Goal: Task Accomplishment & Management: Manage account settings

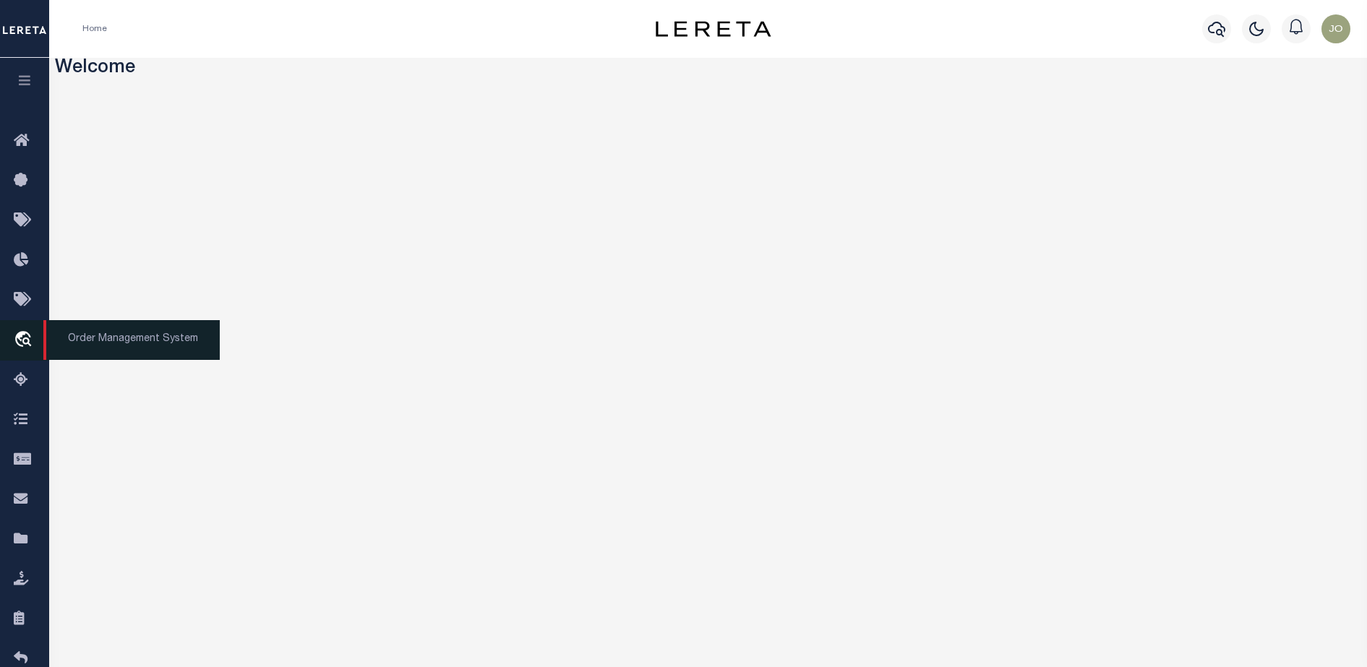
click at [20, 350] on icon "travel_explore" at bounding box center [25, 340] width 23 height 19
click at [32, 338] on icon "travel_explore" at bounding box center [25, 340] width 23 height 19
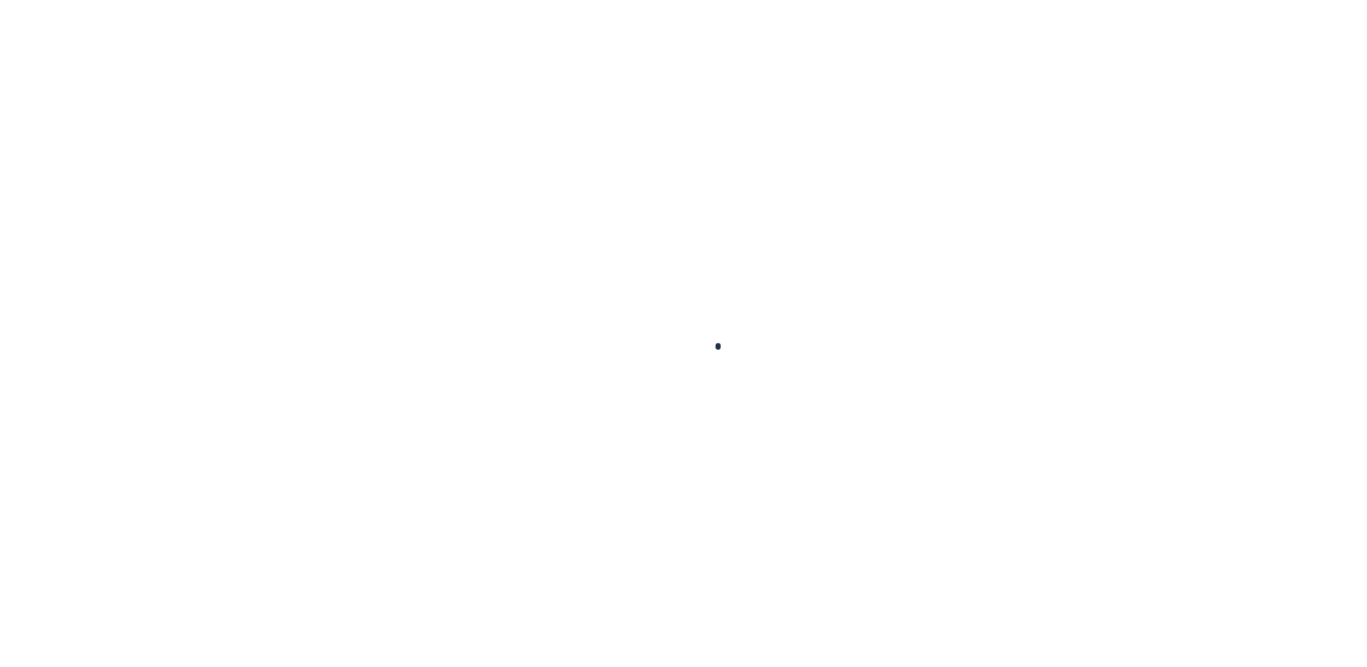
scroll to position [37, 0]
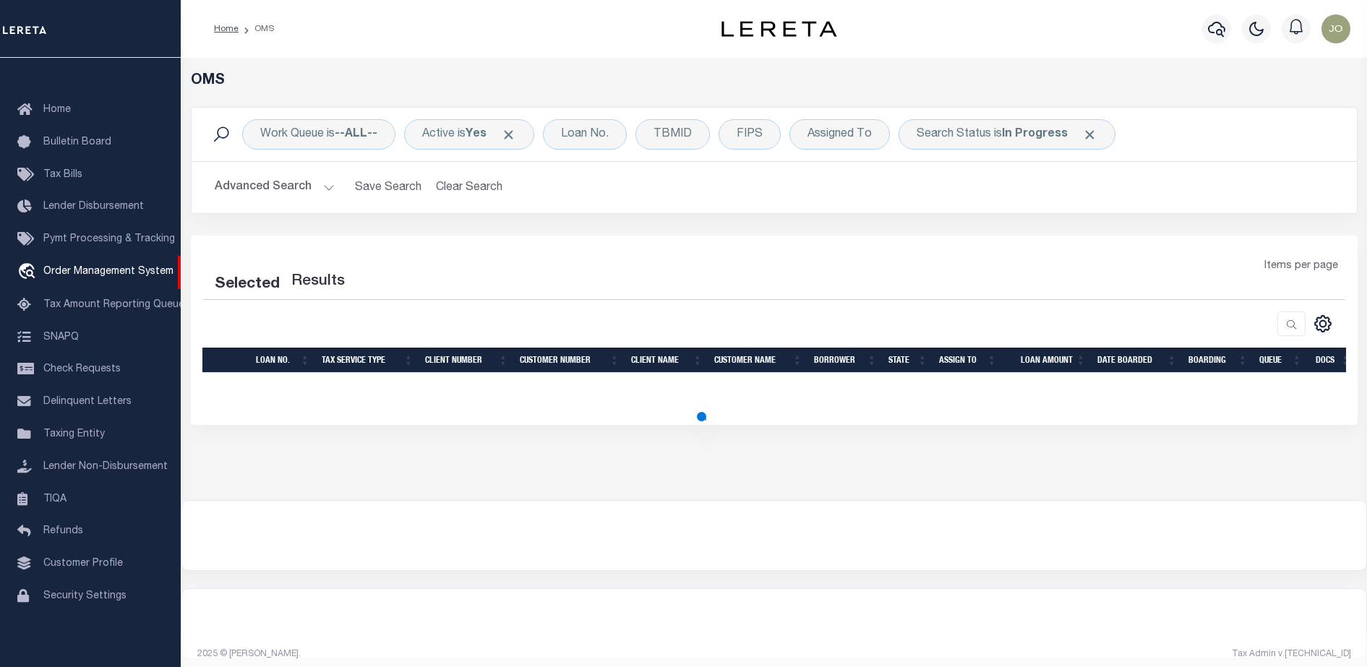
select select "200"
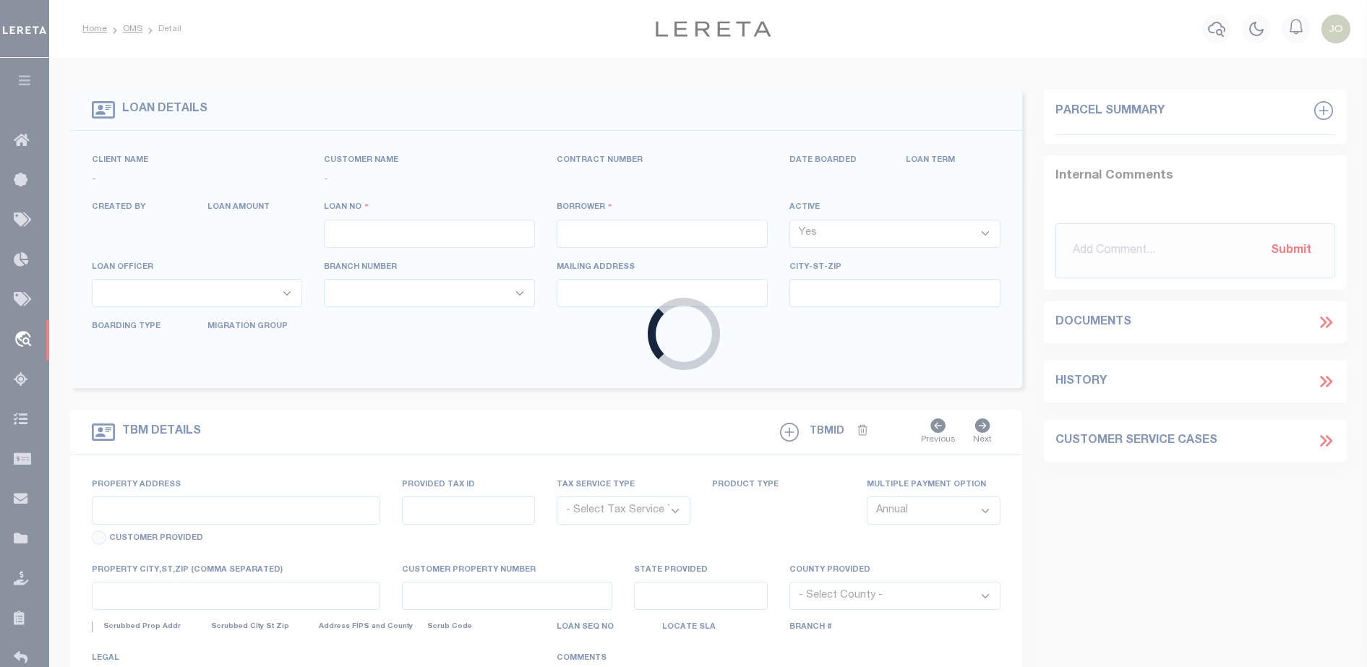
type input "714280550"
type input "BCM WHITE OAK RANCH"
select select
type input "ATTN: MICHELLE LYLE 8901 MONTICELLO DR"
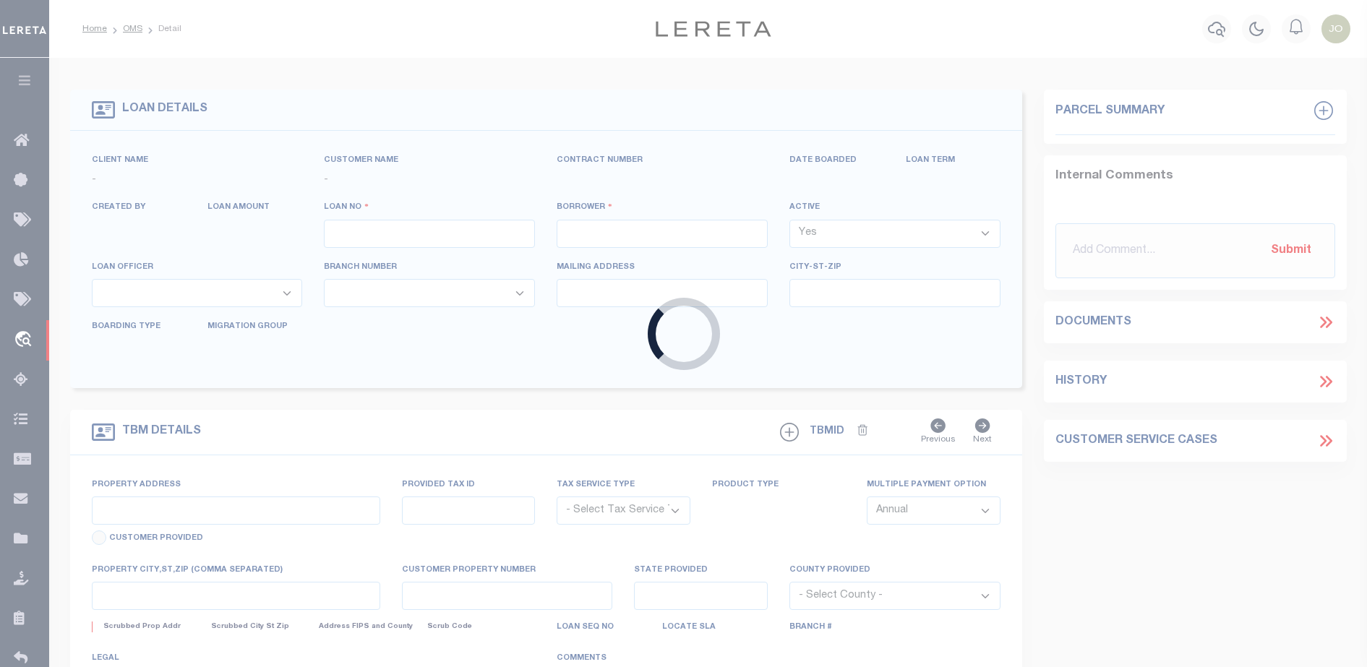
type input "TEXAS CITY TX 77591"
select select
select select "NonEscrow"
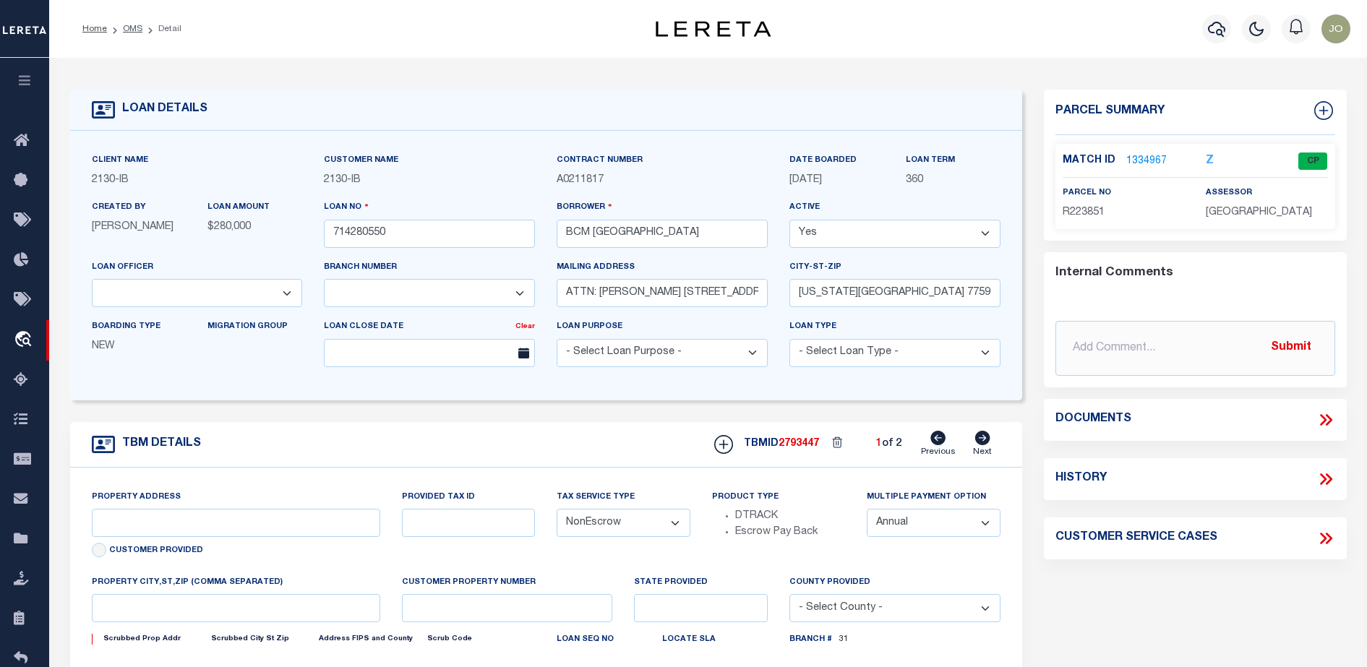
click at [1320, 416] on icon at bounding box center [1326, 420] width 19 height 19
select select "2702"
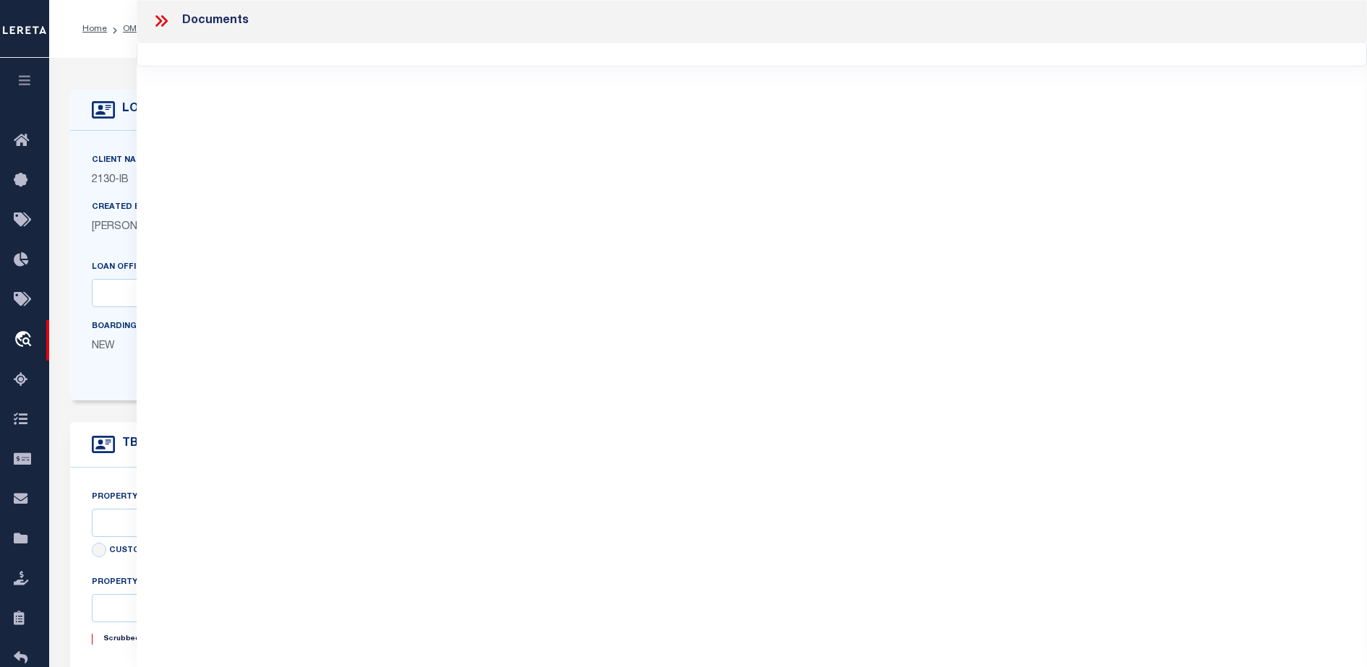
type input "1214 9TH ST"
select select
type input "TEXAS CITY TX 77590"
type input "Texas"
type input "TX"
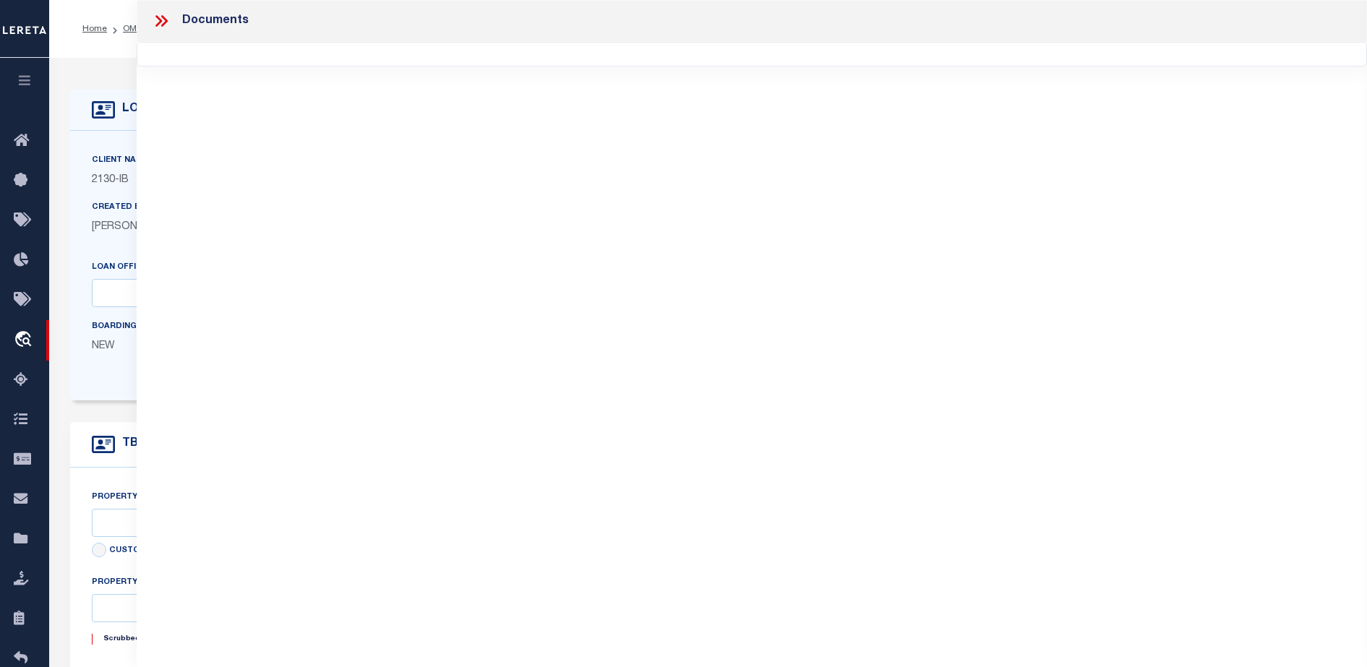
select select
select select "7065"
click at [242, 158] on div "Documents" at bounding box center [752, 314] width 1231 height 628
click at [111, 170] on div "Client Name 2130 - IB" at bounding box center [197, 170] width 211 height 35
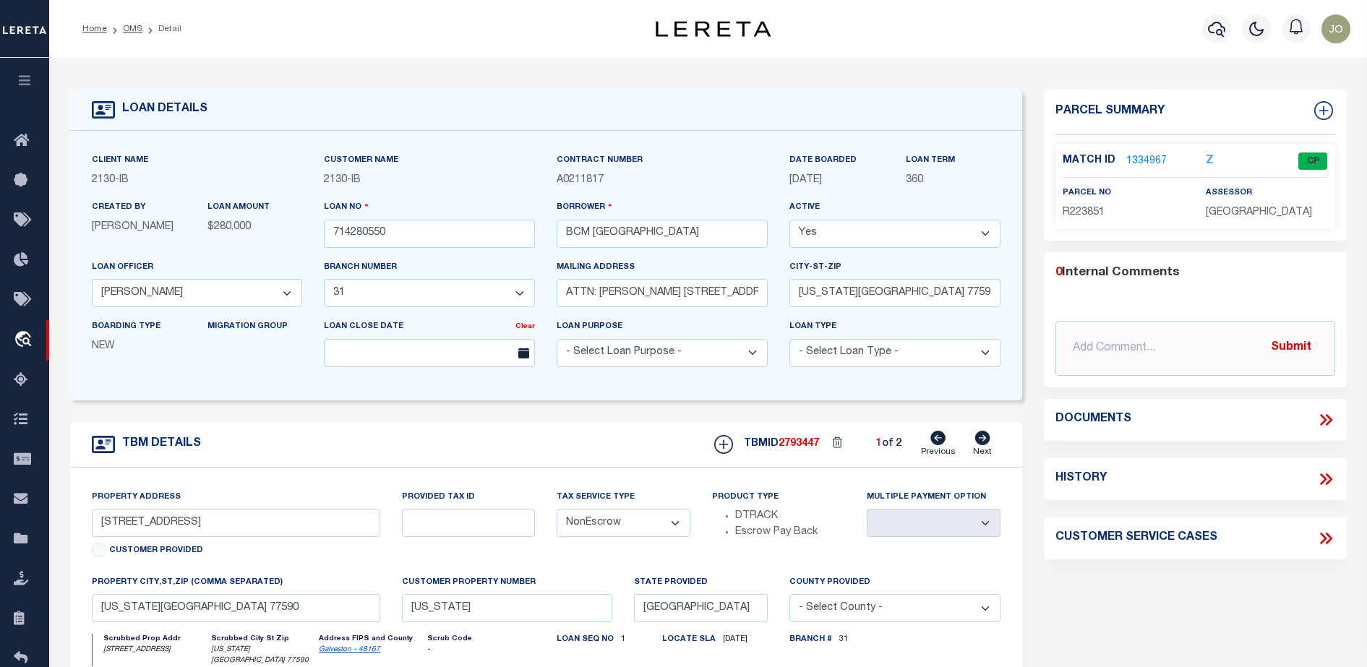
click at [1328, 419] on icon at bounding box center [1326, 420] width 19 height 19
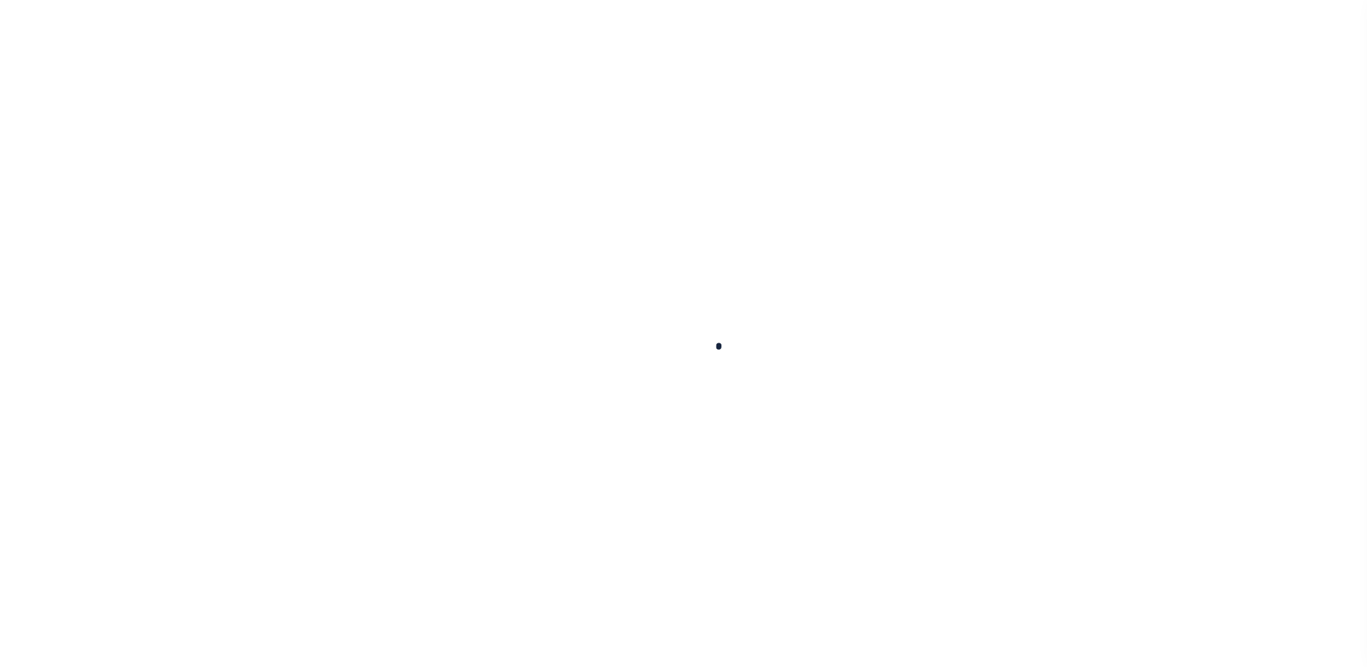
select select "NonEscrow"
type input "1214 9TH ST"
select select
type input "TEXAS CITY TX 77590"
type input "Texas"
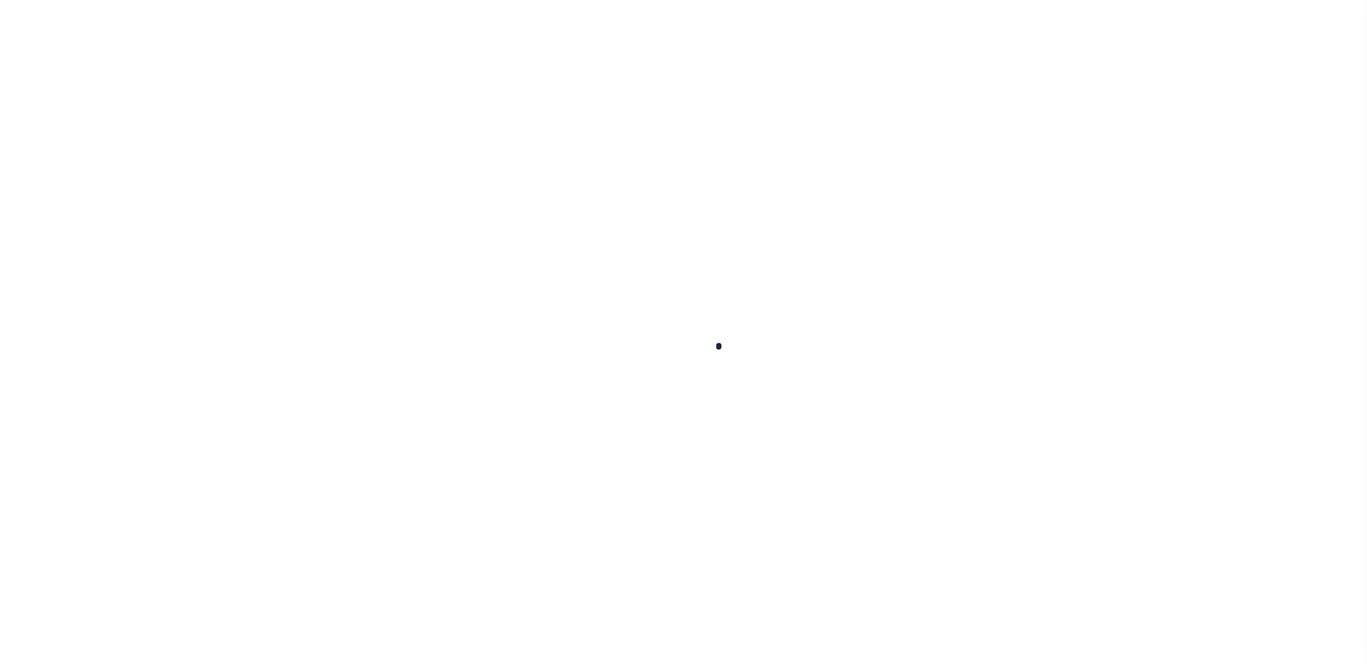
type input "TX"
select select
select select "7065"
select select "2702"
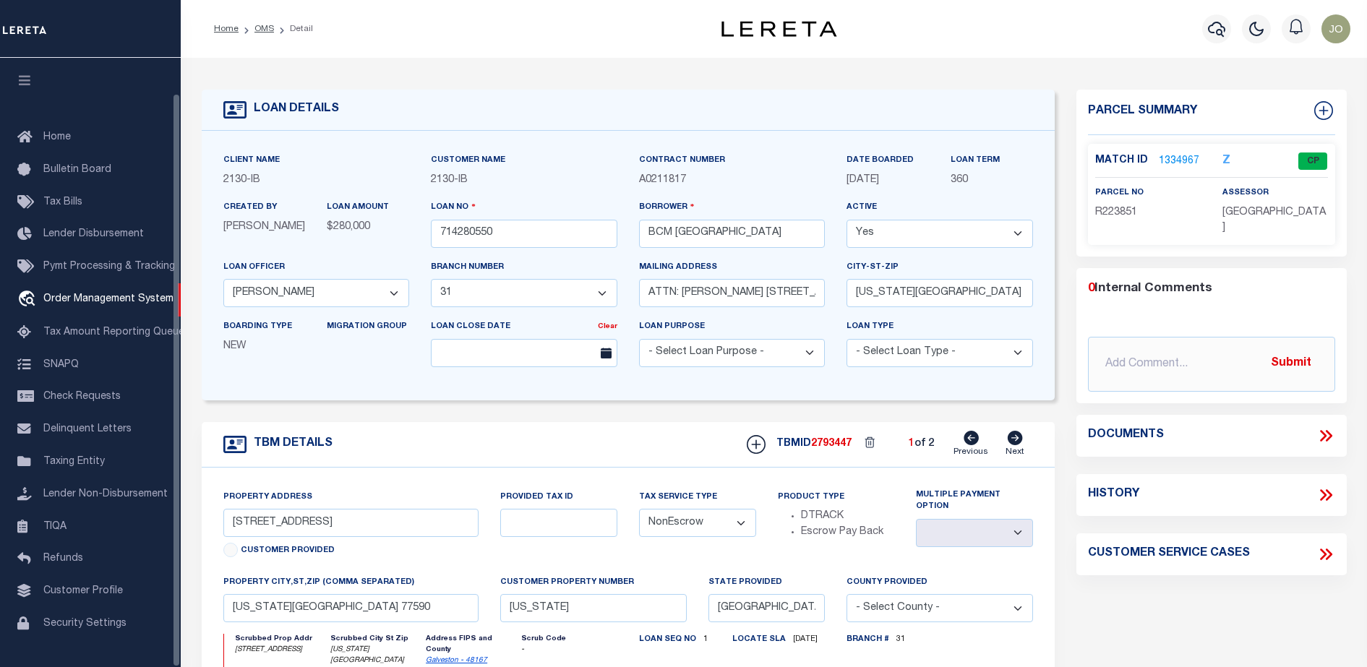
scroll to position [37, 0]
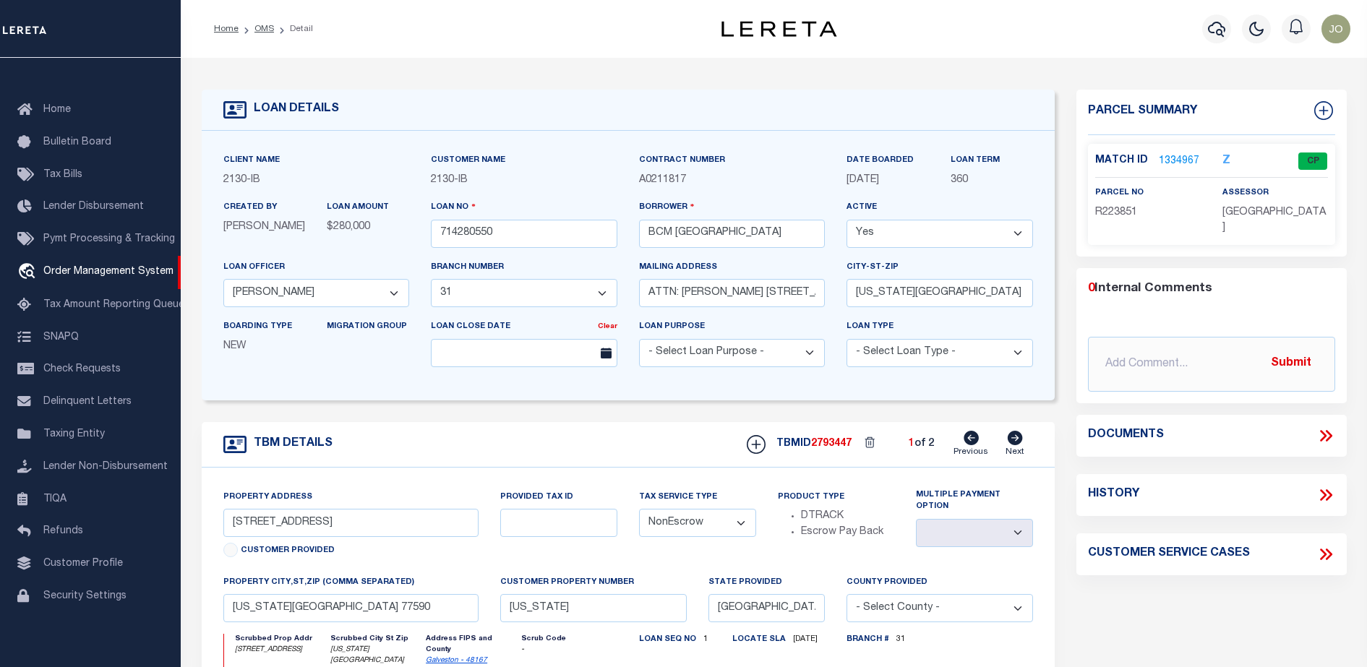
click at [1330, 432] on icon at bounding box center [1328, 436] width 7 height 12
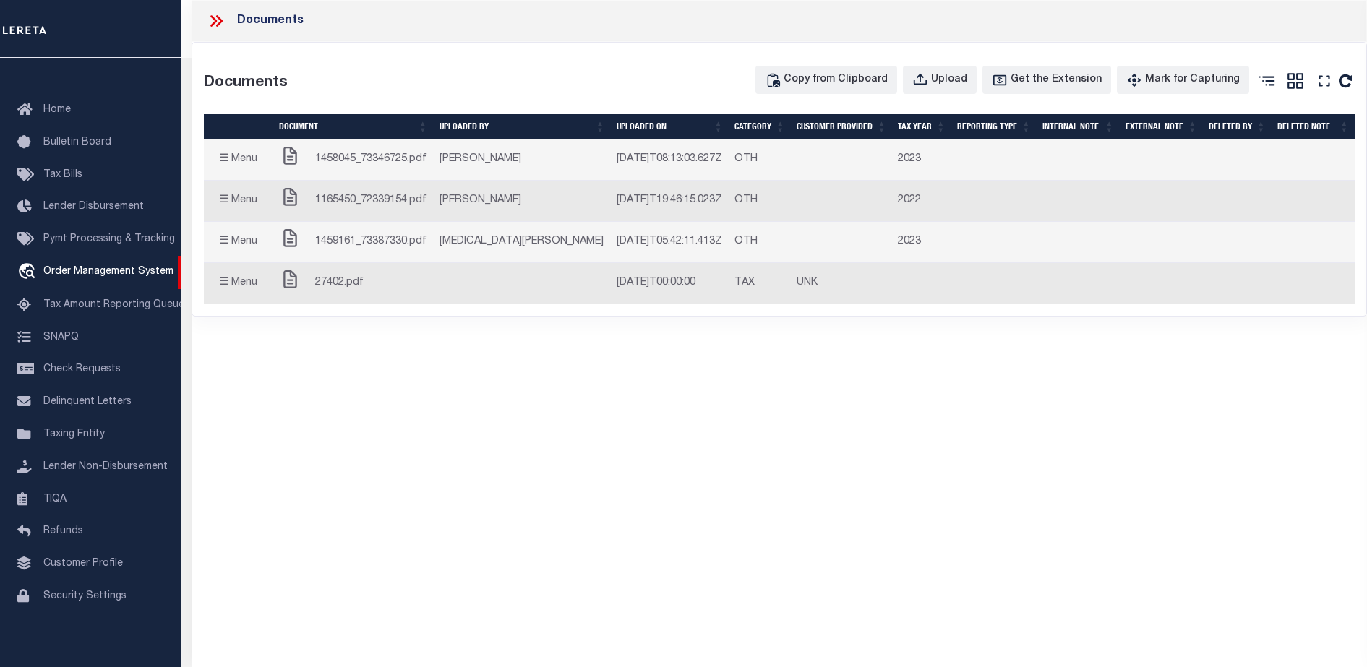
click at [234, 205] on button "☰ Menu" at bounding box center [238, 201] width 57 height 28
click at [229, 202] on button "☰ Menu" at bounding box center [238, 201] width 57 height 28
click at [231, 234] on button "☰ Menu" at bounding box center [238, 242] width 57 height 28
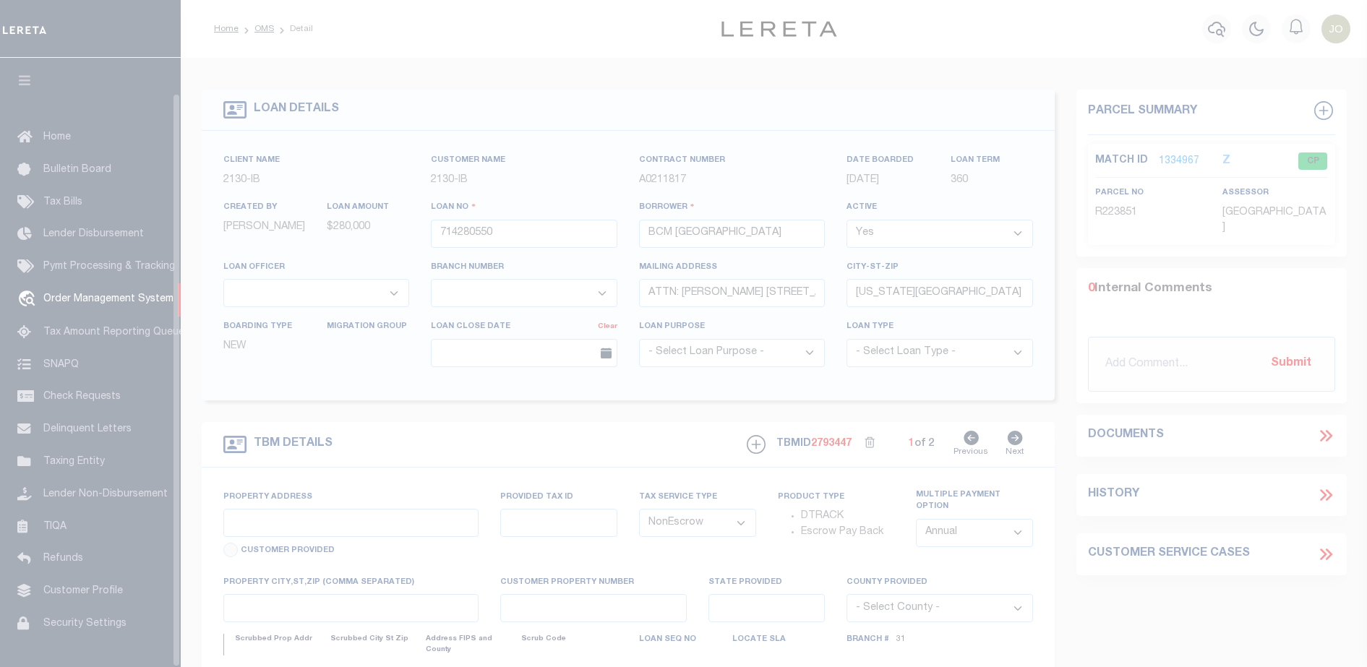
select select "NonEscrow"
select select "2702"
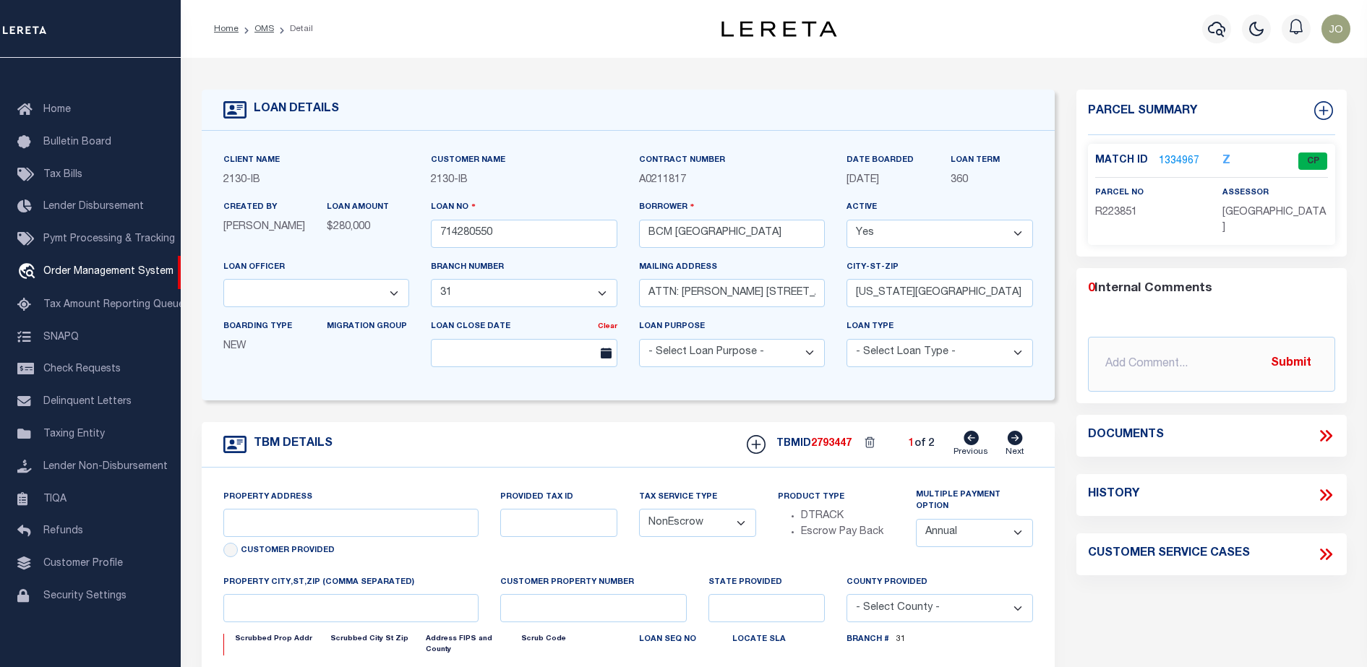
click at [1328, 432] on icon at bounding box center [1328, 436] width 7 height 12
select select "7065"
type input "1214 9TH ST"
select select
type input "TEXAS CITY TX 77590"
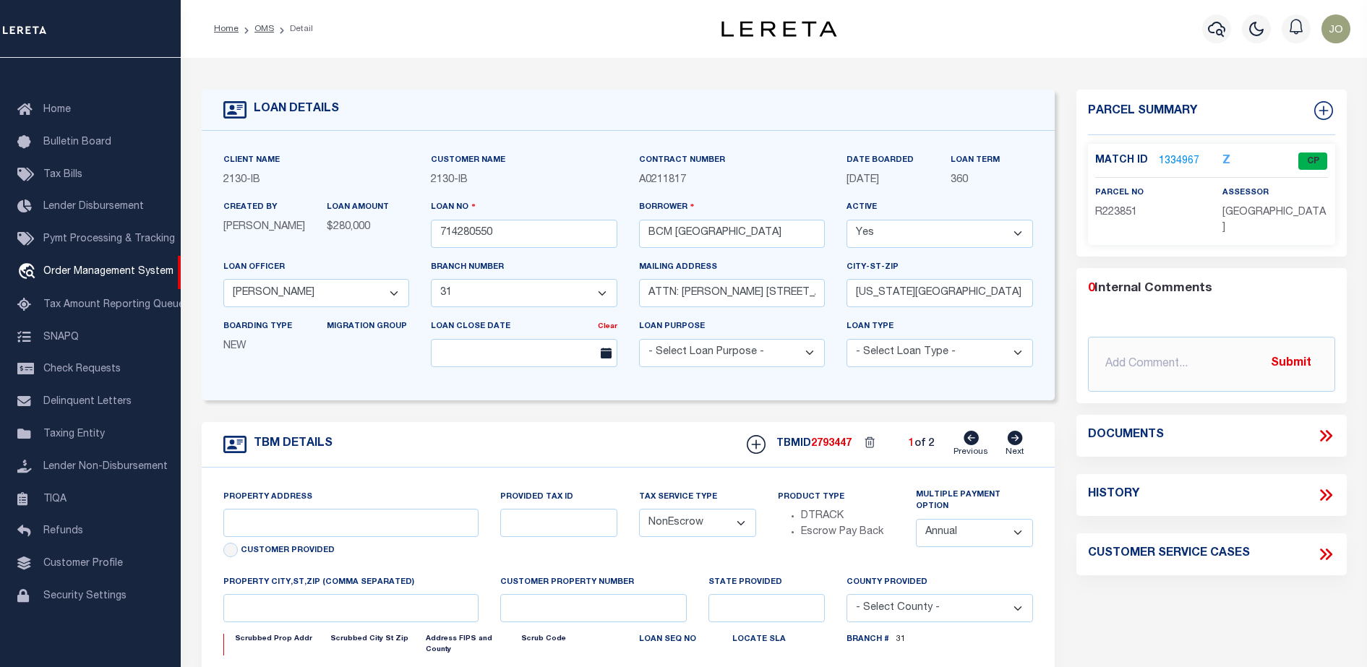
type input "Texas"
type input "TX"
select select
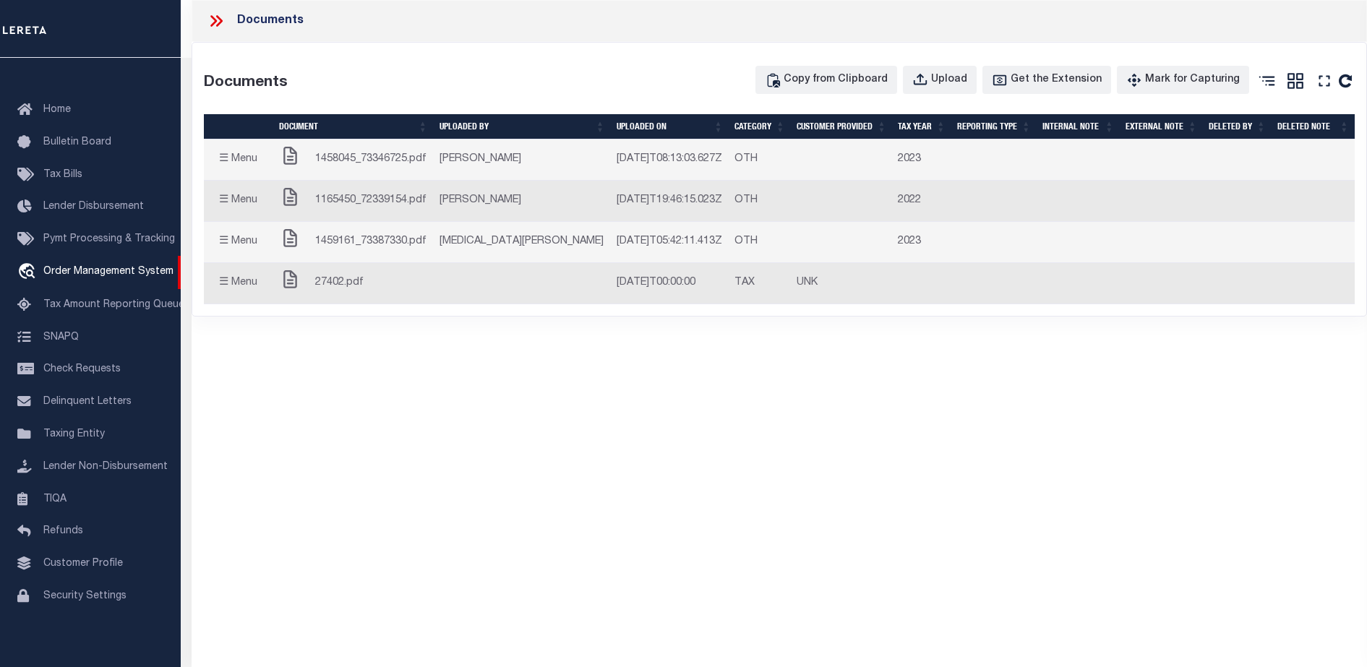
click at [230, 202] on button "☰ Menu" at bounding box center [238, 201] width 57 height 28
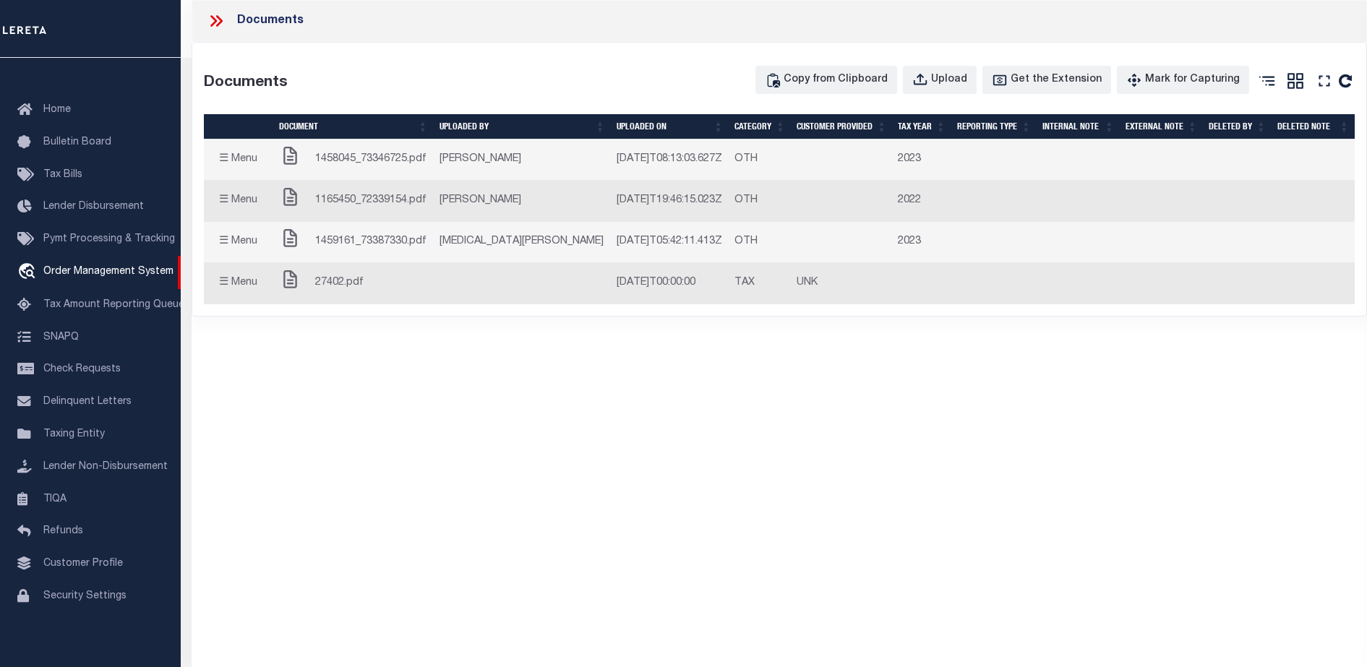
click at [230, 202] on button "☰ Menu" at bounding box center [238, 201] width 57 height 28
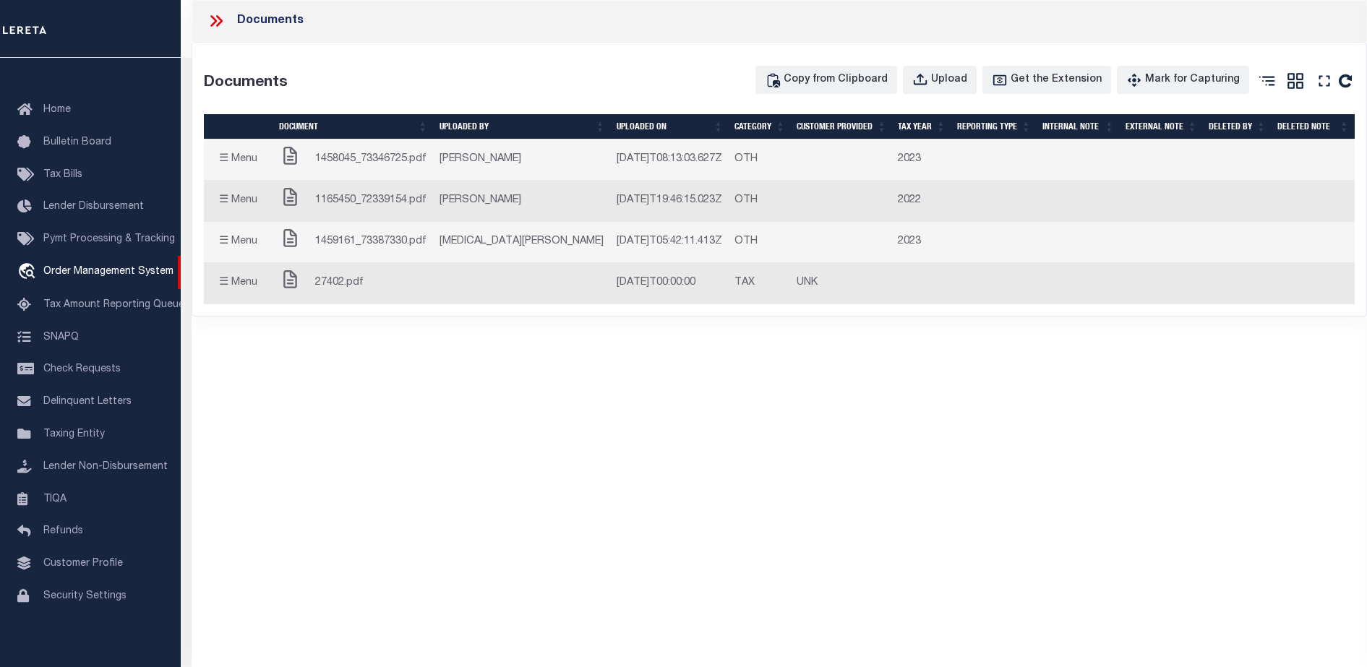
click at [346, 203] on span "1165450_72339154.pdf" at bounding box center [370, 201] width 111 height 16
click at [341, 229] on div "1459161_73387330.pdf" at bounding box center [353, 242] width 149 height 29
click at [336, 252] on div "1459161_73387330.pdf" at bounding box center [353, 242] width 149 height 29
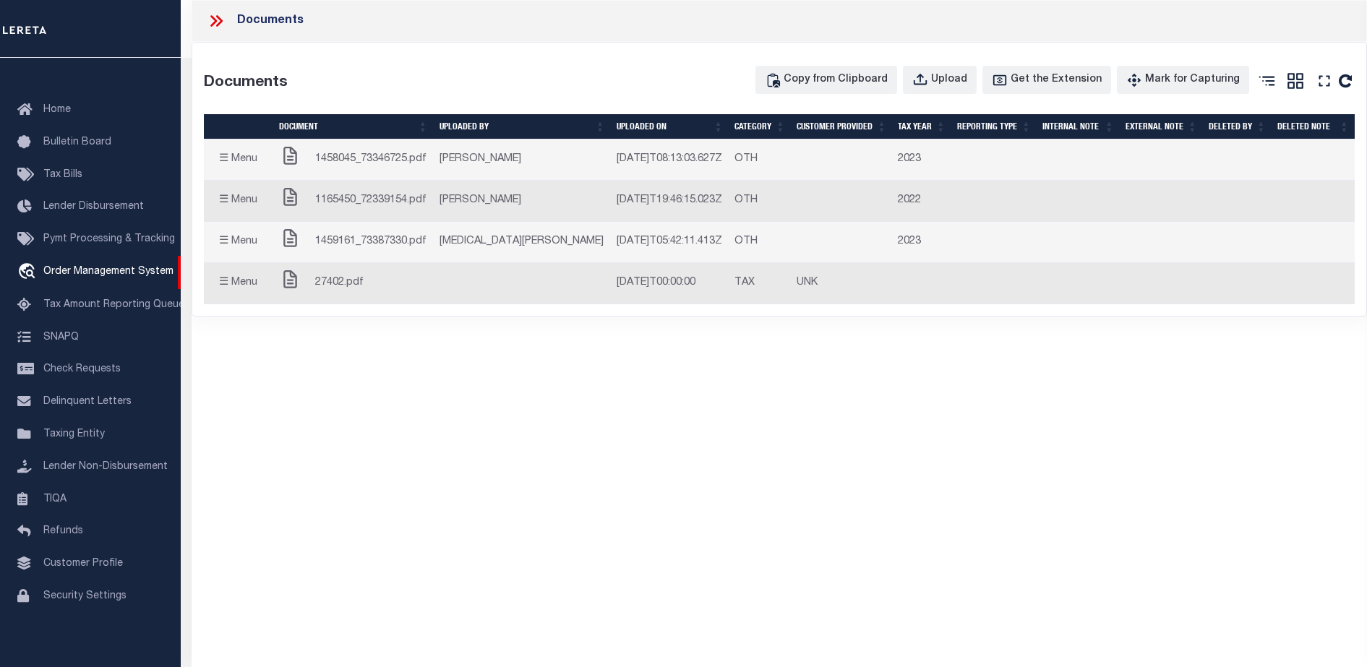
click at [336, 281] on span "27402.pdf" at bounding box center [339, 283] width 48 height 16
click at [221, 257] on td "☰ Menu Edit Note Delete Close" at bounding box center [238, 242] width 69 height 41
click at [221, 252] on button "☰ Menu" at bounding box center [238, 242] width 57 height 28
click at [221, 247] on button "☰ Menu" at bounding box center [238, 242] width 57 height 28
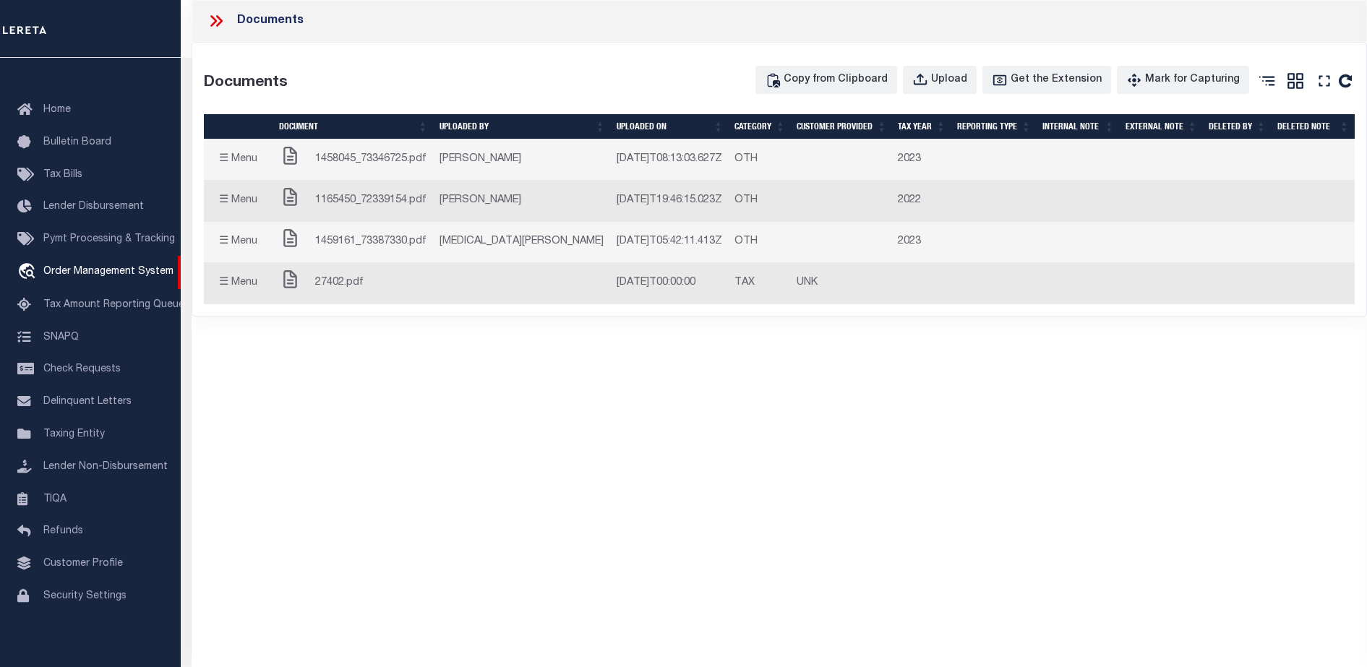
click at [221, 247] on button "☰ Menu" at bounding box center [238, 242] width 57 height 28
click at [1272, 383] on div "Documents Documents Copy from Clipboard Upload Get the Extension Mark for Captu…" at bounding box center [780, 314] width 1176 height 628
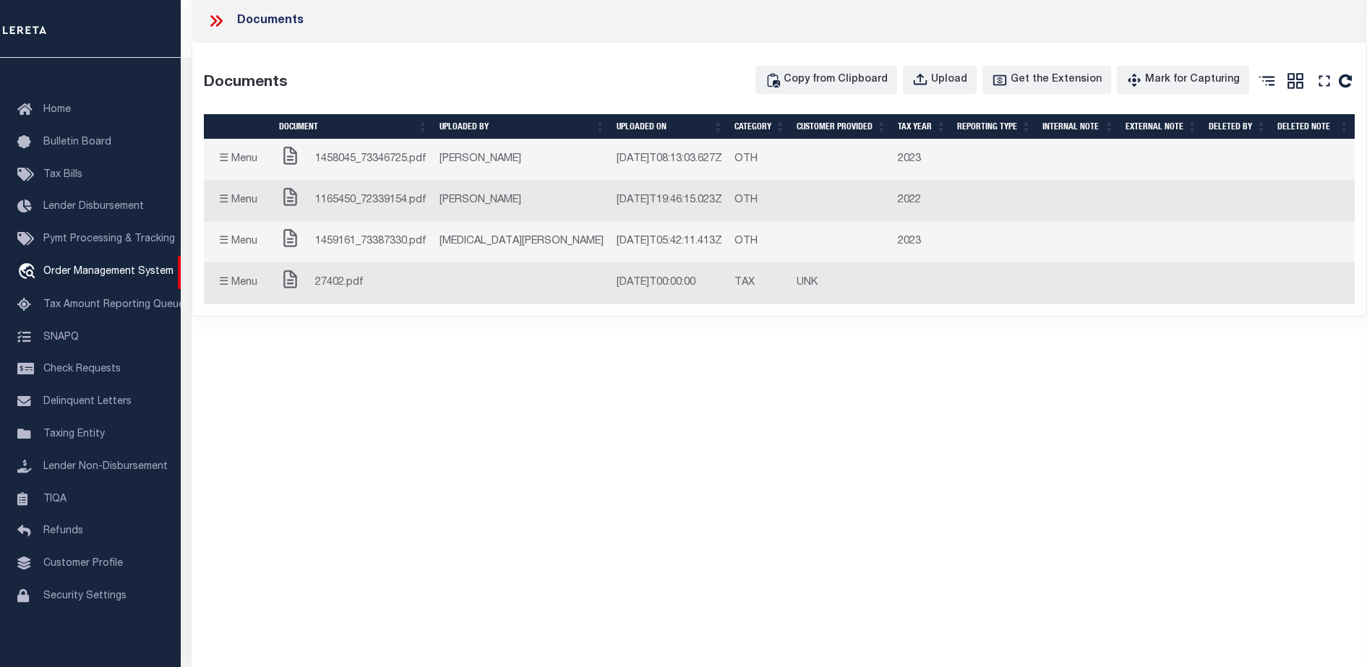
click at [445, 178] on td "[PERSON_NAME]" at bounding box center [522, 160] width 177 height 41
click at [425, 164] on span "1458045_73346725.pdf" at bounding box center [370, 160] width 111 height 16
click at [422, 163] on span "1458045_73346725.pdf" at bounding box center [370, 160] width 111 height 16
drag, startPoint x: 422, startPoint y: 163, endPoint x: 592, endPoint y: 393, distance: 286.3
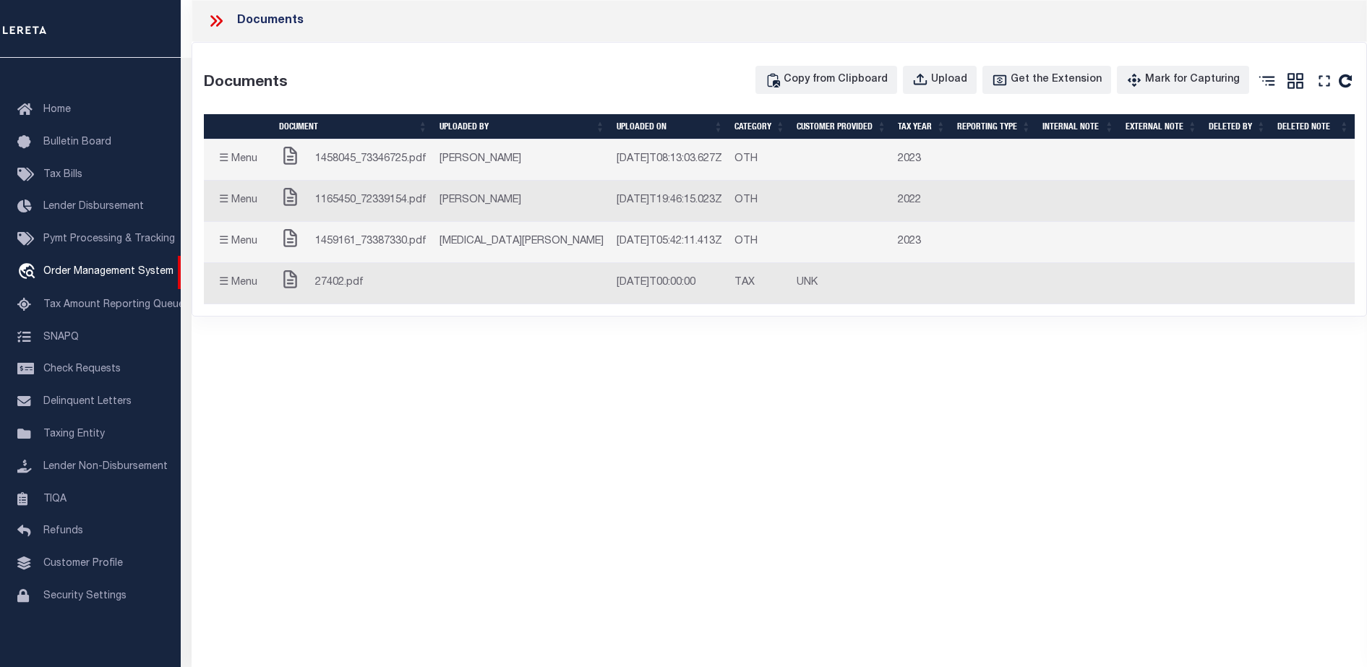
click at [592, 393] on div "Documents Documents Copy from Clipboard Upload Get the Extension Mark for Captu…" at bounding box center [780, 314] width 1176 height 628
click at [784, 467] on div "Documents Documents Copy from Clipboard Upload Get the Extension Mark for Captu…" at bounding box center [780, 314] width 1176 height 628
click at [234, 168] on button "☰ Menu" at bounding box center [238, 160] width 57 height 28
click at [231, 166] on button "☰ Menu" at bounding box center [238, 160] width 57 height 28
click at [543, 442] on div "Documents Documents Copy from Clipboard Upload Get the Extension Mark for Captu…" at bounding box center [780, 314] width 1176 height 628
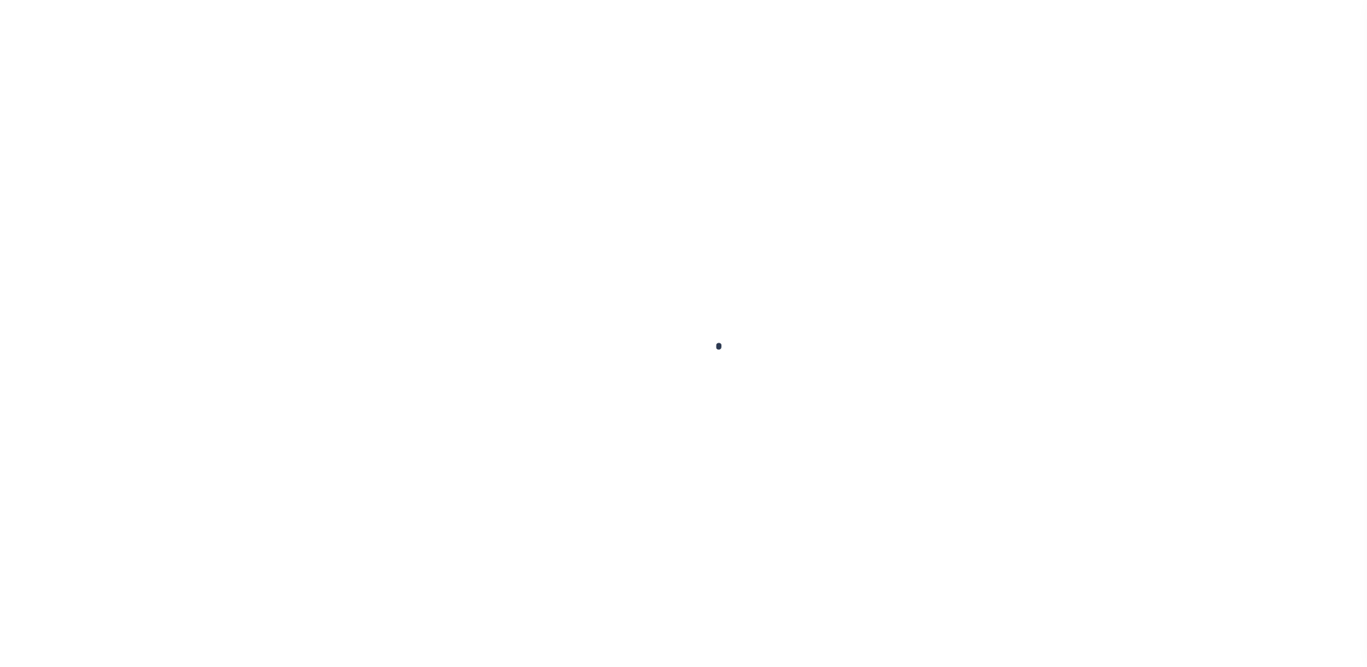
type input "714280550"
type input "BCM [GEOGRAPHIC_DATA]"
select select
type input "ATTN: [PERSON_NAME] [STREET_ADDRESS]"
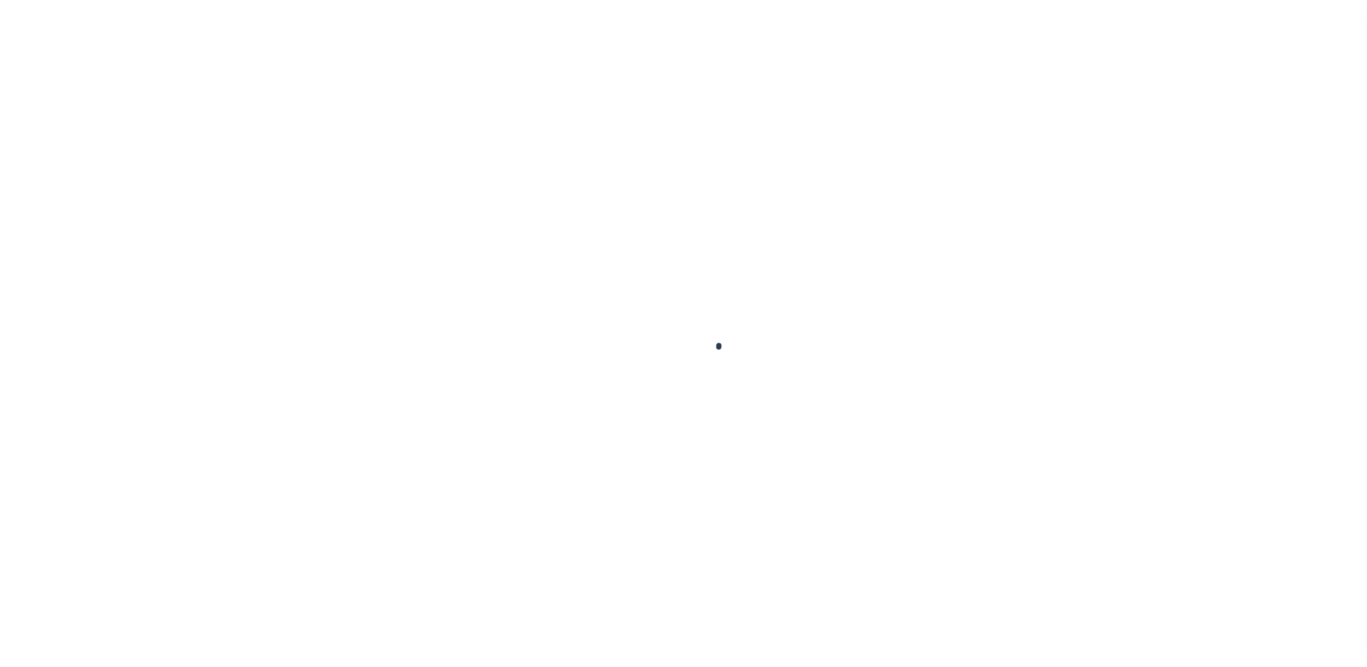
type input "[US_STATE][GEOGRAPHIC_DATA] 77591"
select select
select select "NonEscrow"
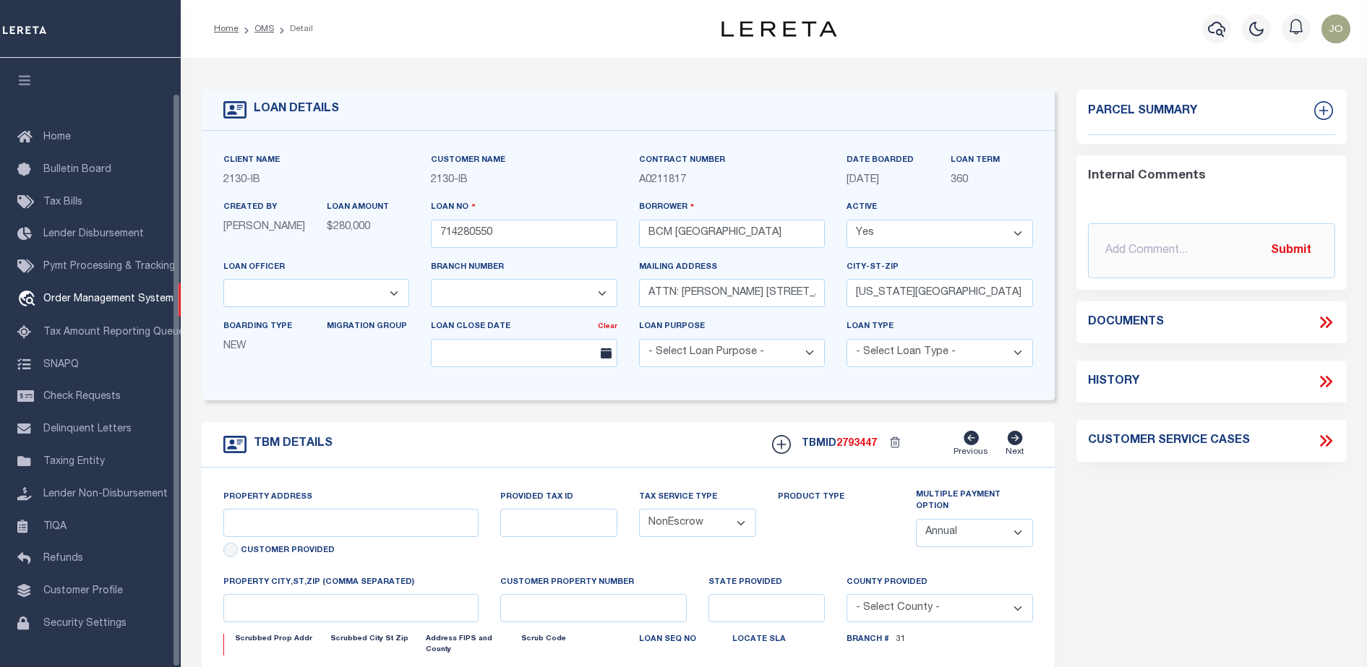
scroll to position [37, 0]
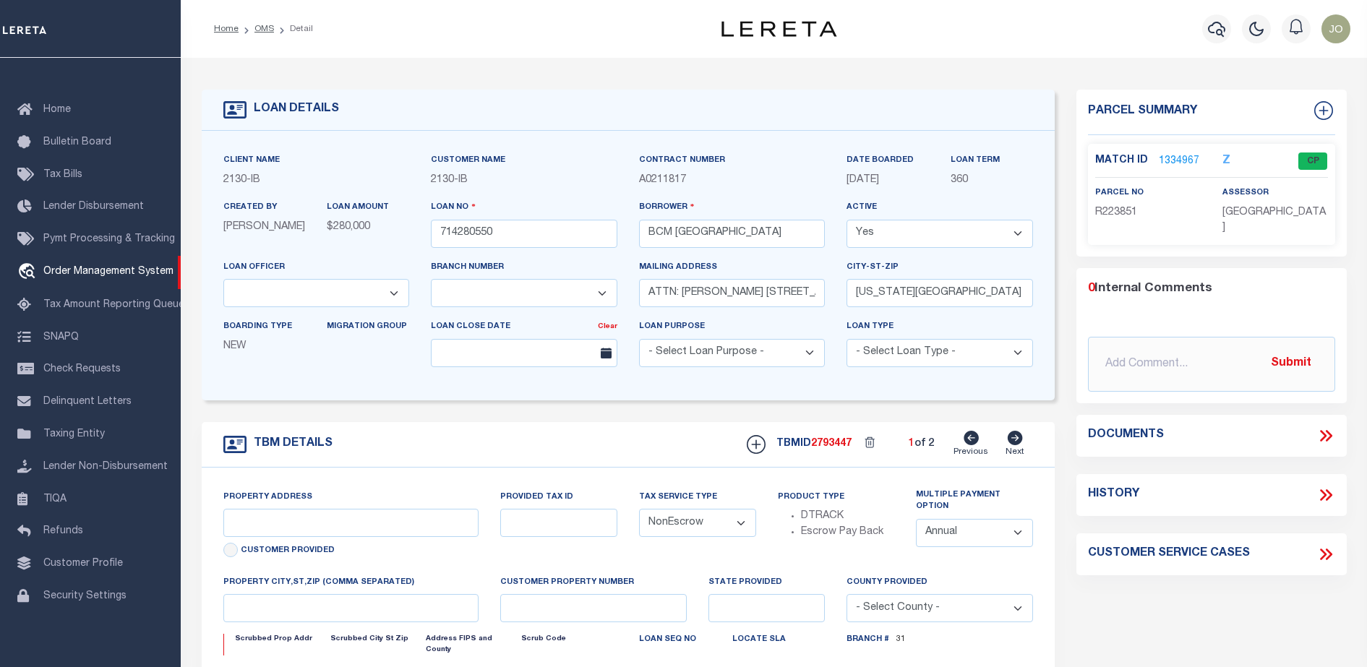
select select "2702"
select select "7065"
type input "[STREET_ADDRESS]"
select select
type input "[US_STATE][GEOGRAPHIC_DATA] 77590"
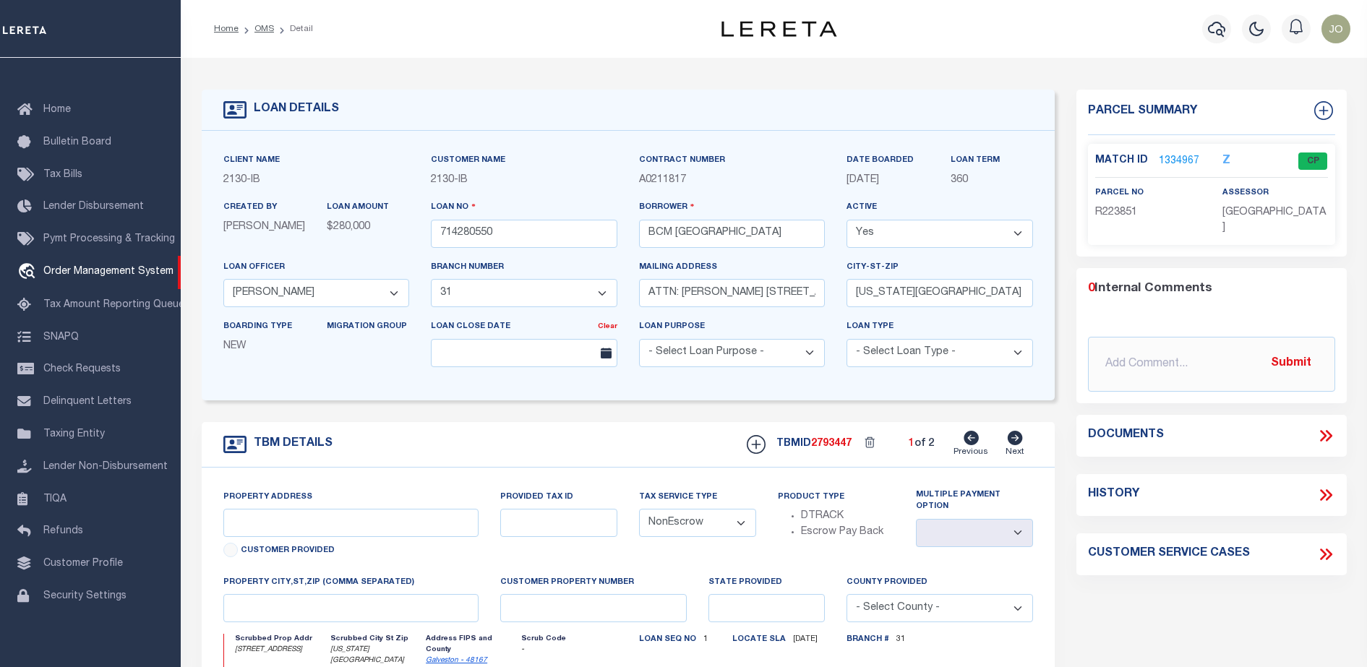
type input "[US_STATE]"
type input "[GEOGRAPHIC_DATA]"
select select
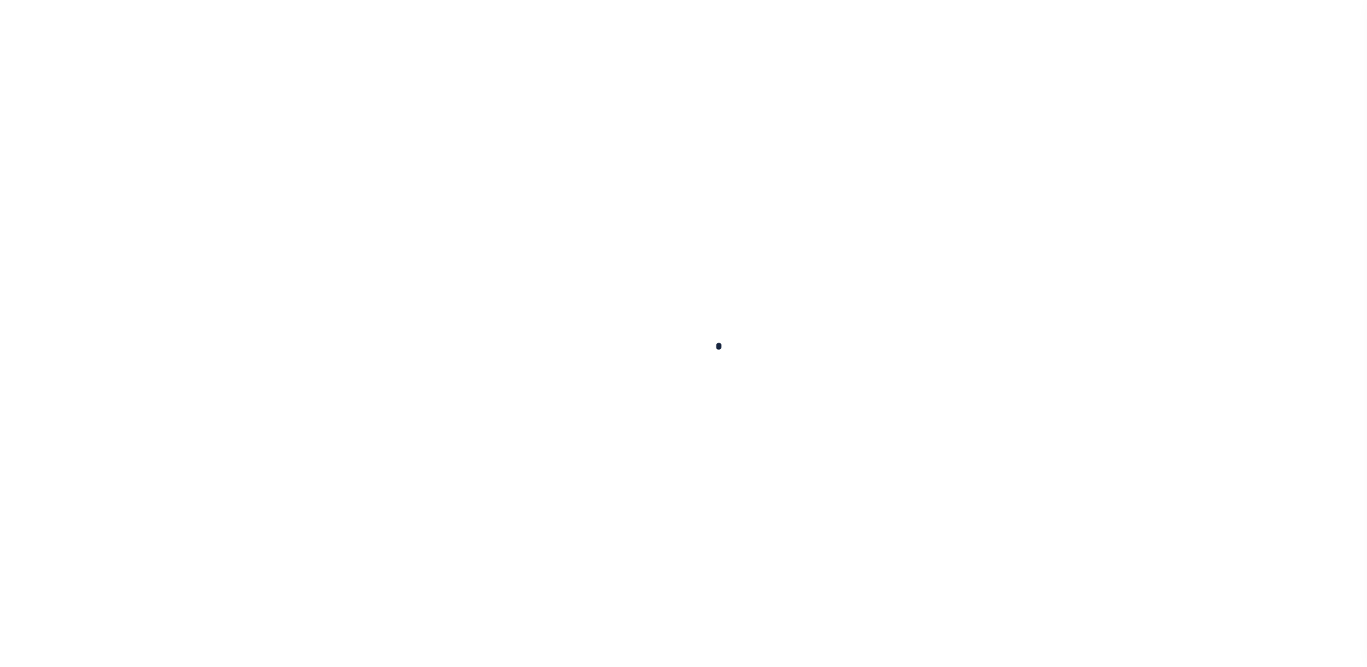
select select "NonEscrow"
select select "2702"
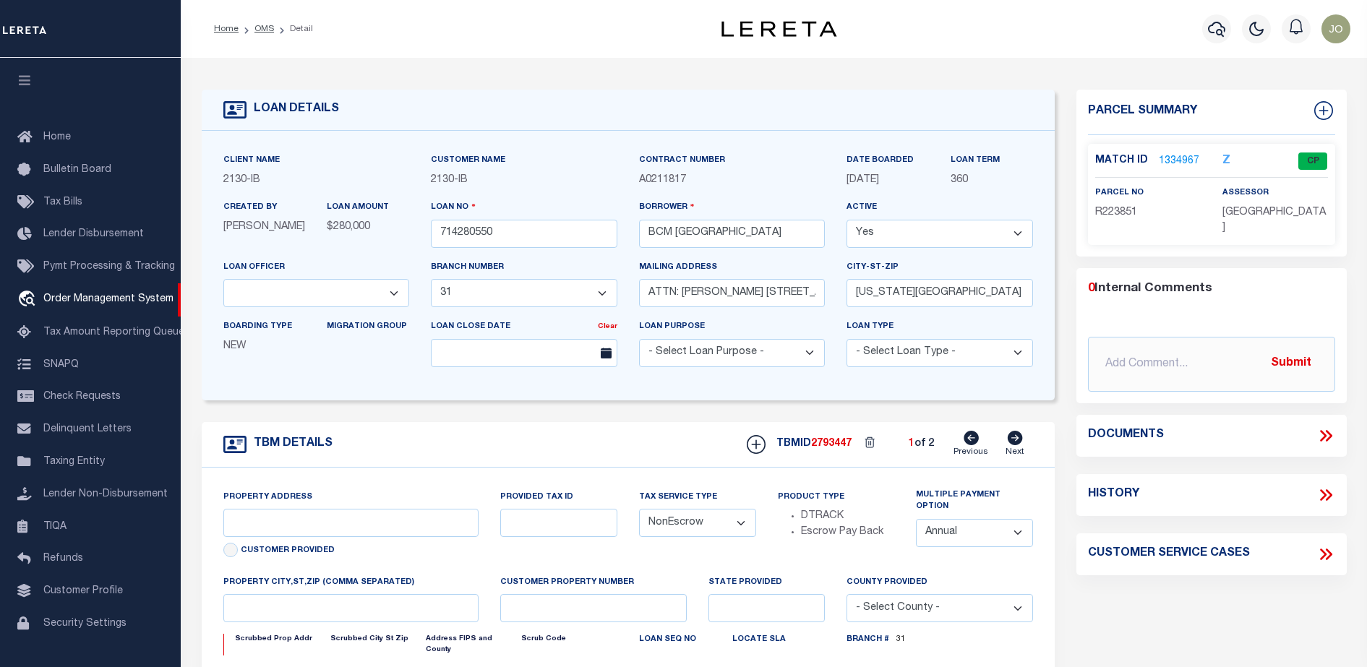
type input "[STREET_ADDRESS]"
select select
type input "[US_STATE][GEOGRAPHIC_DATA] 77590"
type input "[US_STATE]"
type input "[GEOGRAPHIC_DATA]"
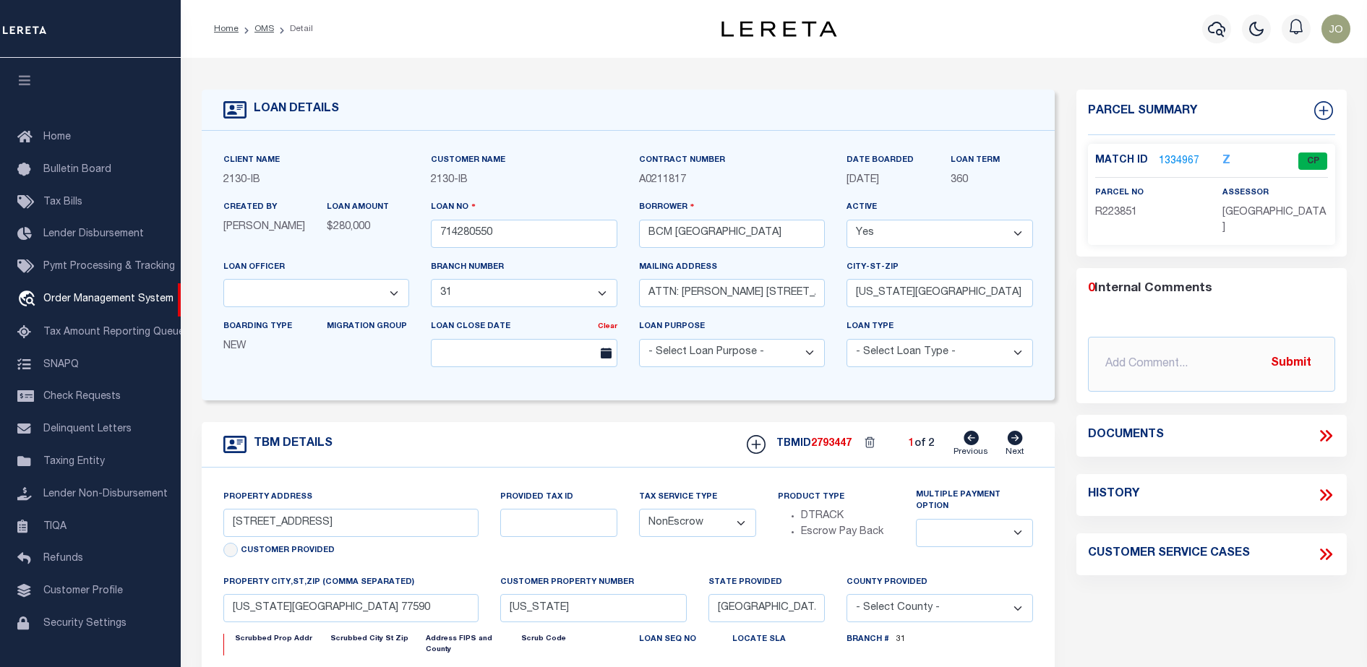
select select
select select "7065"
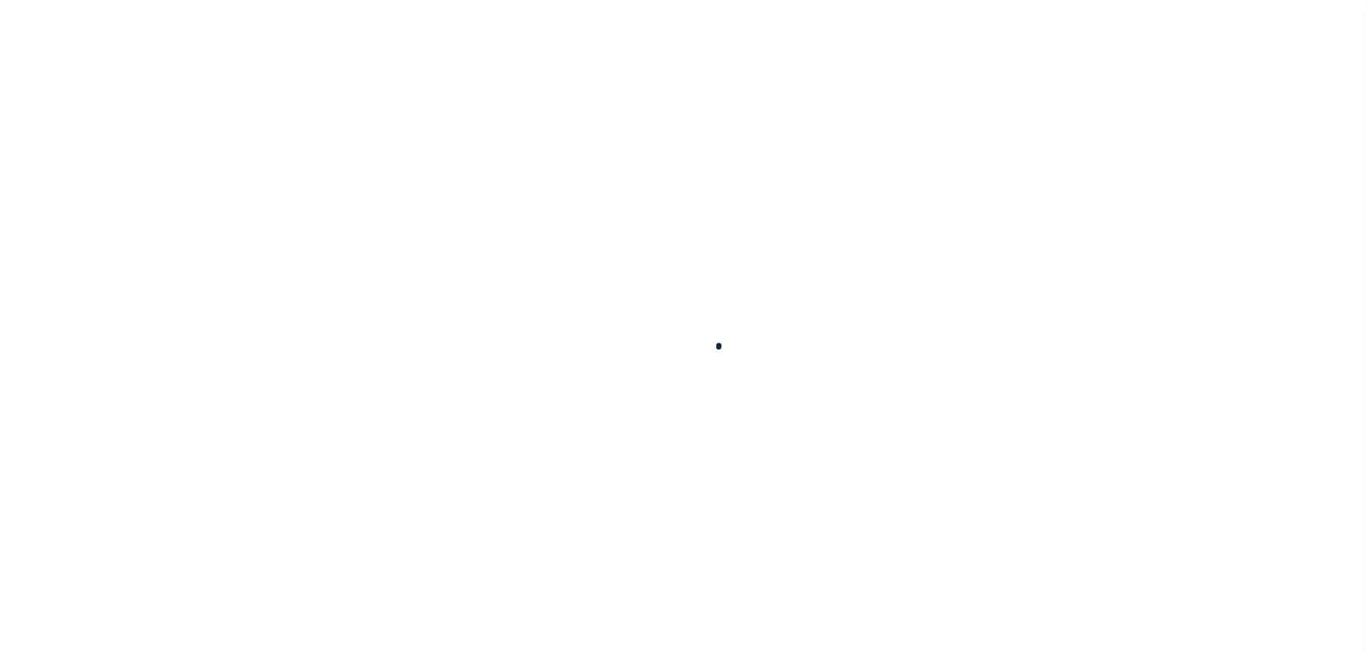
type input "714280550"
type input "BCM [GEOGRAPHIC_DATA]"
select select
type input "ATTN: [PERSON_NAME] [STREET_ADDRESS]"
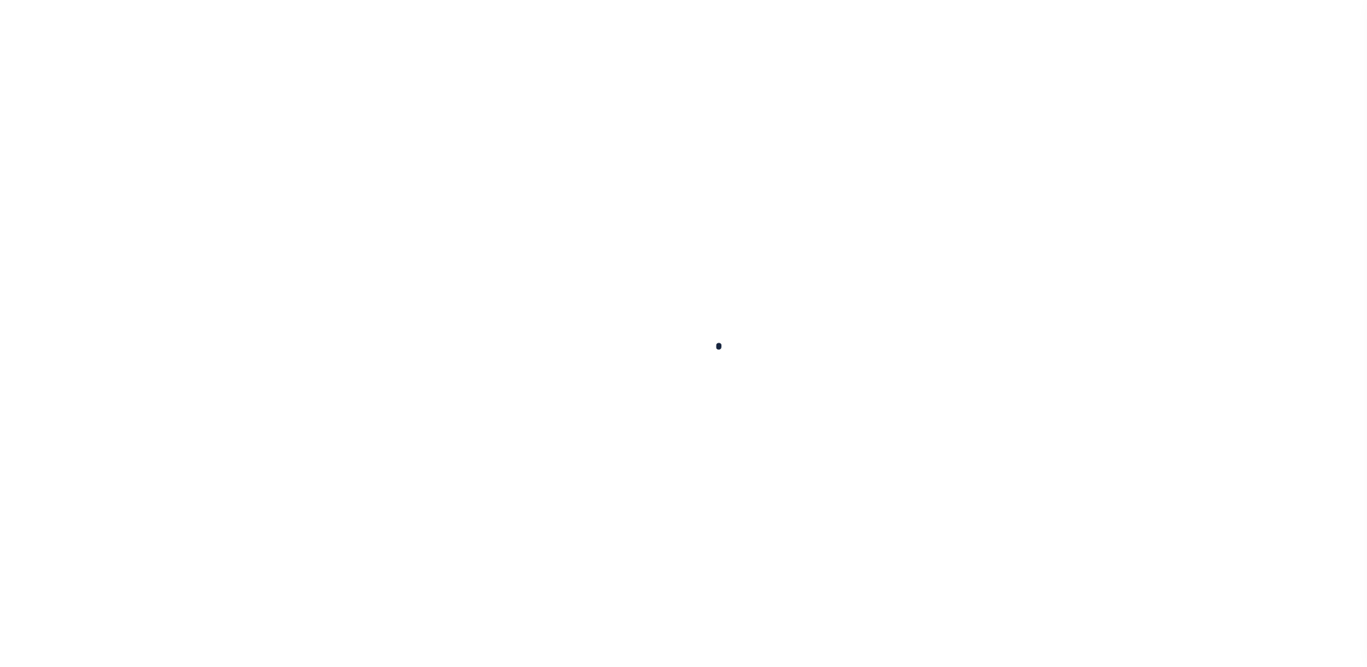
type input "[US_STATE][GEOGRAPHIC_DATA] 77591"
select select
select select "NonEscrow"
click at [502, 169] on div at bounding box center [683, 333] width 1367 height 667
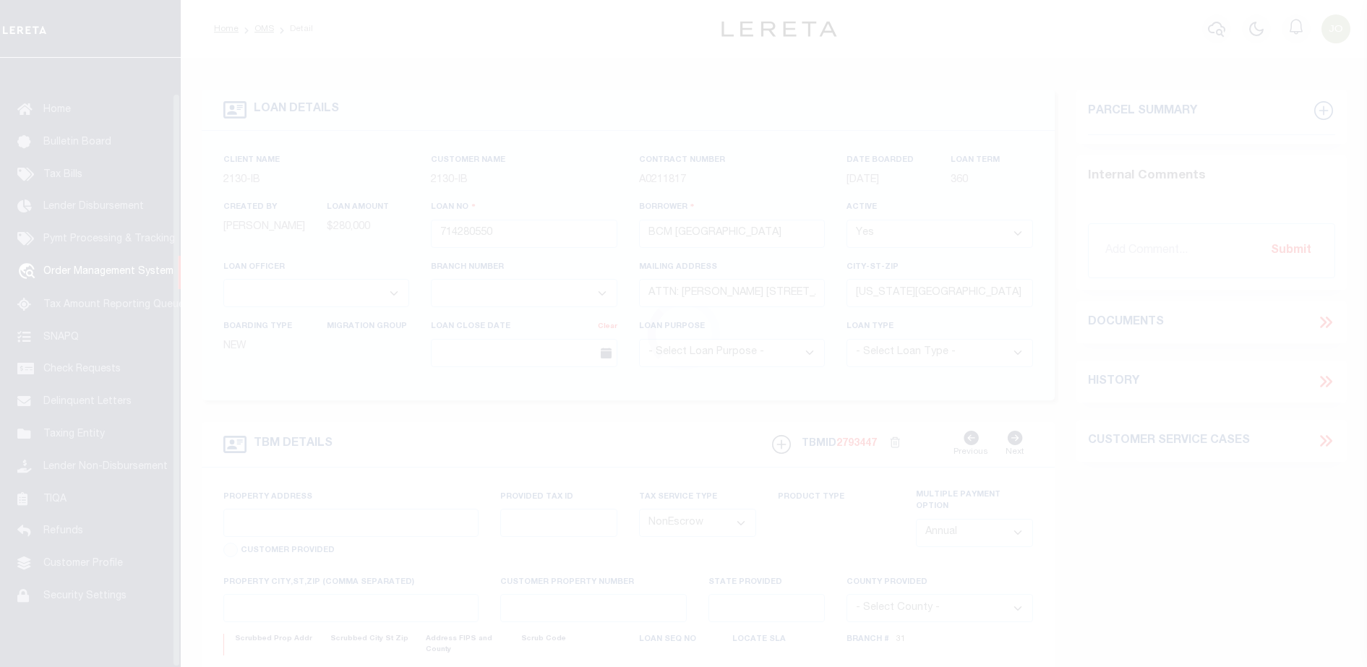
scroll to position [37, 0]
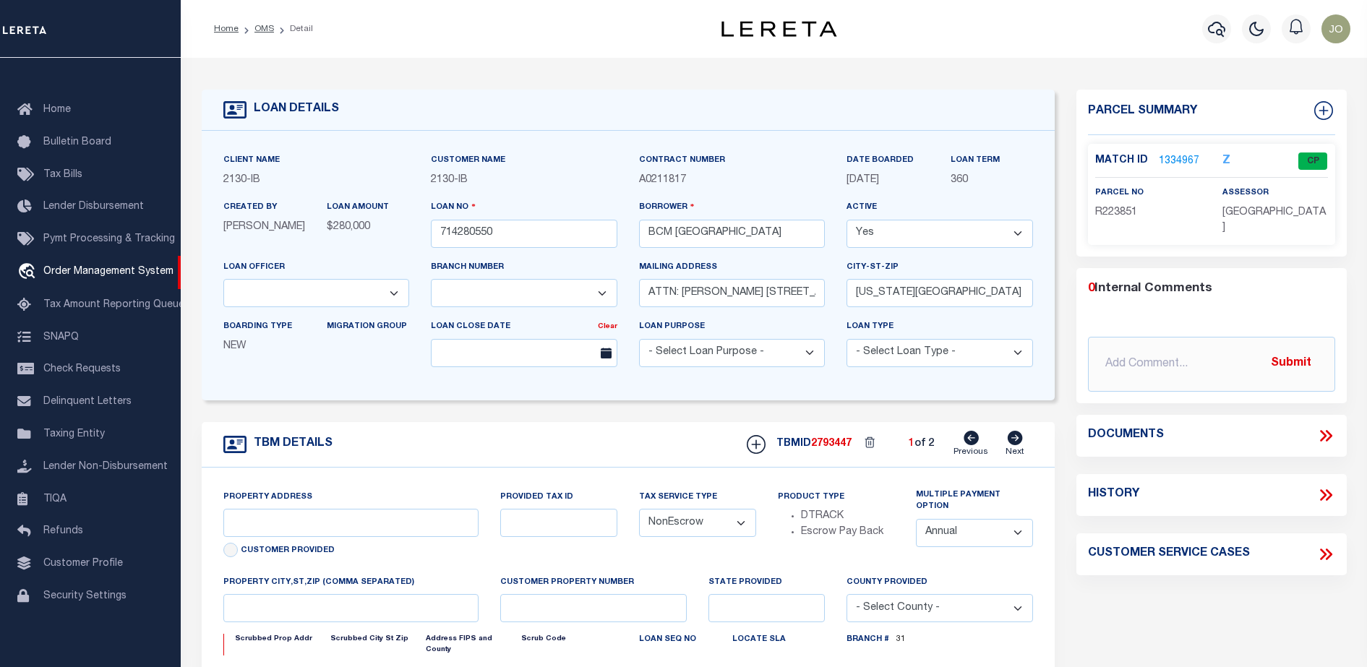
click at [1338, 319] on div "0 Internal Comments @[PERSON_NAME] @[PERSON_NAME] @[PERSON_NAME] @[PERSON_NAME]…" at bounding box center [1212, 336] width 270 height 112
select select "2702"
click at [1319, 427] on icon at bounding box center [1326, 436] width 19 height 19
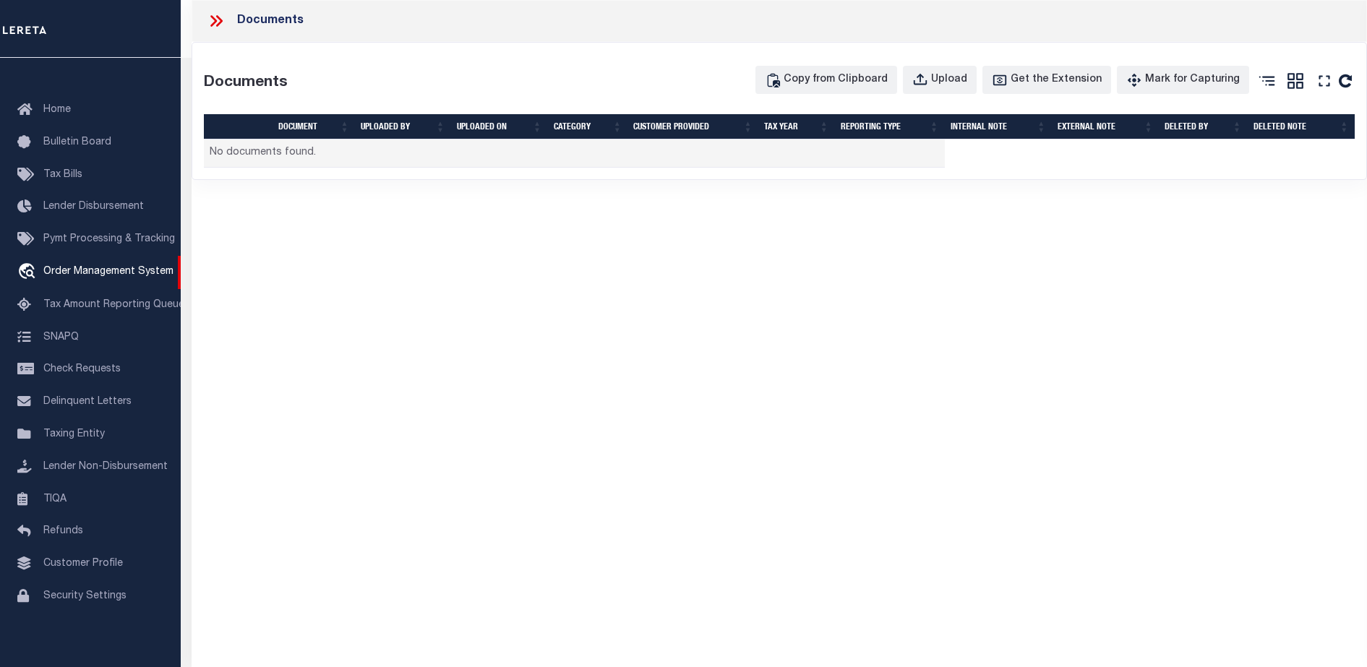
type input "[STREET_ADDRESS]"
select select
type input "[US_STATE][GEOGRAPHIC_DATA] 77590"
type input "[US_STATE]"
type input "[GEOGRAPHIC_DATA]"
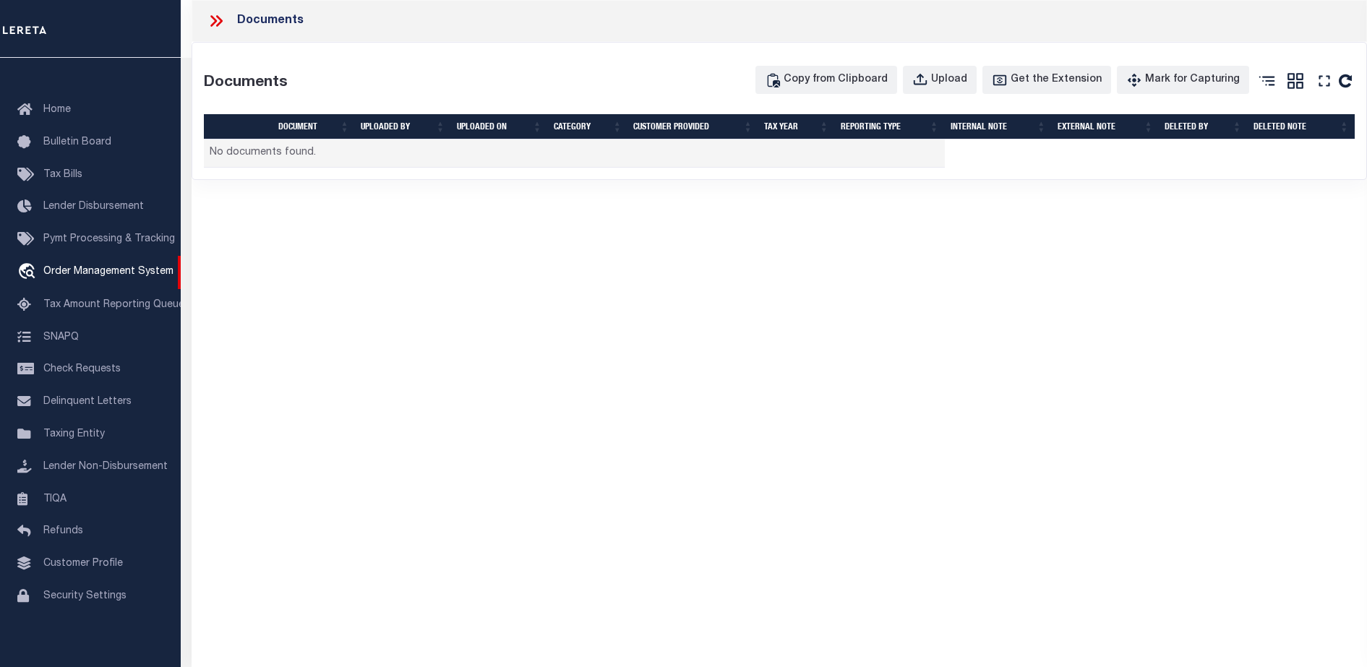
select select
select select "7065"
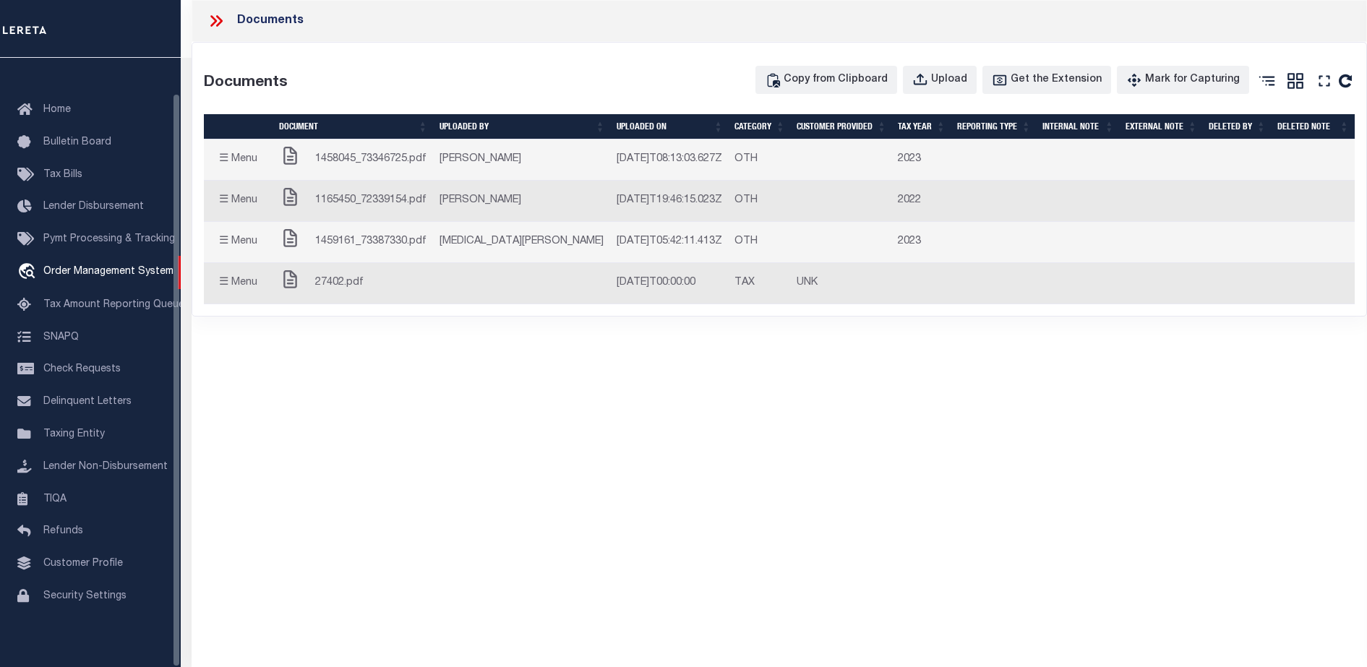
click at [330, 161] on span "1458045_73346725.pdf" at bounding box center [370, 160] width 111 height 16
click at [228, 164] on button "☰ Menu" at bounding box center [238, 160] width 57 height 28
click at [226, 164] on button "☰ Menu" at bounding box center [238, 160] width 57 height 28
click at [243, 189] on button "☰ Menu" at bounding box center [238, 201] width 57 height 28
click at [245, 204] on button "☰ Menu" at bounding box center [238, 201] width 57 height 28
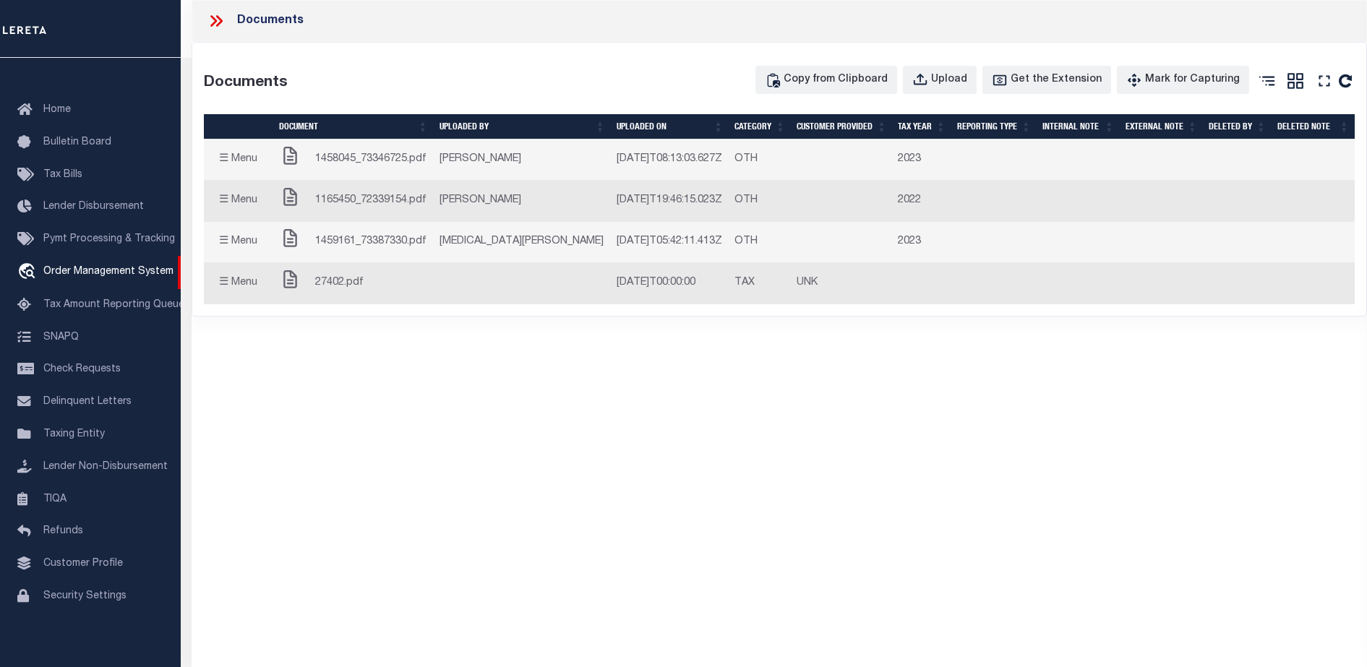
click at [245, 204] on button "☰ Menu" at bounding box center [238, 201] width 57 height 28
click at [255, 202] on link "Edit Note" at bounding box center [250, 200] width 80 height 24
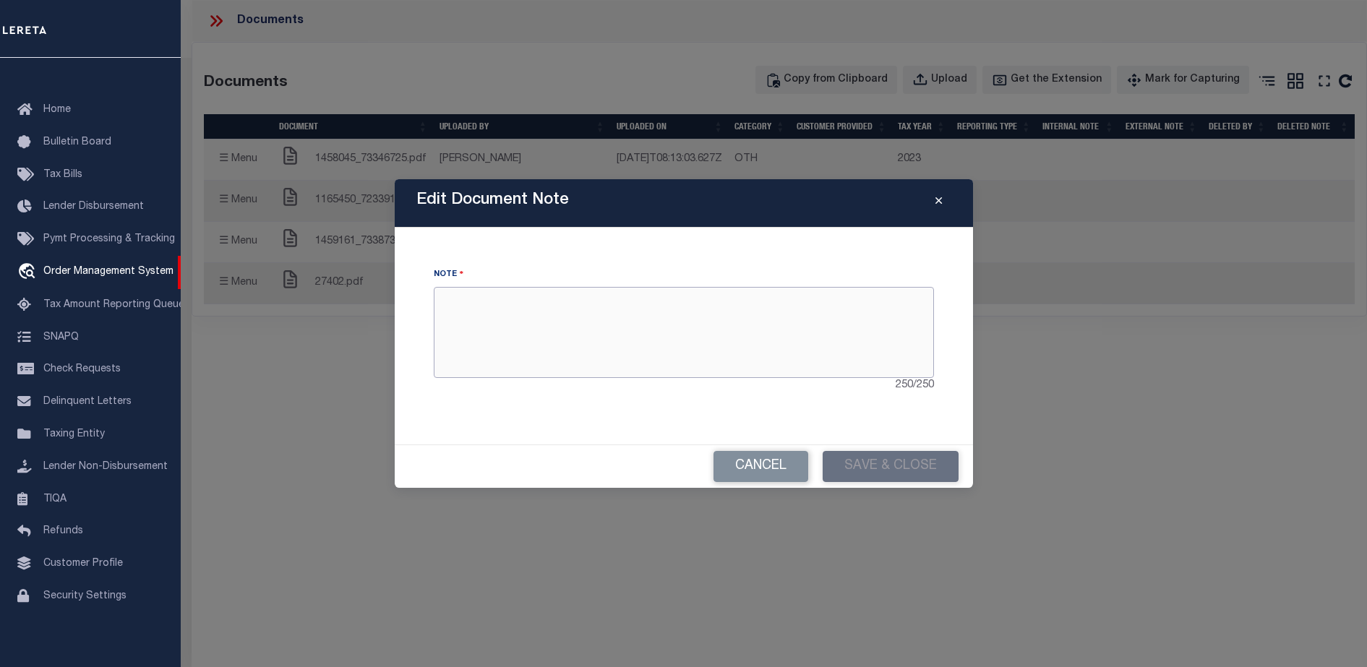
click at [703, 344] on textarea at bounding box center [684, 332] width 500 height 91
type textarea "dfsfsdfs"
click at [875, 458] on button "Save & Close" at bounding box center [891, 466] width 136 height 31
click at [934, 197] on button "Close" at bounding box center [938, 203] width 25 height 17
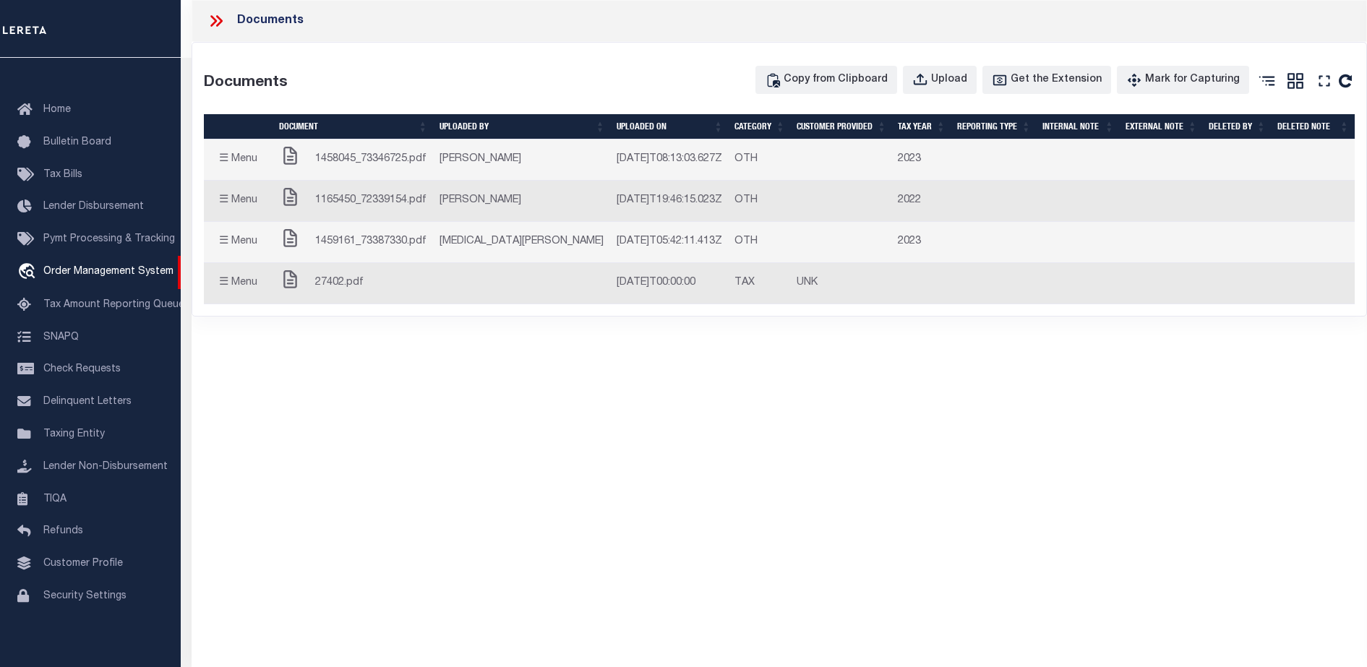
click at [952, 200] on td at bounding box center [994, 201] width 85 height 41
click at [217, 159] on button "☰ Menu" at bounding box center [238, 160] width 57 height 28
click at [227, 159] on button "☰ Menu" at bounding box center [238, 160] width 57 height 28
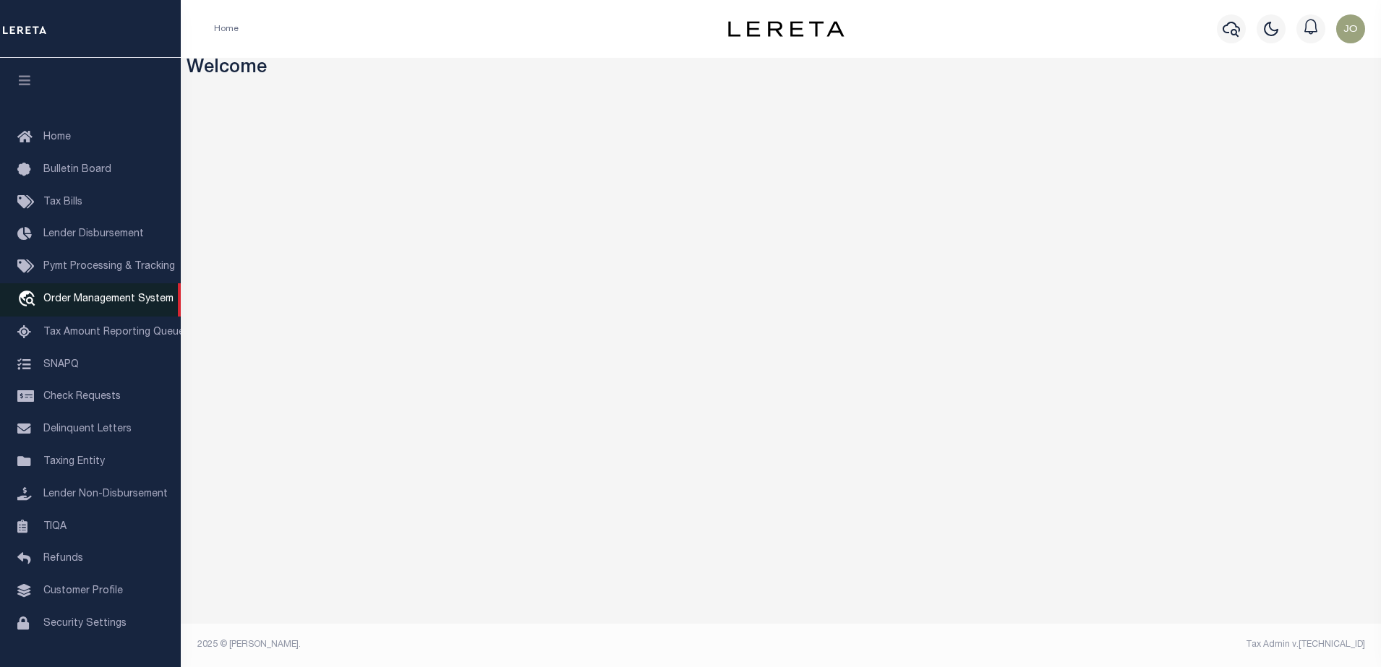
click at [82, 294] on link "travel_explore Order Management System" at bounding box center [90, 299] width 181 height 33
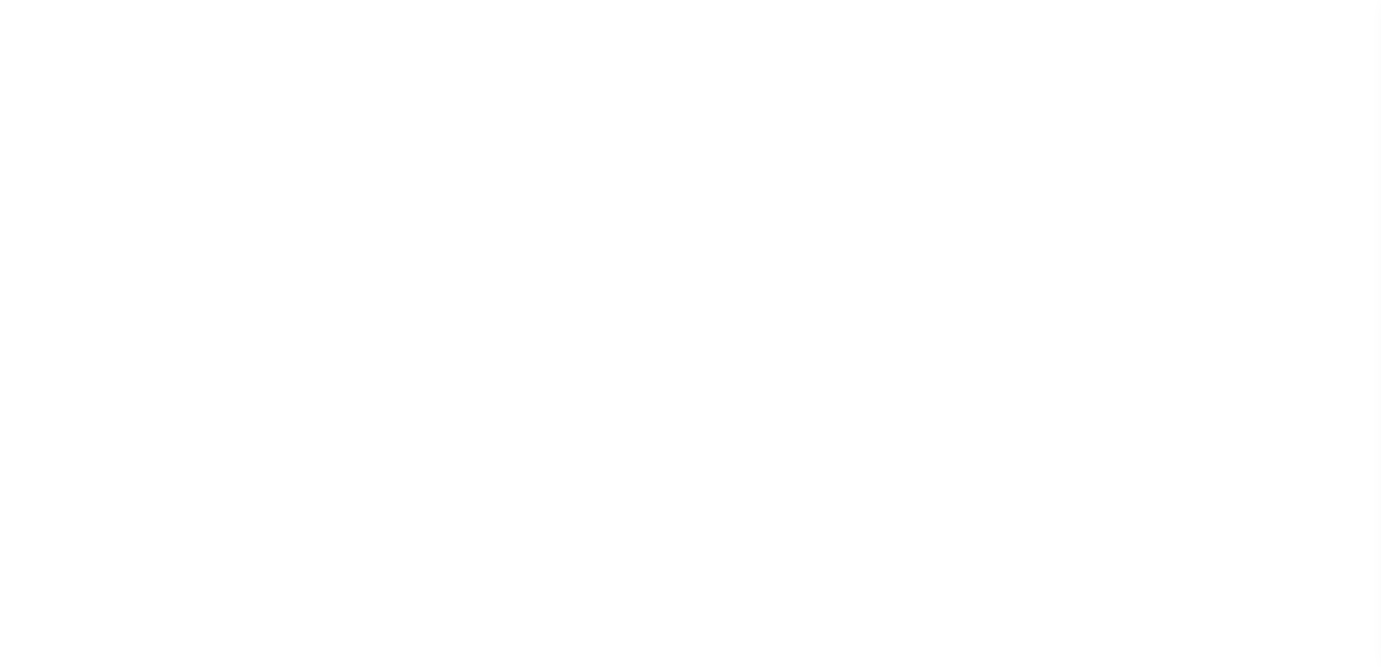
select select "200"
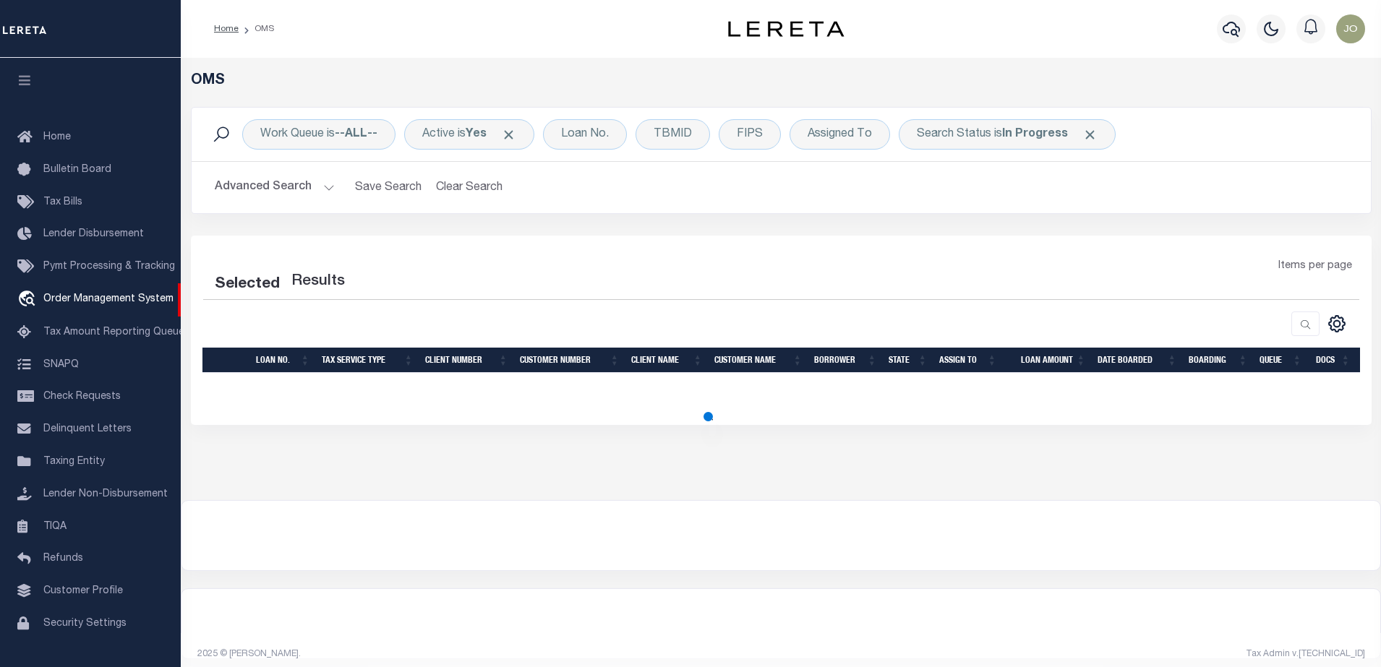
select select "200"
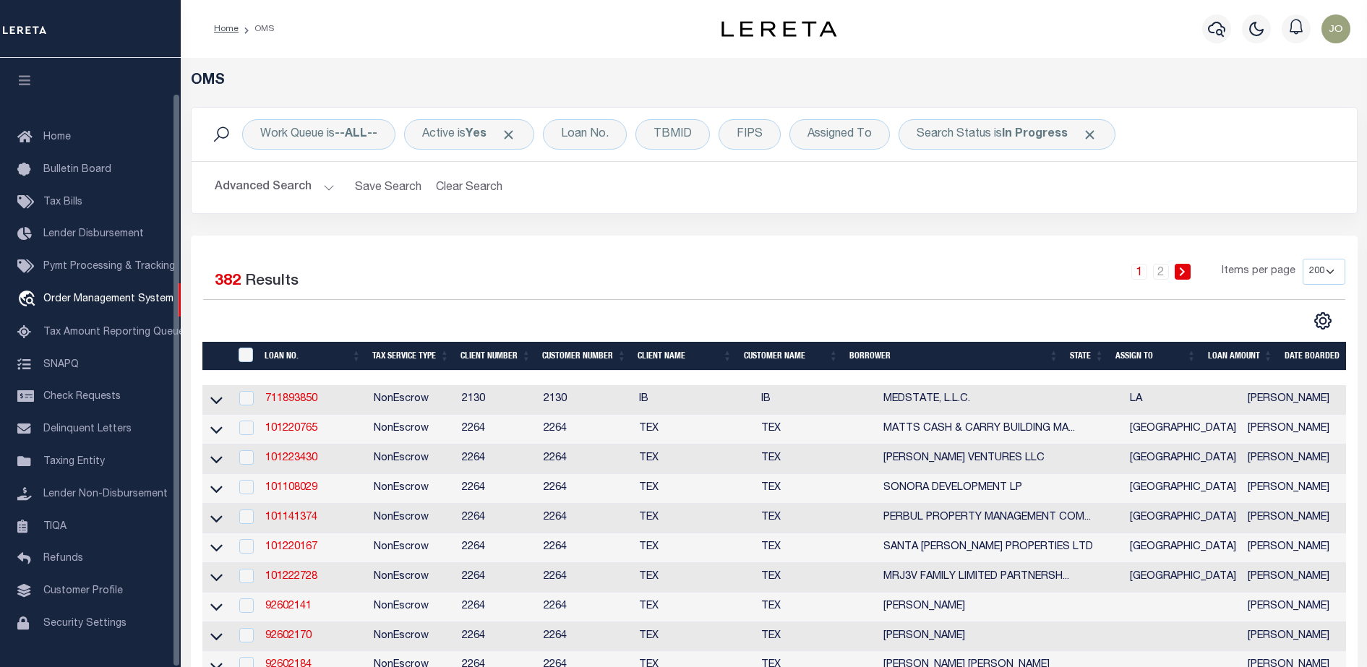
scroll to position [37, 0]
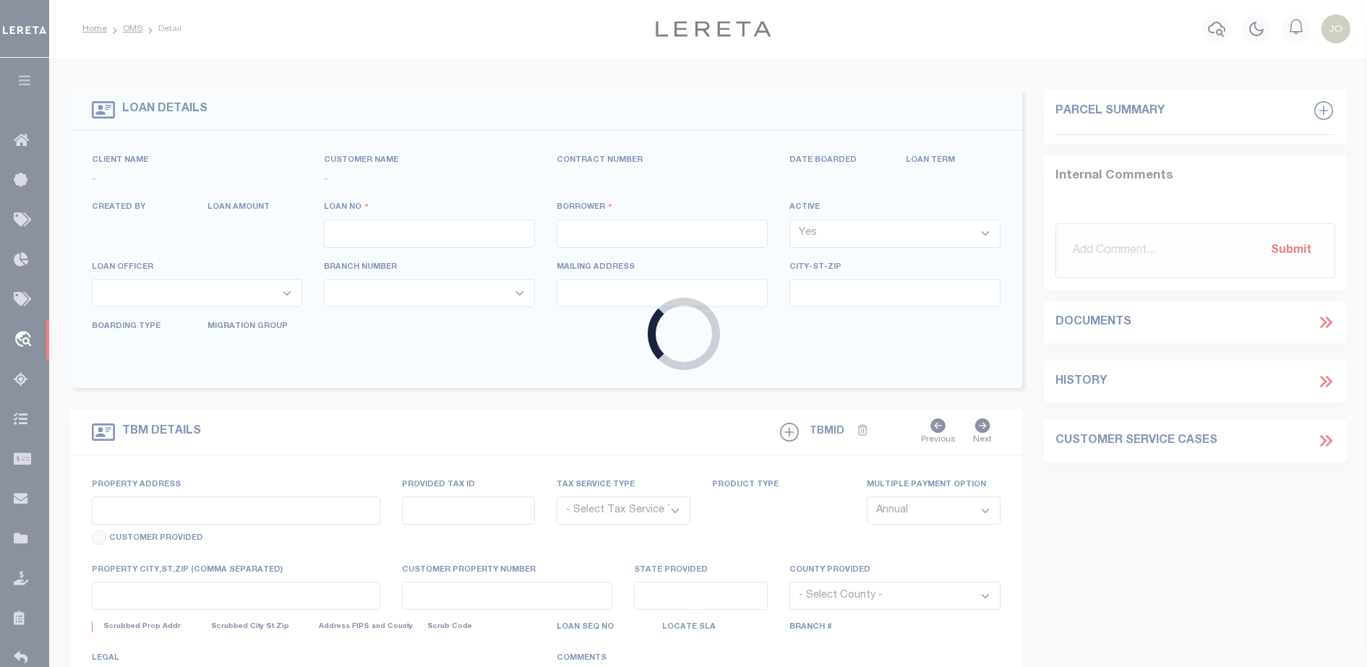
type input "714280550"
type input "BCM [GEOGRAPHIC_DATA]"
select select
type input "ATTN: MICHELLE LYLE 8901 MONTICELLO DR"
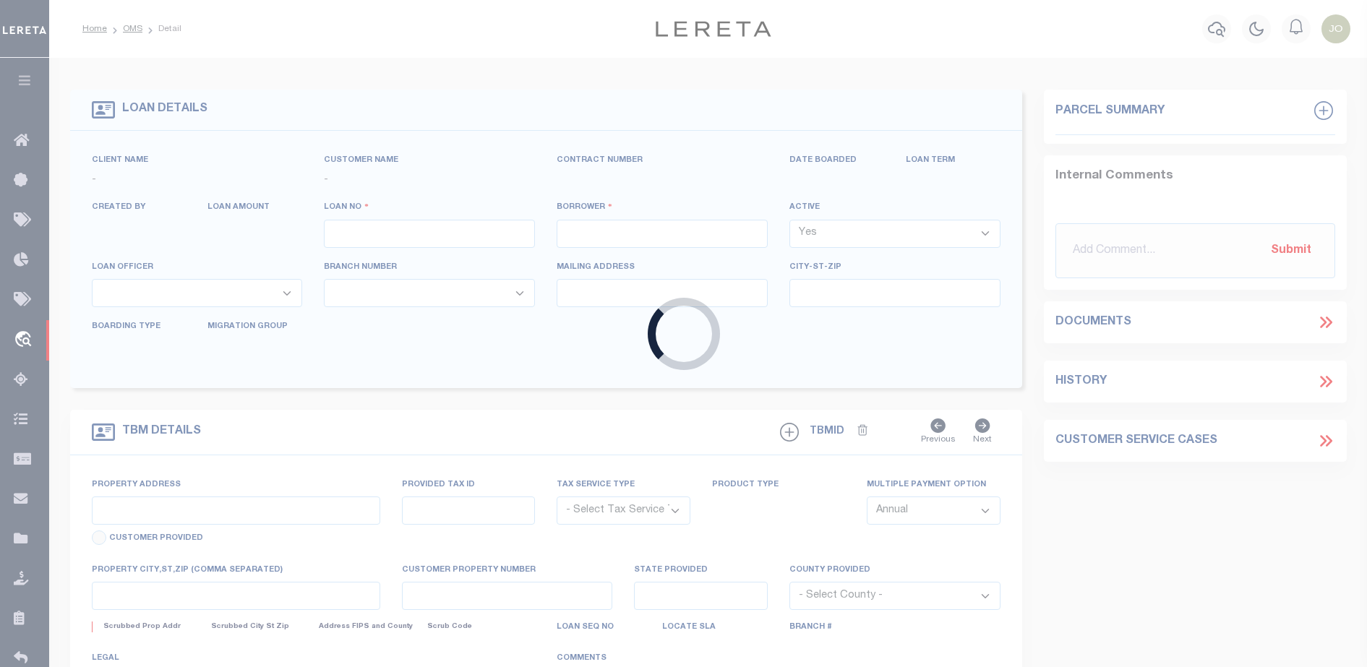
type input "[US_STATE][GEOGRAPHIC_DATA] 77591"
select select
select select "NonEscrow"
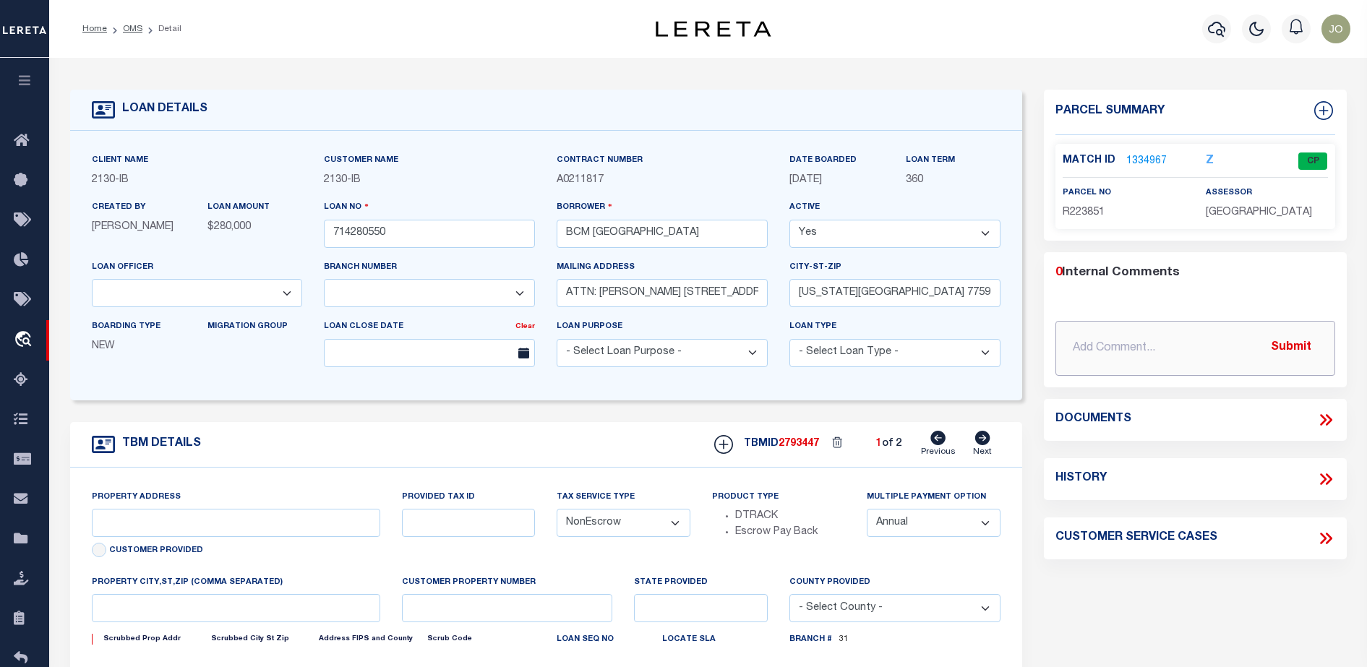
select select "2702"
click at [1324, 323] on input "text" at bounding box center [1196, 348] width 280 height 55
drag, startPoint x: 1321, startPoint y: 403, endPoint x: 1321, endPoint y: 419, distance: 15.9
click at [1320, 406] on div "Documents" at bounding box center [1195, 420] width 303 height 42
type input "[STREET_ADDRESS]"
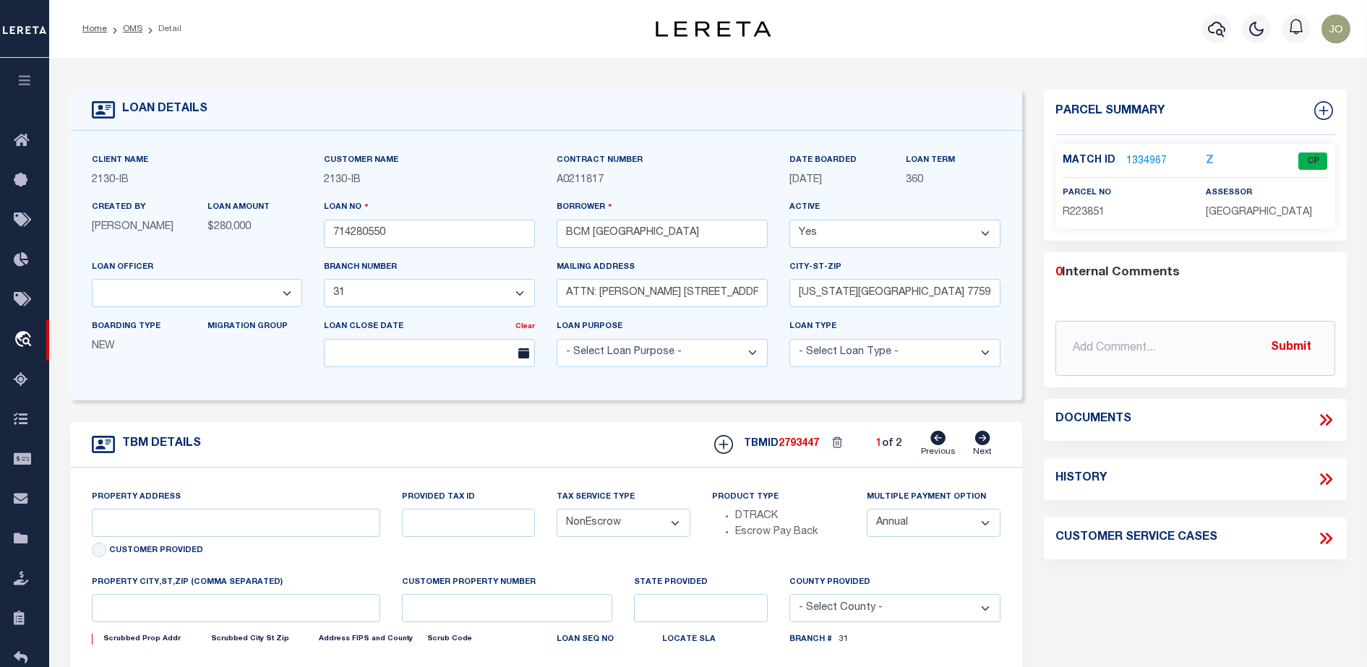
select select
type input "[US_STATE][GEOGRAPHIC_DATA] 77590"
type input "[US_STATE]"
type input "[GEOGRAPHIC_DATA]"
select select
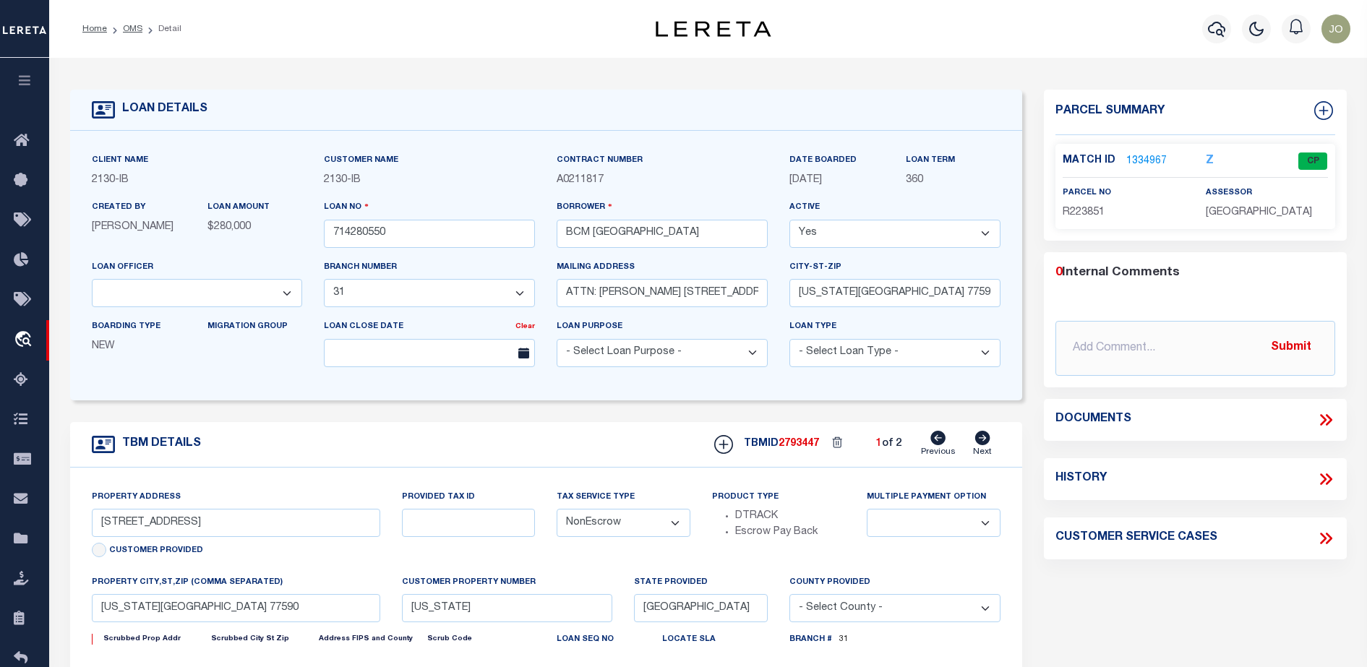
click at [1321, 419] on icon at bounding box center [1326, 420] width 19 height 19
select select "7065"
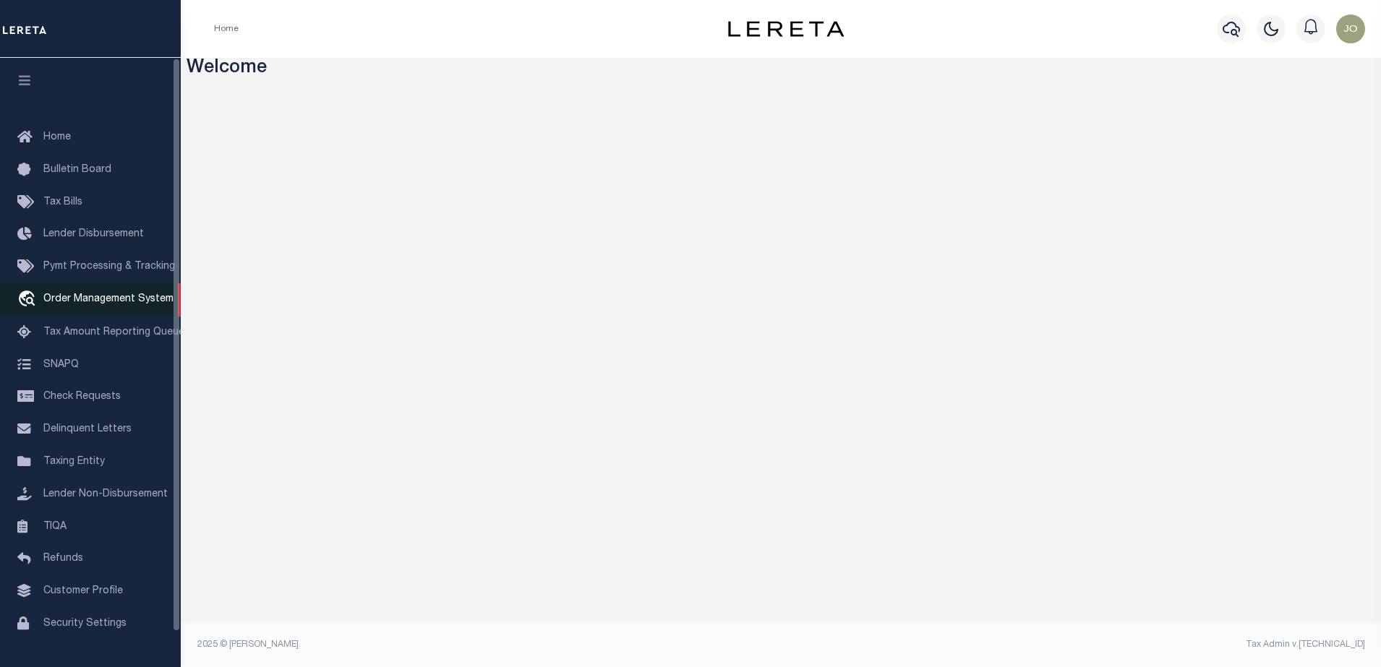
click at [116, 309] on link "travel_explore Order Management System" at bounding box center [90, 299] width 181 height 33
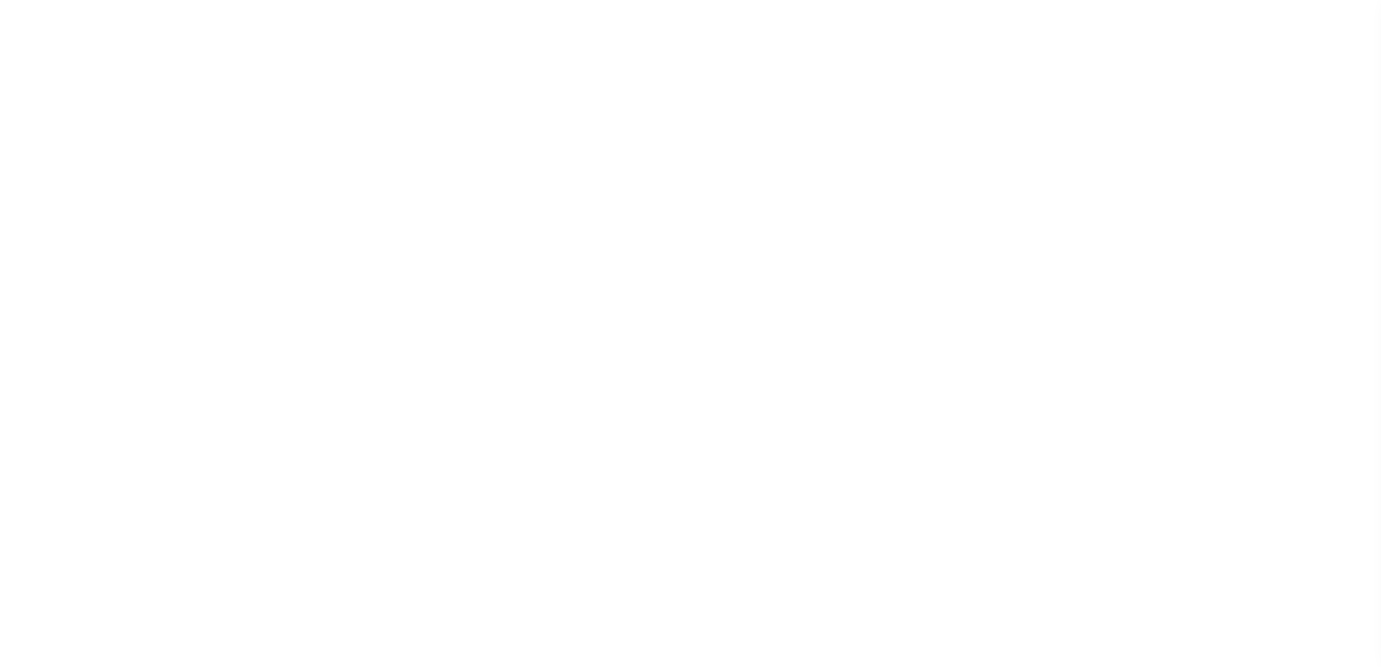
select select "200"
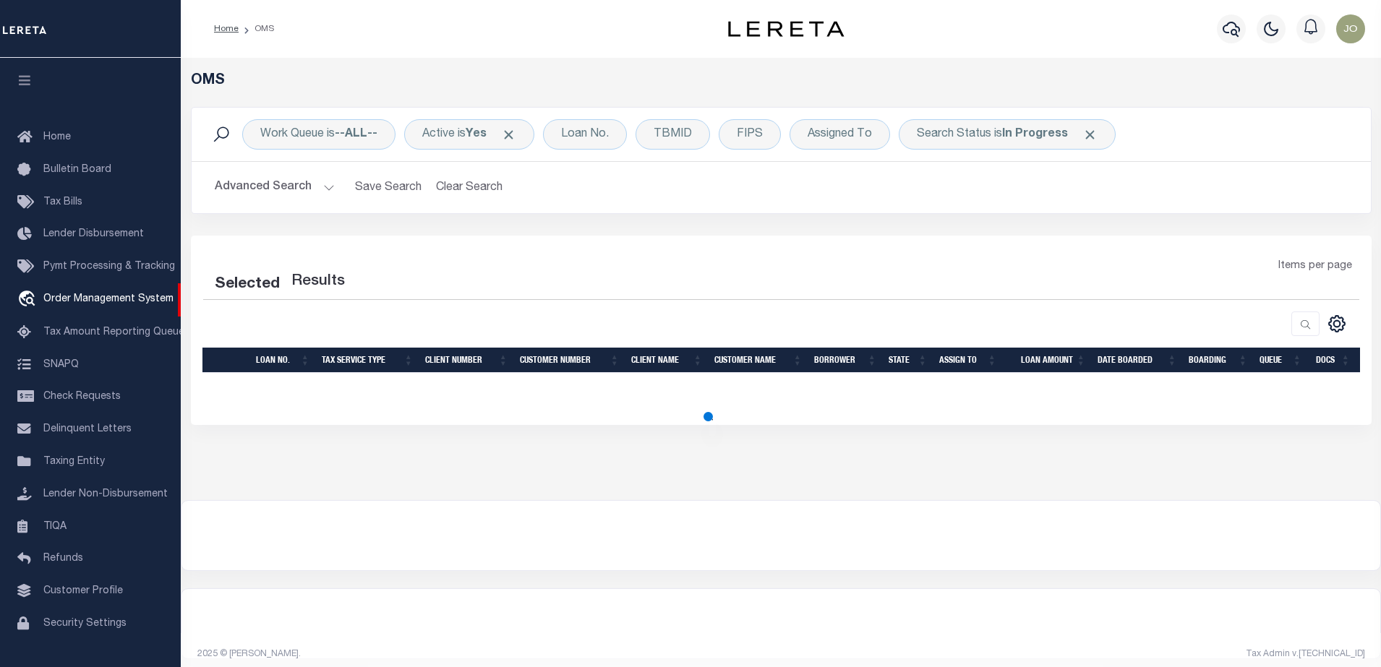
select select "200"
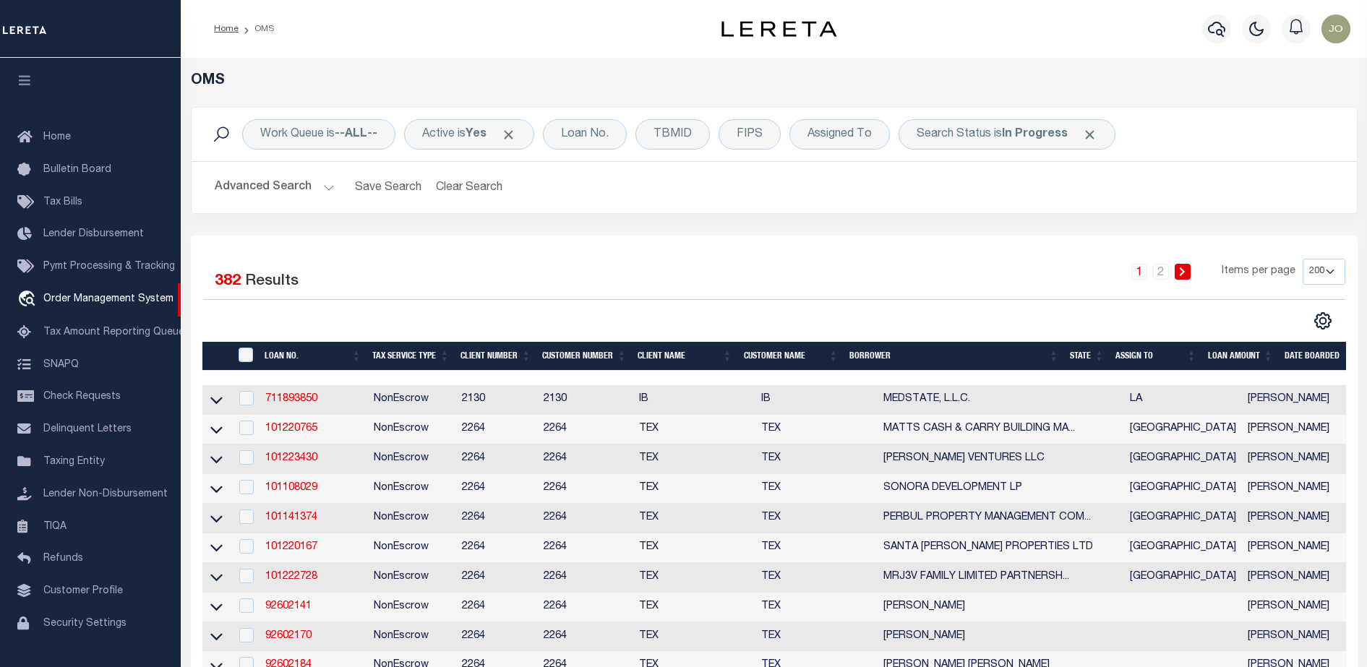
scroll to position [37, 0]
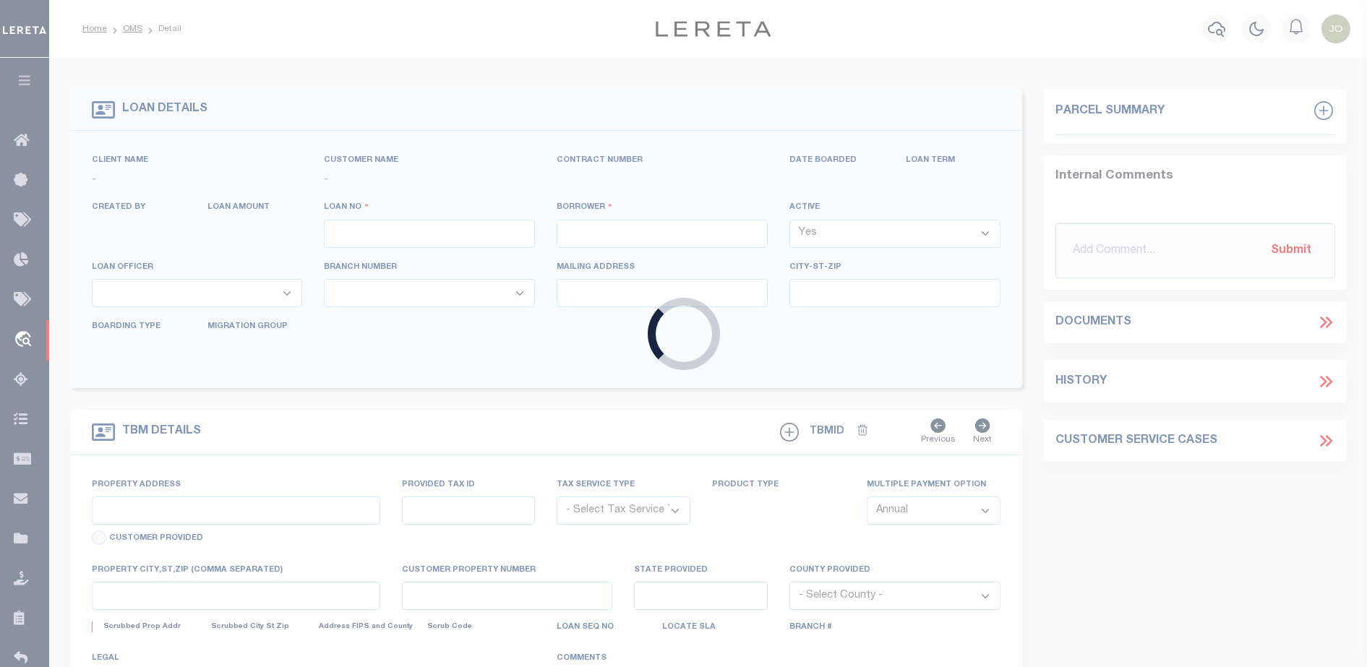
type input "714280550"
type input "BCM [GEOGRAPHIC_DATA]"
select select
type input "ATTN: [PERSON_NAME] [STREET_ADDRESS]"
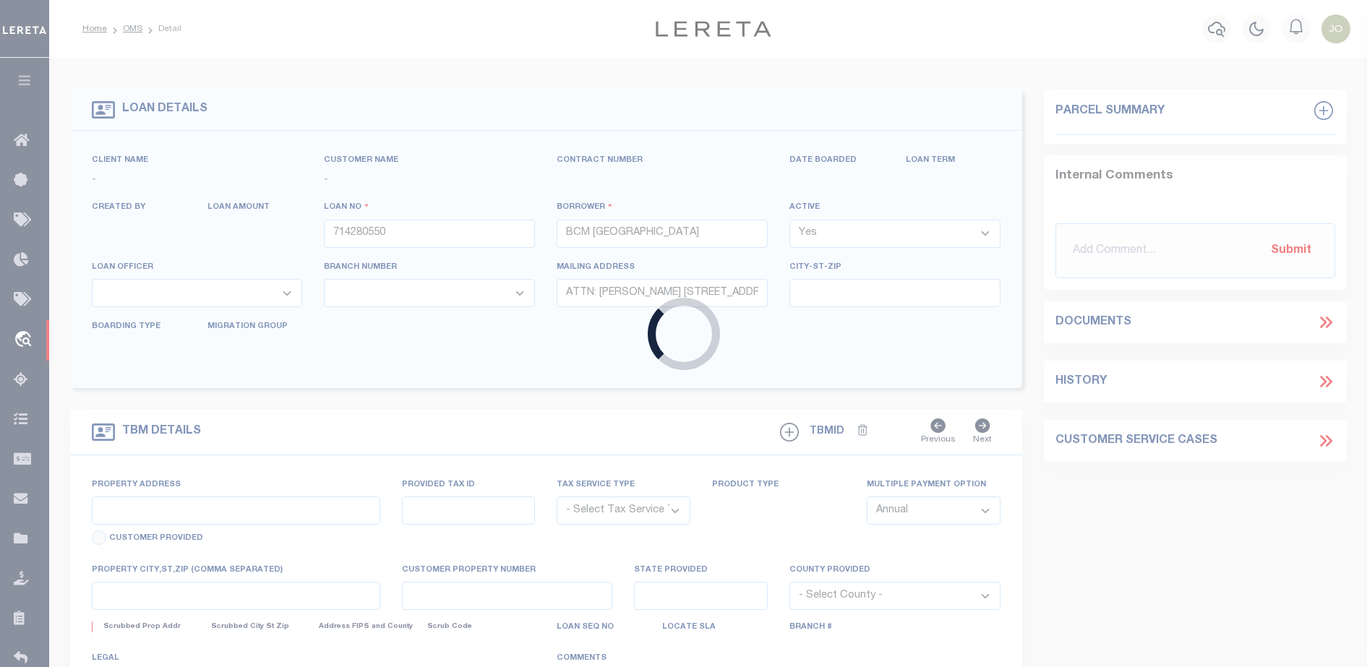
type input "[US_STATE][GEOGRAPHIC_DATA] 77591"
select select
select select "NonEscrow"
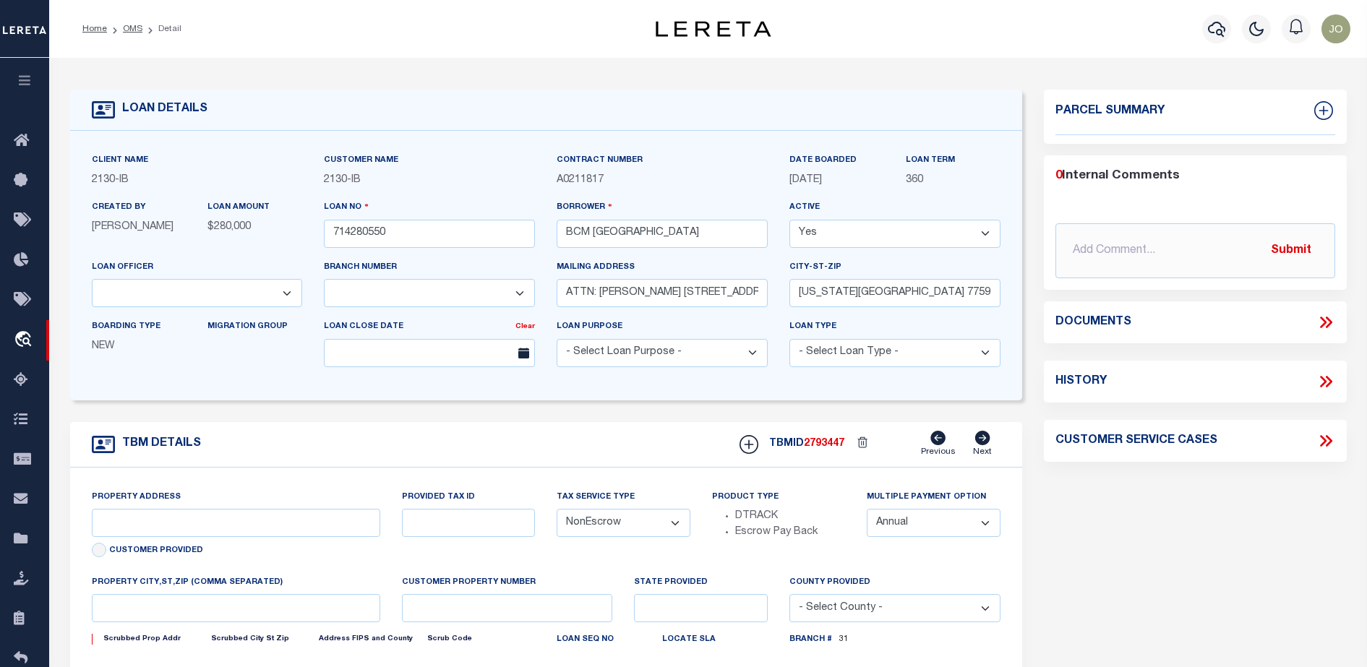
select select "2702"
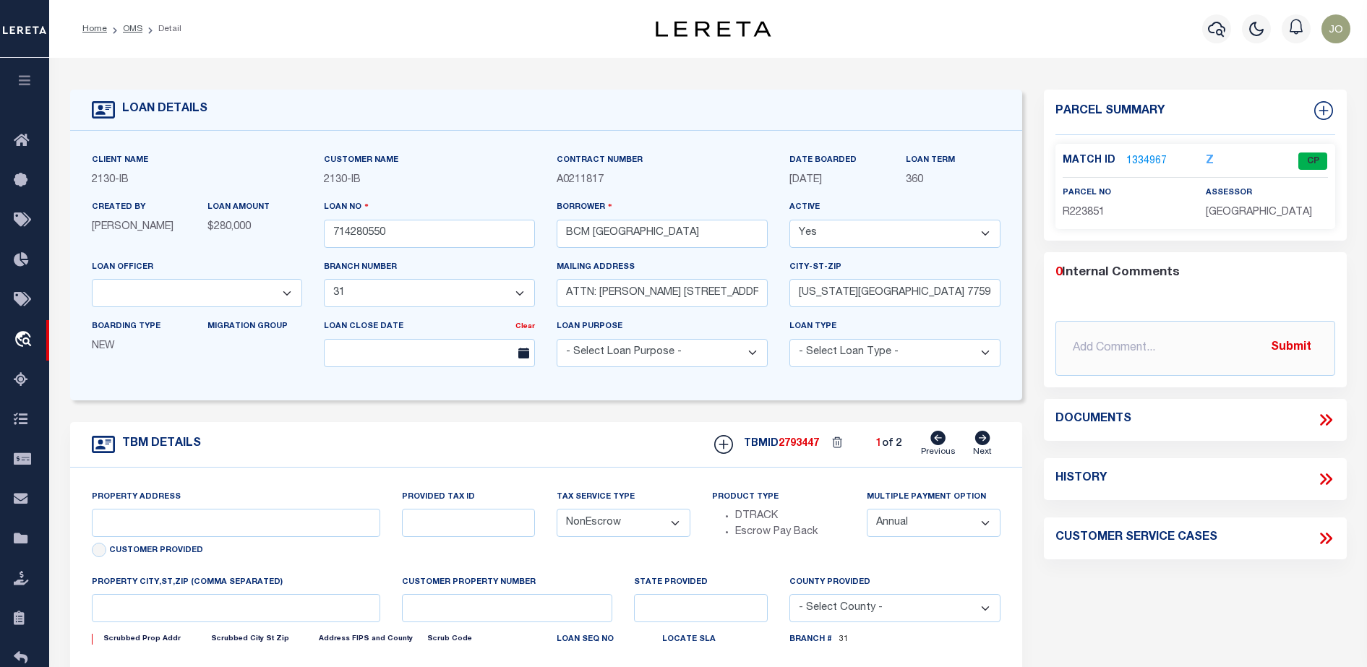
select select "7065"
type input "[STREET_ADDRESS]"
select select
type input "[US_STATE][GEOGRAPHIC_DATA] 77590"
type input "[US_STATE]"
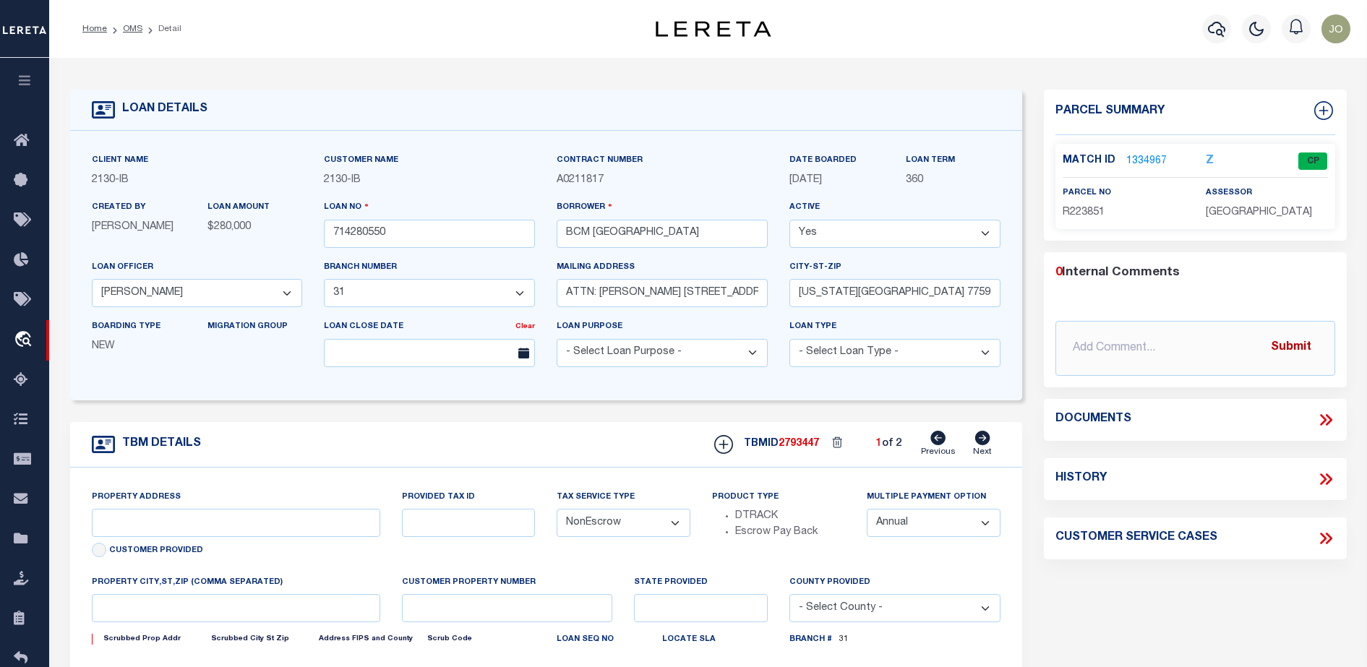
type input "[GEOGRAPHIC_DATA]"
select select
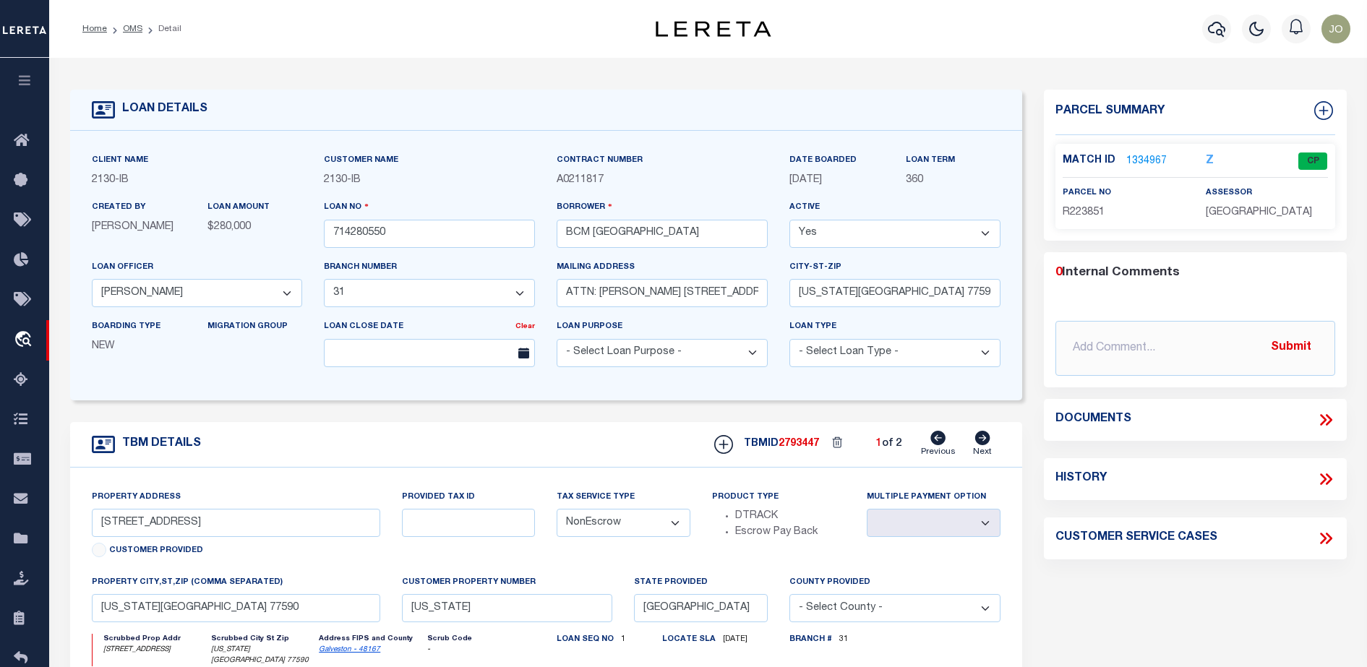
click at [1328, 418] on icon at bounding box center [1326, 420] width 19 height 19
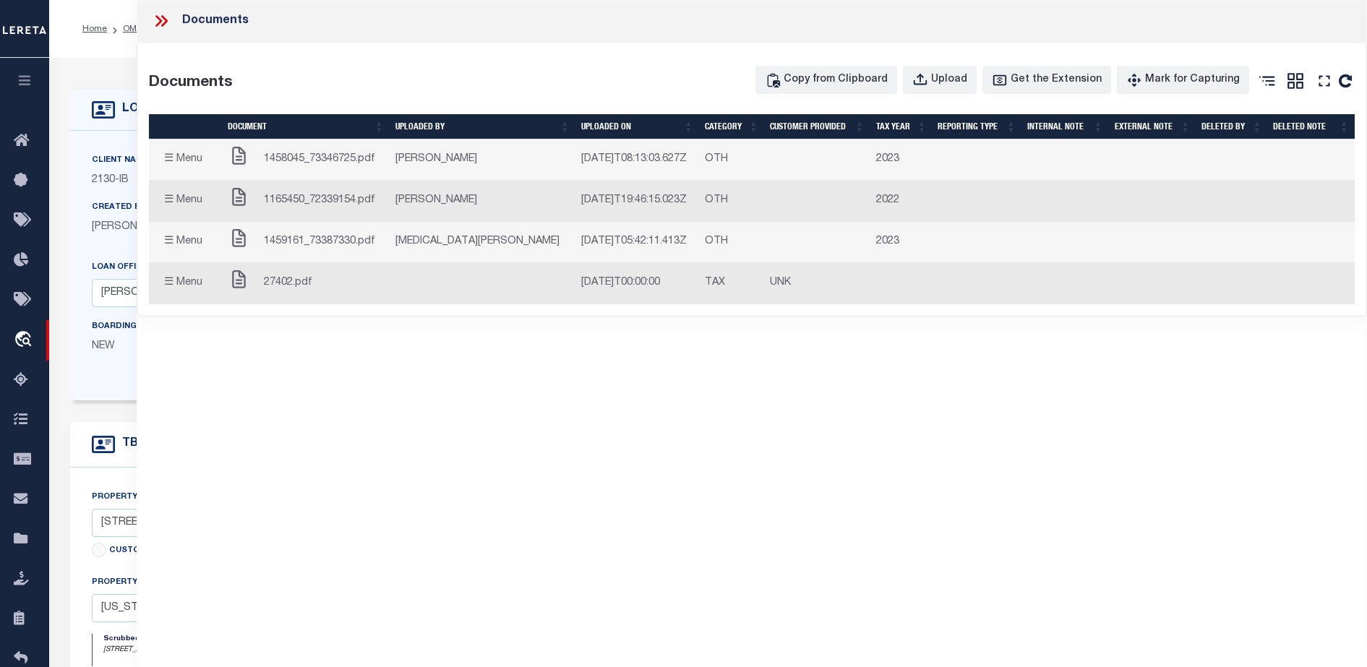
click at [174, 157] on button "☰ Menu" at bounding box center [183, 160] width 57 height 28
drag, startPoint x: 174, startPoint y: 157, endPoint x: 743, endPoint y: 571, distance: 704.5
click at [740, 568] on div "Documents Documents Copy from Clipboard Upload Get the Extension Mark for Captu…" at bounding box center [752, 314] width 1231 height 628
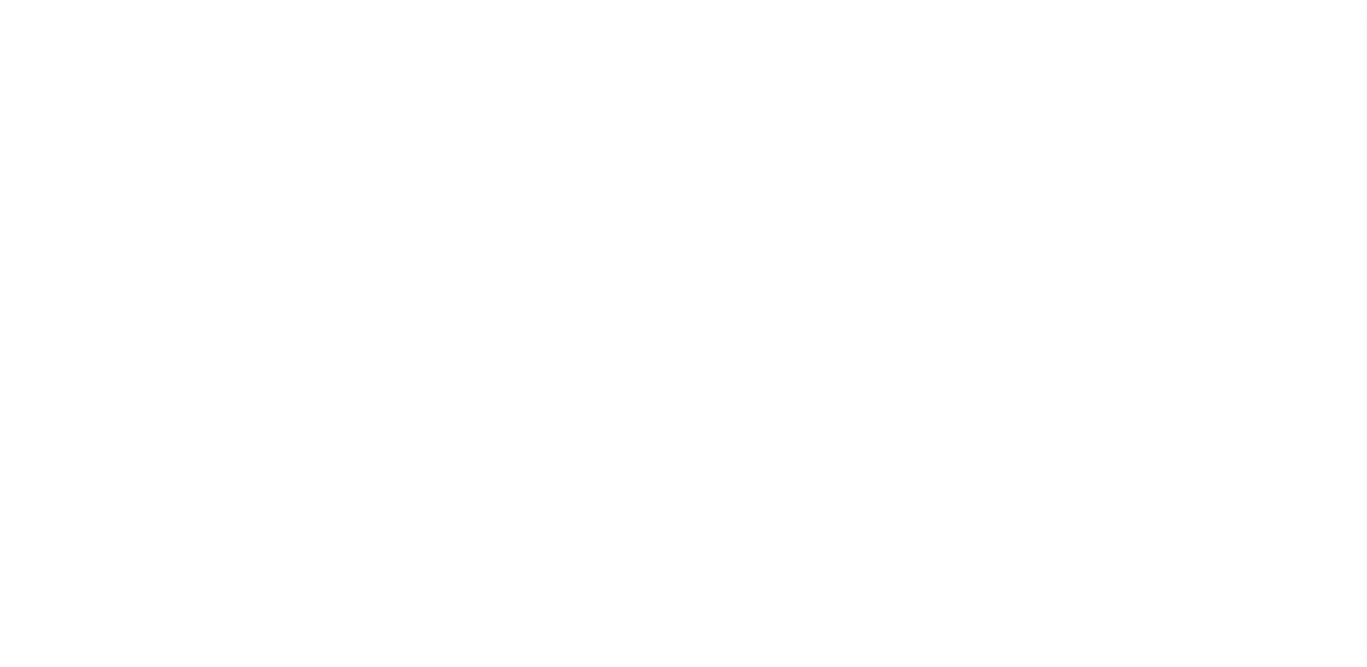
select select "NonEscrow"
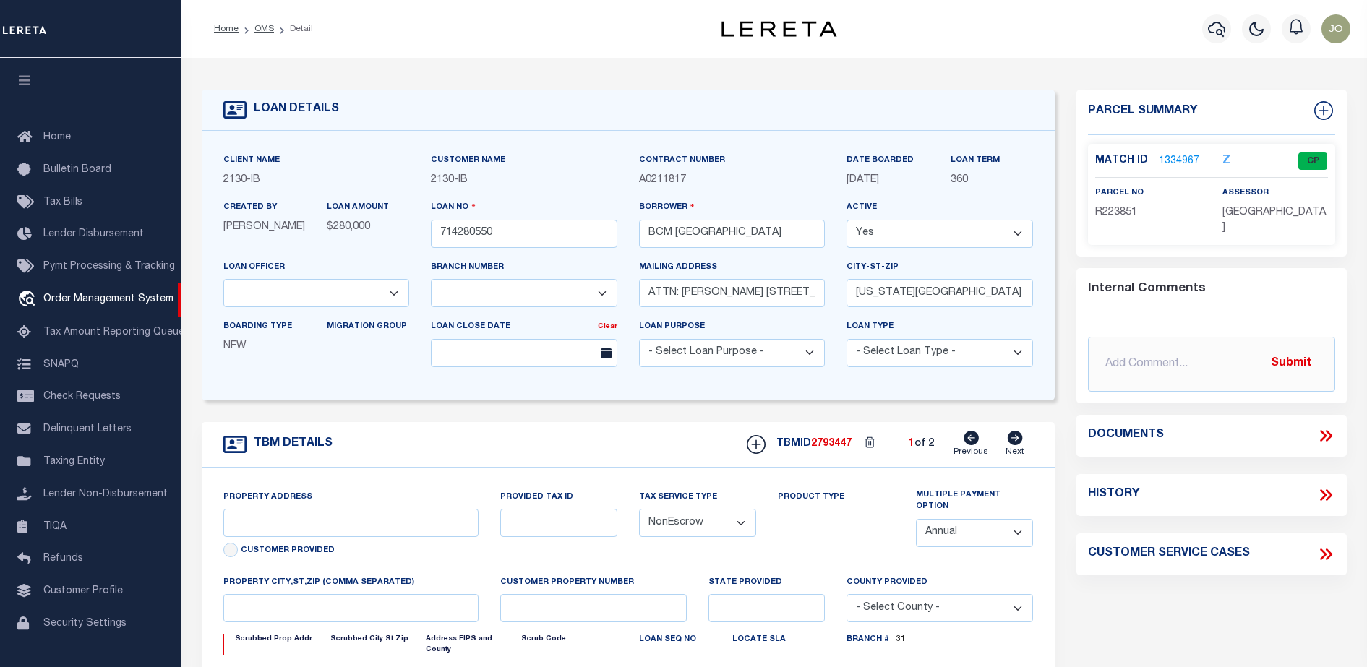
select select "2702"
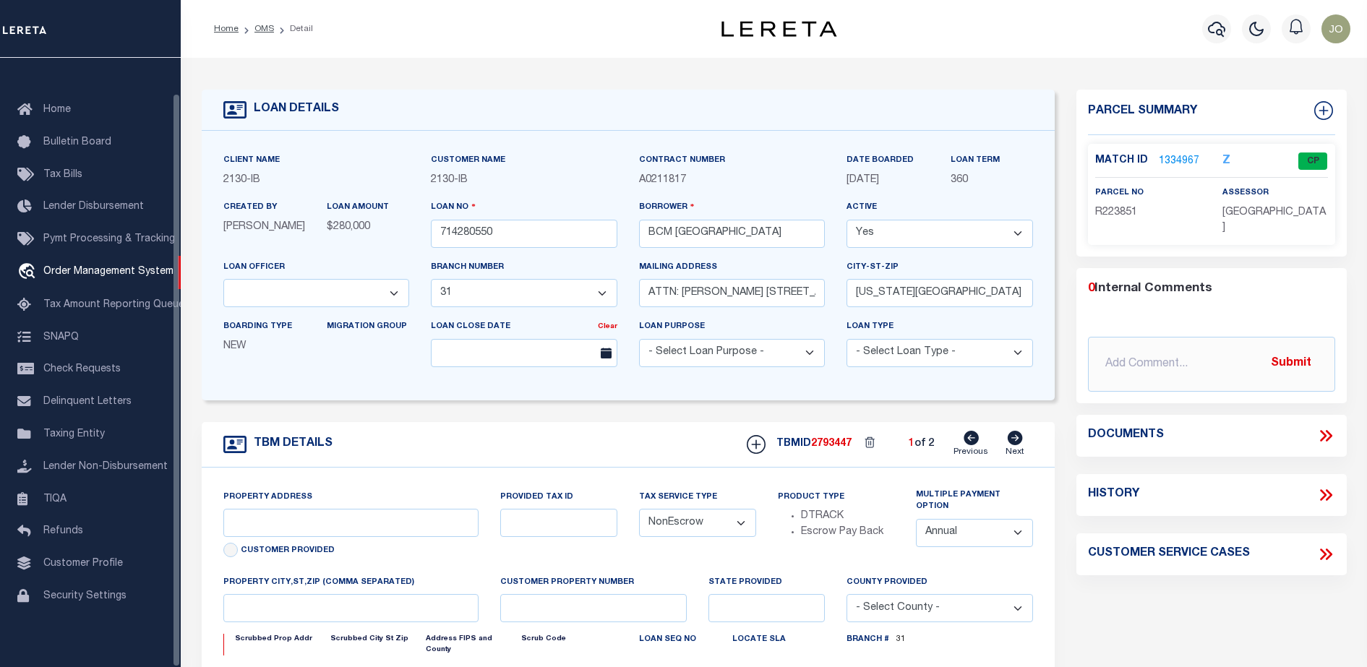
type input "[STREET_ADDRESS]"
select select
type input "[US_STATE][GEOGRAPHIC_DATA] 77590"
type input "[US_STATE]"
type input "[GEOGRAPHIC_DATA]"
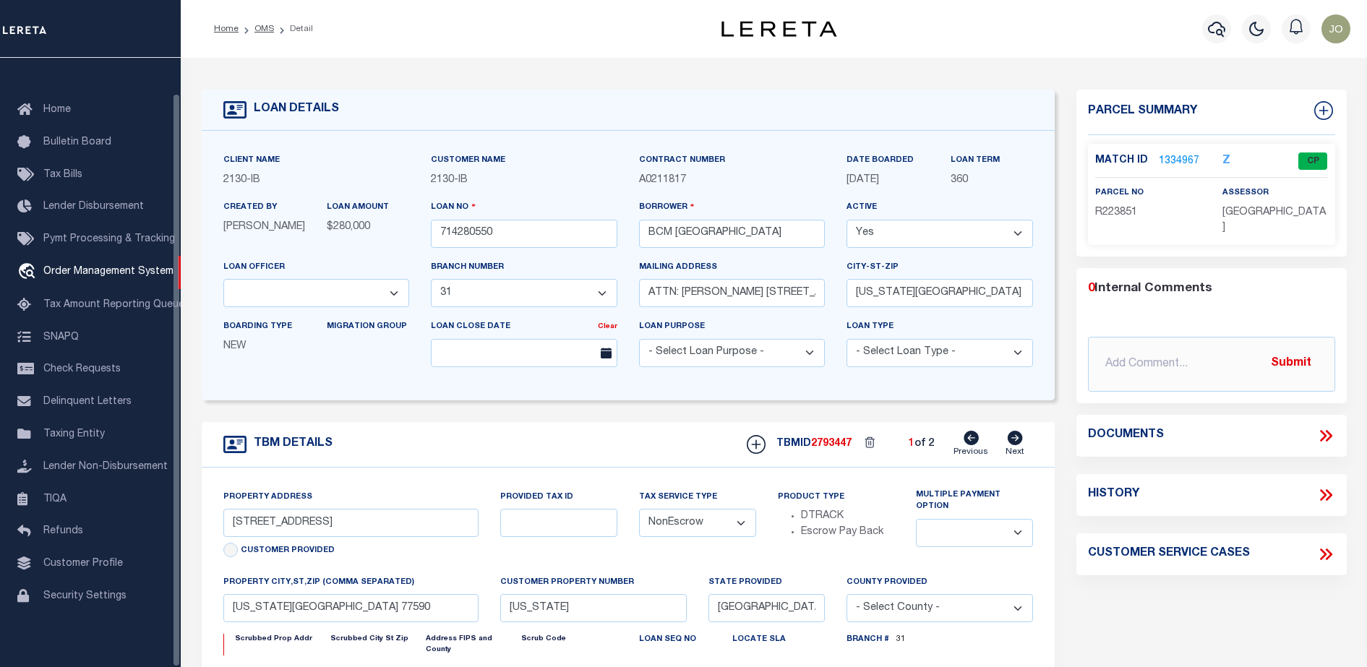
select select
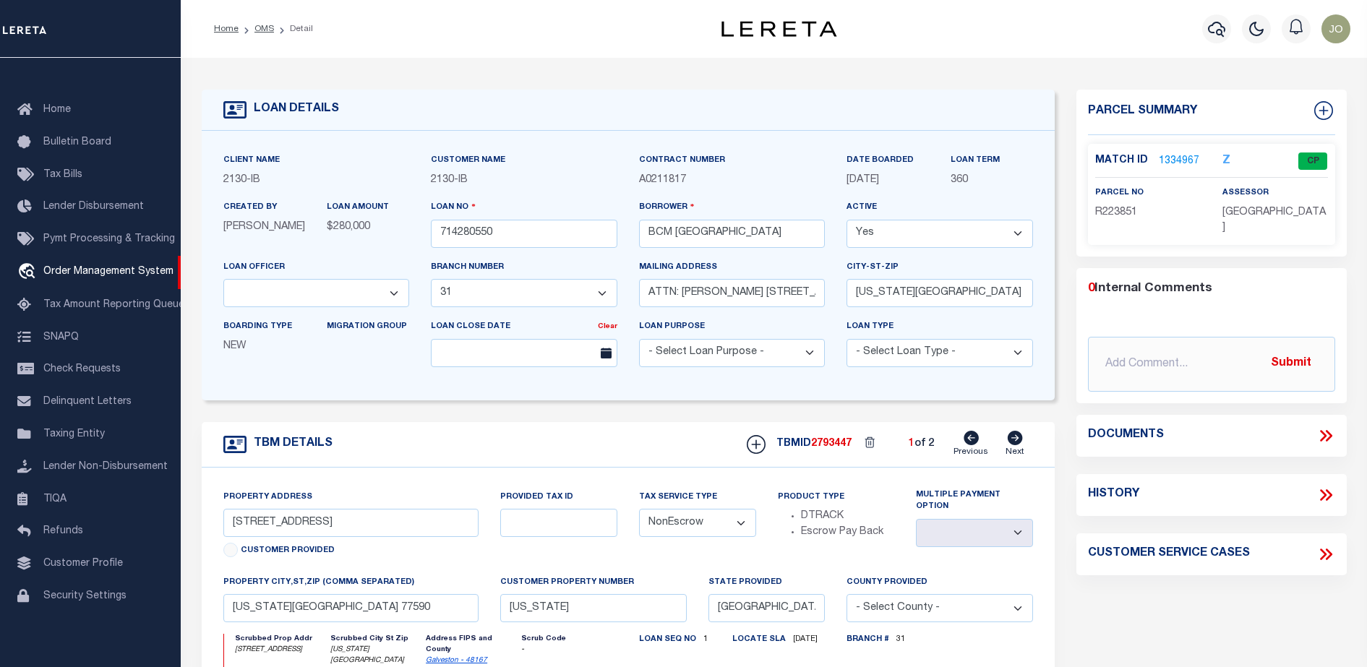
select select "7065"
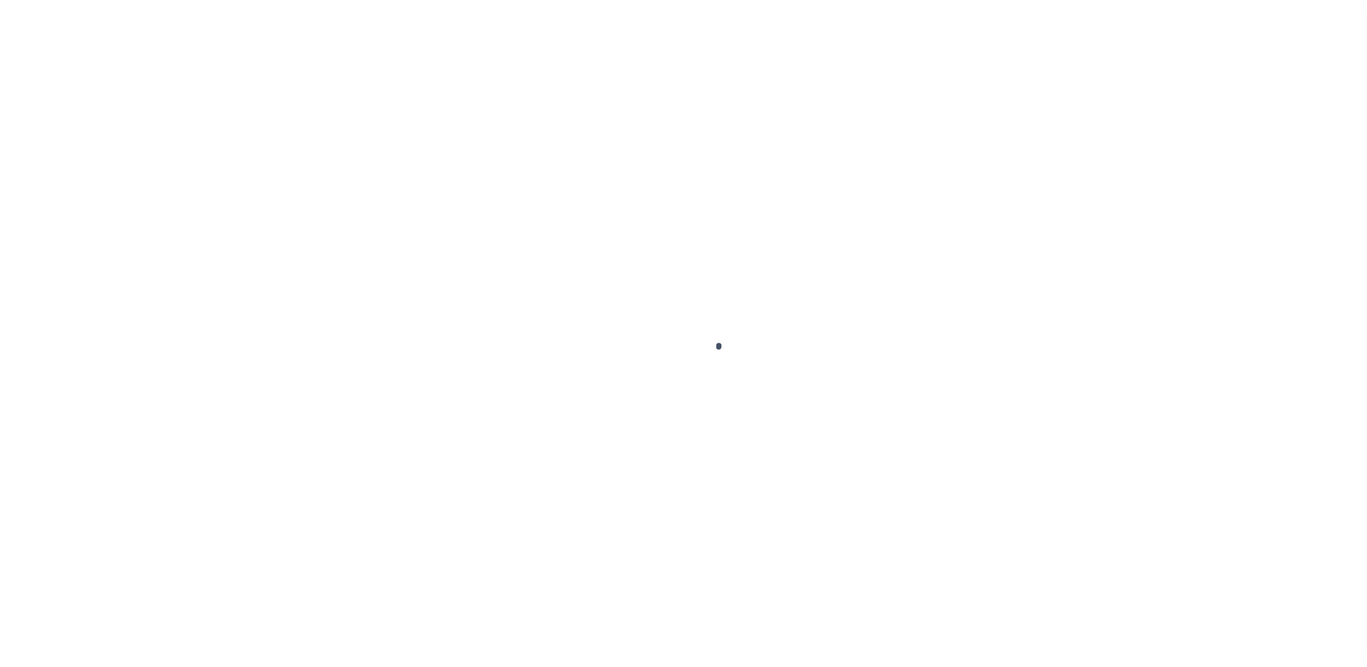
type input "714280550"
type input "BCM [GEOGRAPHIC_DATA]"
select select
type input "ATTN: [PERSON_NAME] [STREET_ADDRESS]"
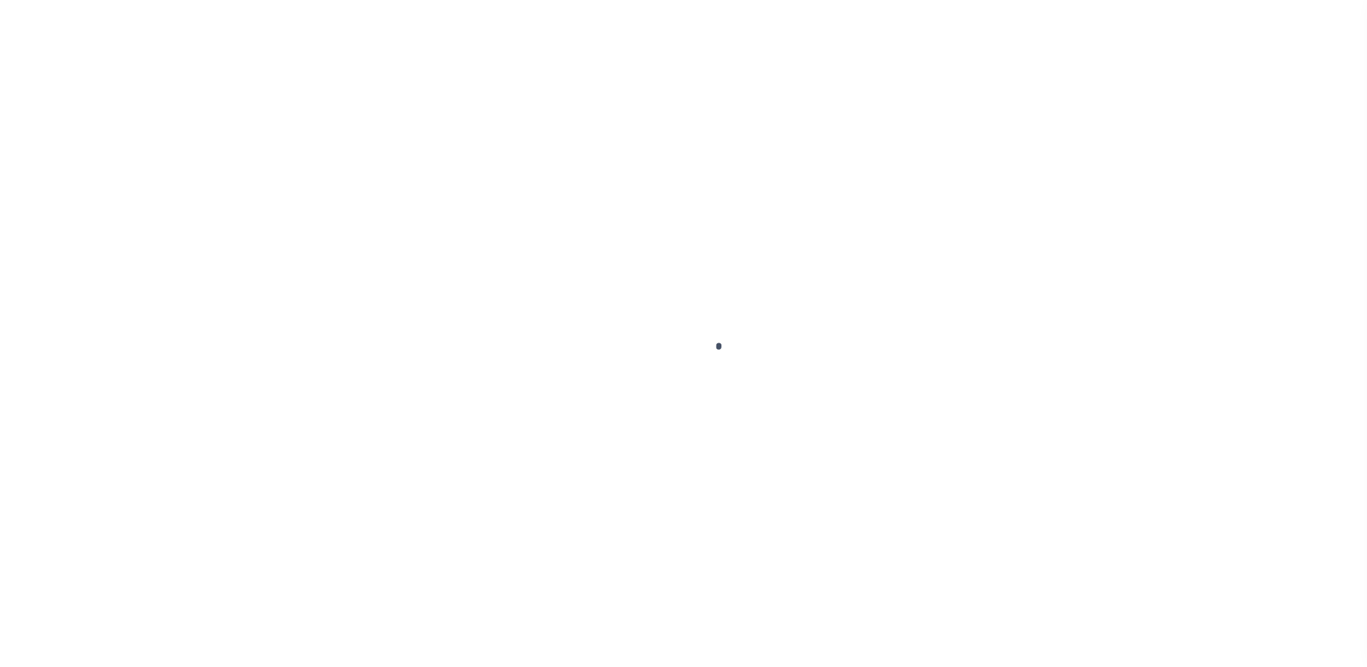
type input "[US_STATE][GEOGRAPHIC_DATA] 77591"
select select
select select "NonEscrow"
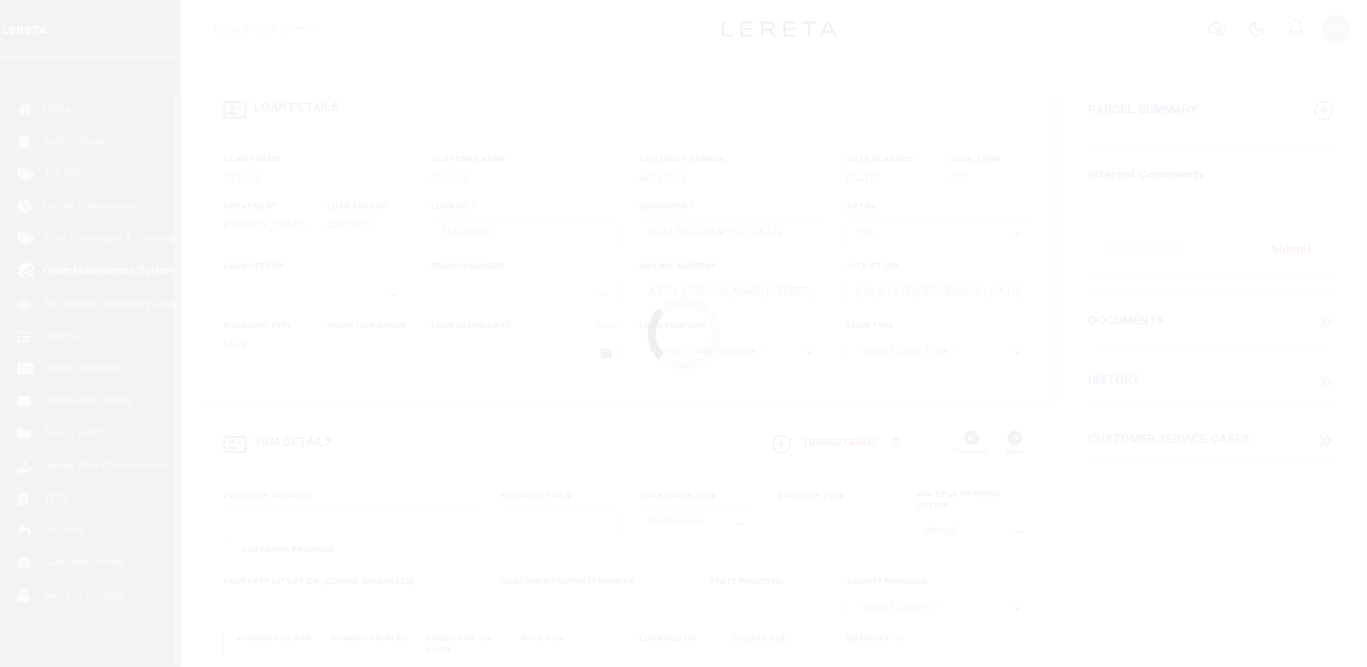
scroll to position [37, 0]
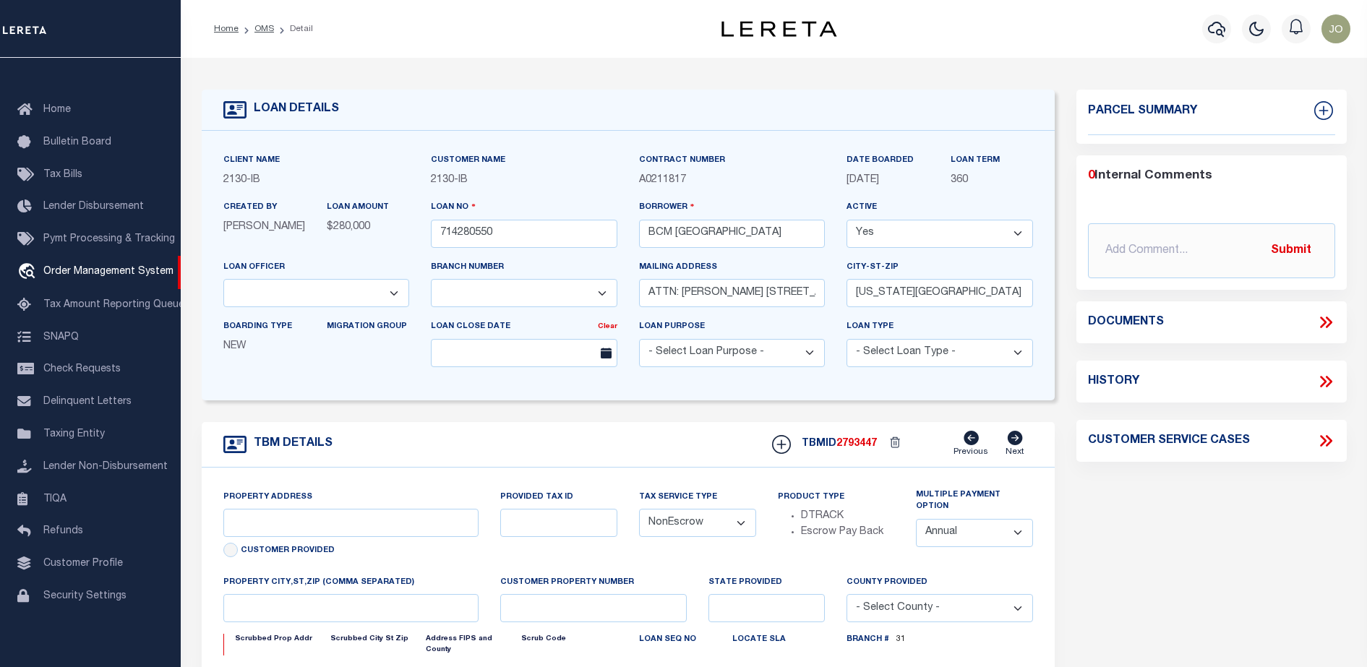
type input "[STREET_ADDRESS]"
select select
type input "[US_STATE][GEOGRAPHIC_DATA] 77590"
type input "[US_STATE]"
type input "[GEOGRAPHIC_DATA]"
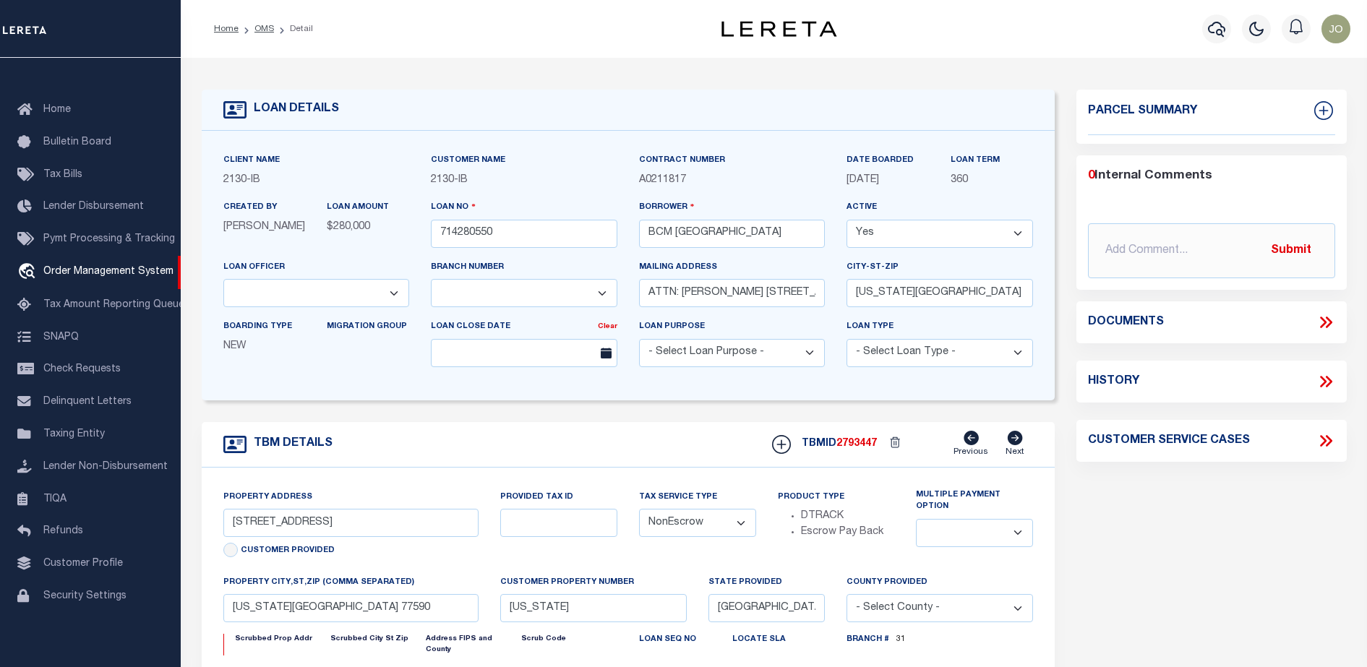
select select
click at [1323, 324] on icon at bounding box center [1323, 323] width 7 height 12
select select "7065"
select select "2702"
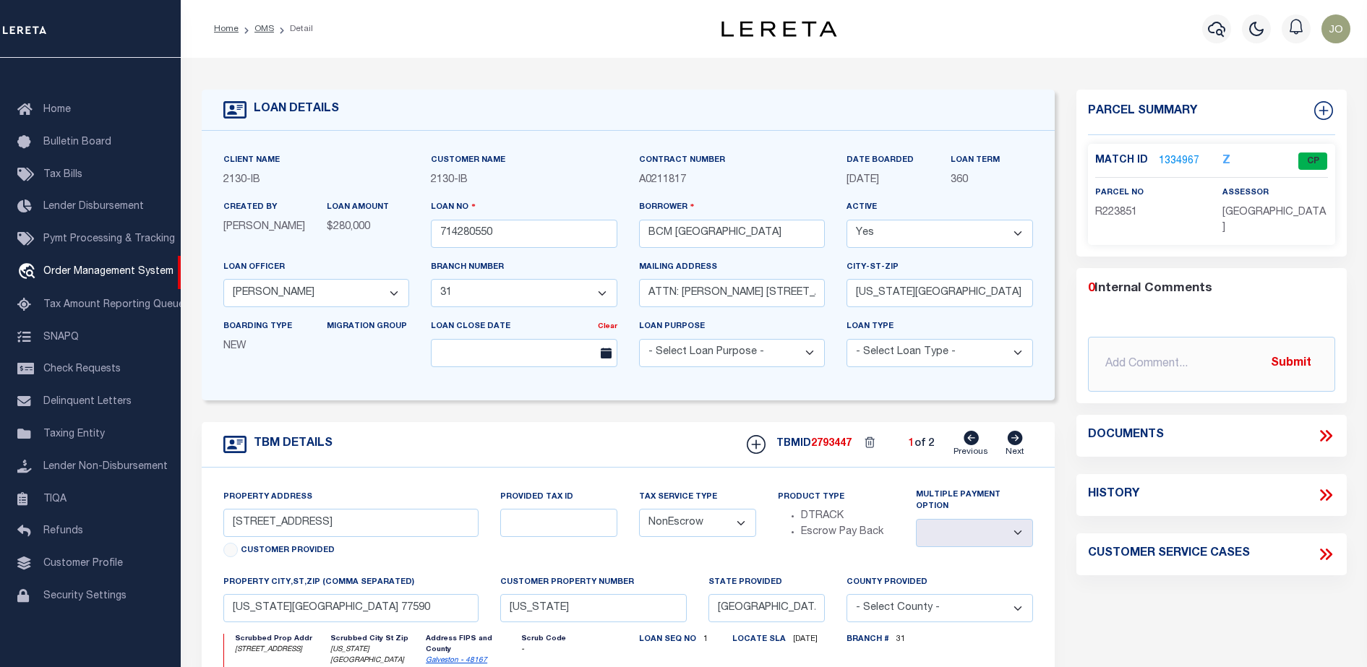
click at [1317, 430] on icon at bounding box center [1326, 436] width 19 height 19
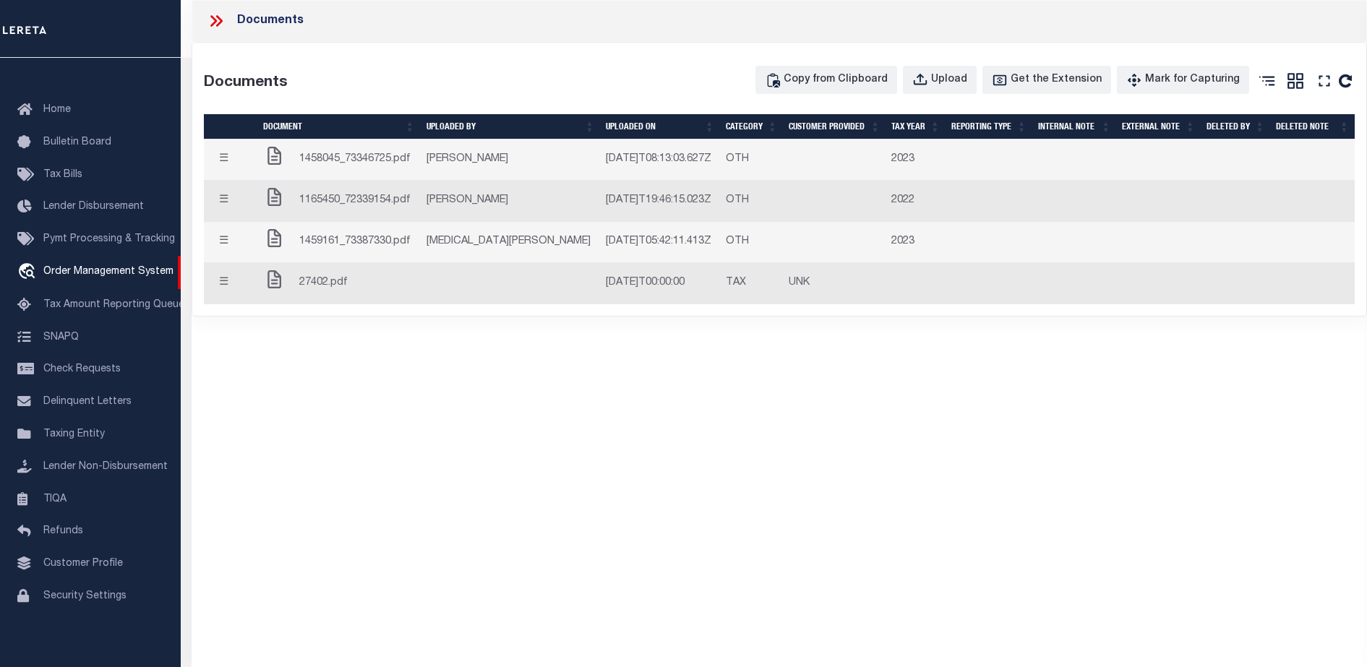
click at [662, 445] on div "Documents Documents Copy from Clipboard Upload Get the Extension Mark for Captu…" at bounding box center [780, 314] width 1176 height 628
click at [479, 441] on div "Documents Documents Copy from Clipboard Upload Get the Extension Mark for Captu…" at bounding box center [780, 314] width 1176 height 628
click at [226, 160] on button "☰" at bounding box center [224, 160] width 28 height 28
click at [232, 202] on button "☰" at bounding box center [224, 201] width 28 height 28
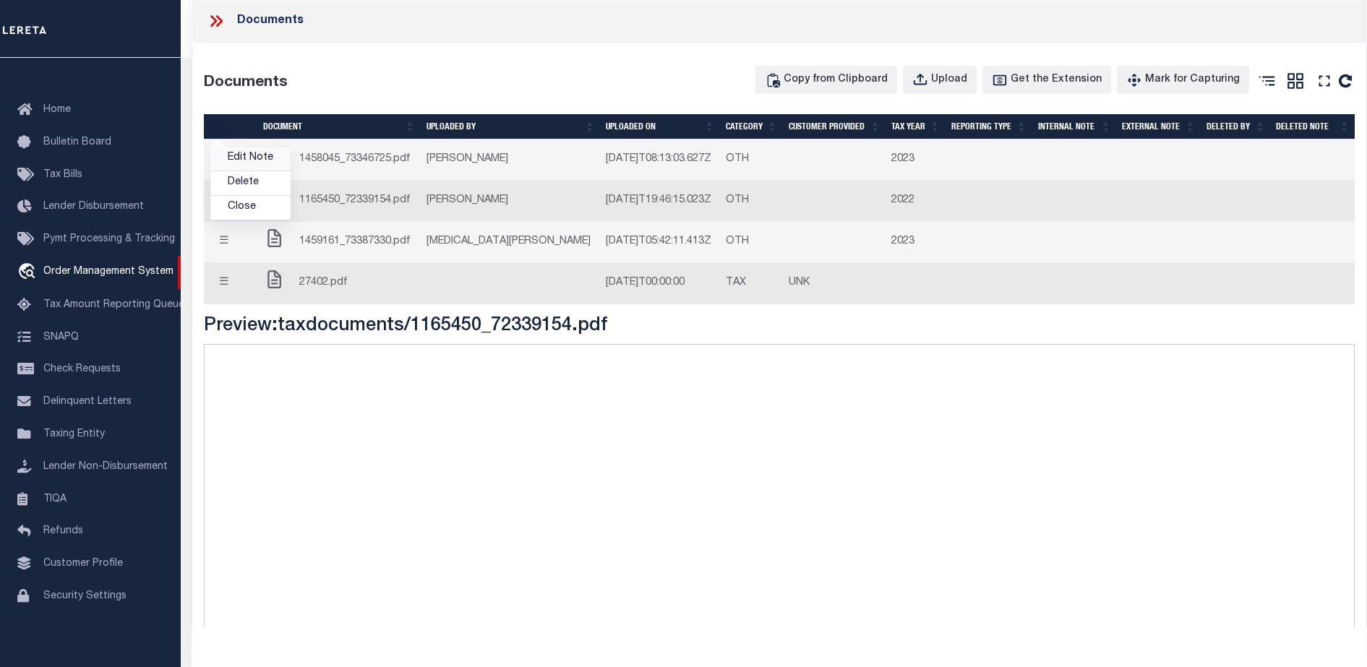
click at [253, 158] on link "Edit Note" at bounding box center [250, 159] width 80 height 24
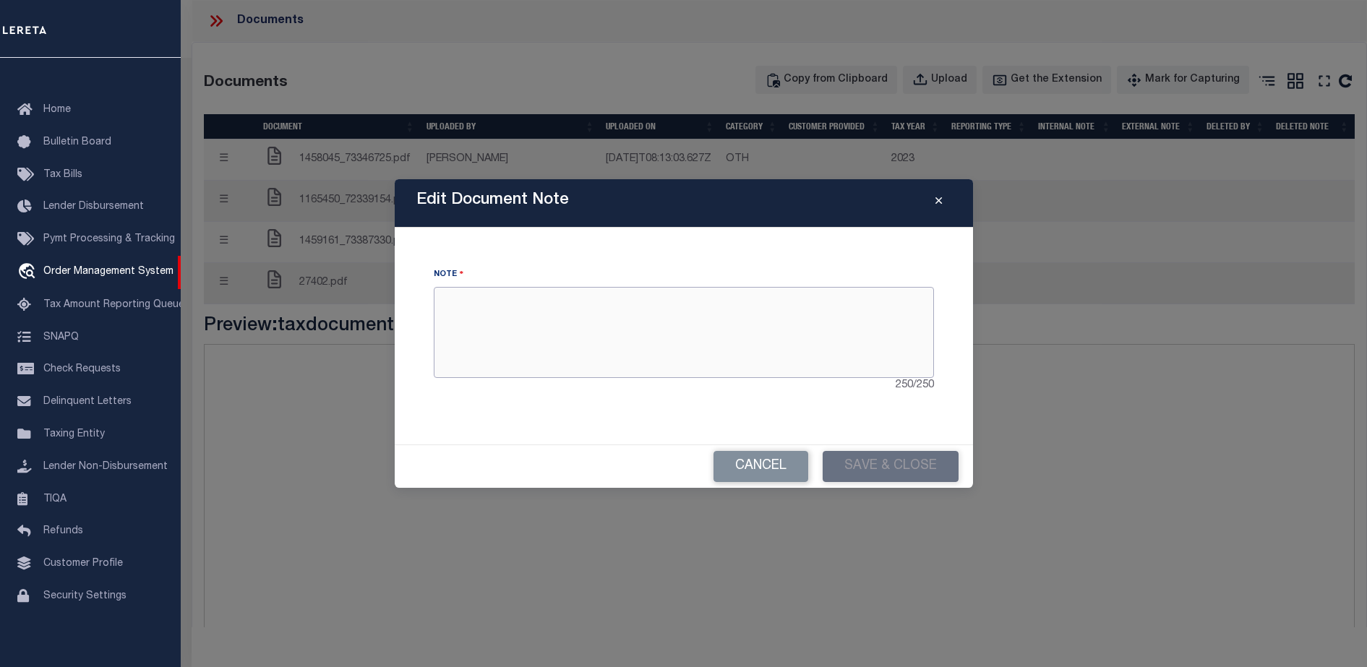
click at [508, 312] on textarea at bounding box center [684, 332] width 500 height 91
click at [934, 200] on button "Close" at bounding box center [938, 203] width 25 height 17
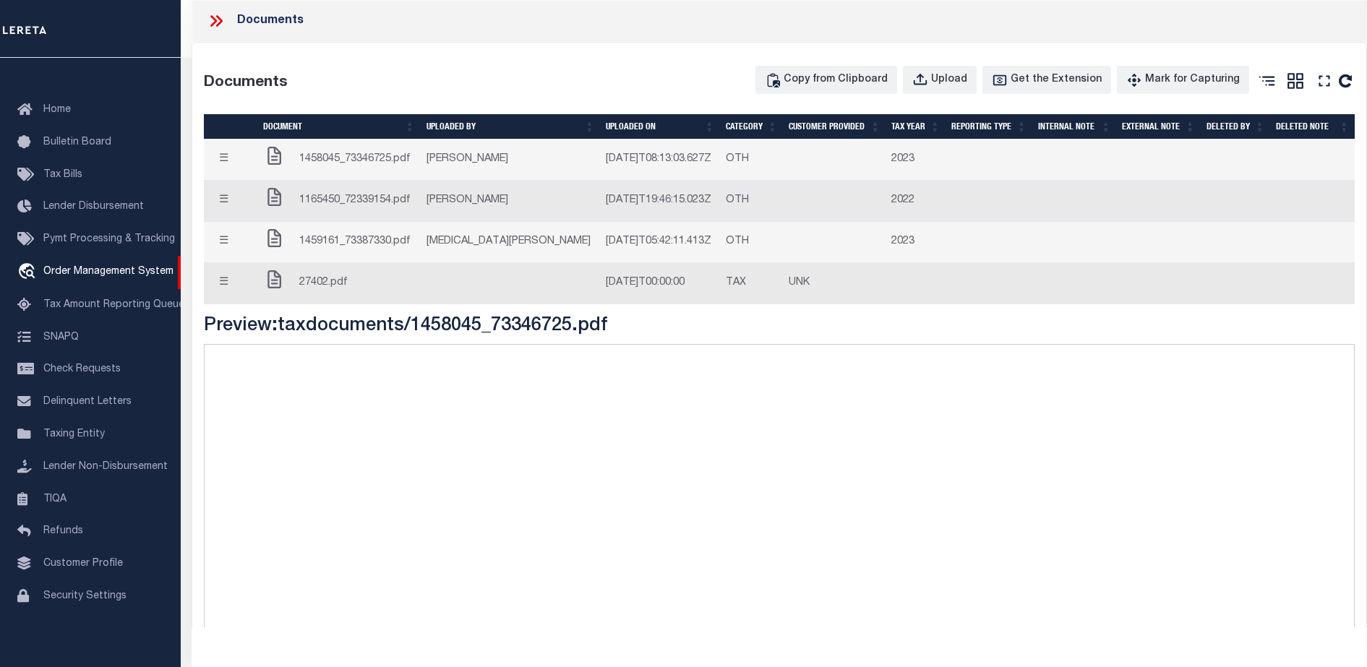
click at [222, 153] on button "☰" at bounding box center [224, 160] width 28 height 28
click at [249, 158] on link "Edit Note" at bounding box center [250, 159] width 80 height 24
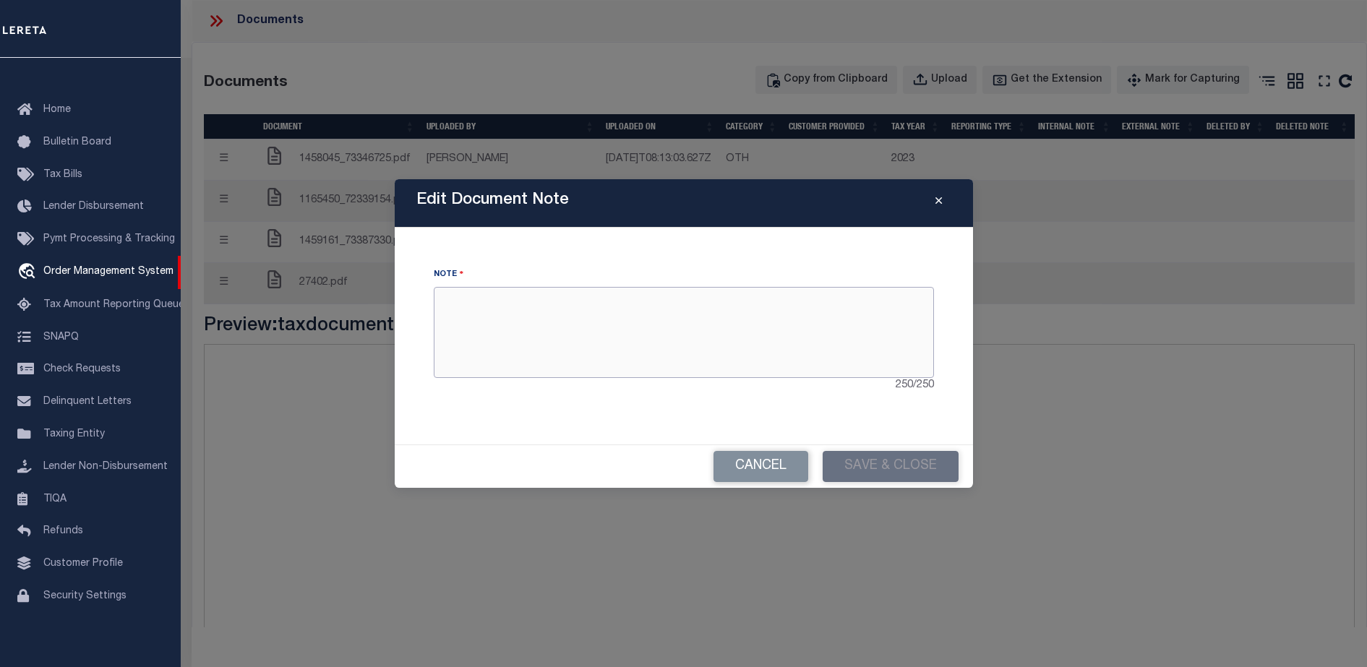
click at [639, 338] on textarea at bounding box center [684, 332] width 500 height 91
type textarea "Hola rekfjksdfsdgs"
click at [891, 474] on button "Save & Close" at bounding box center [891, 466] width 136 height 31
click at [866, 469] on button "Save & Close" at bounding box center [891, 466] width 136 height 31
